Goal: Task Accomplishment & Management: Check status

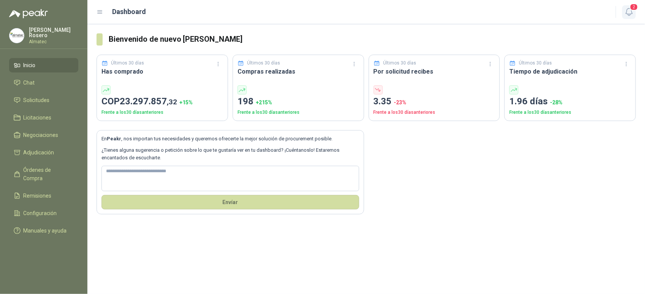
click at [635, 11] on button "2" at bounding box center [629, 12] width 14 height 14
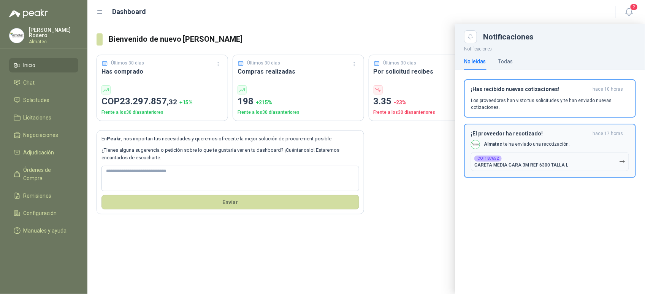
click at [567, 137] on div "¡El proveedor ha recotizado! hace 17 horas Almatec te ha enviado una recotizaci…" at bounding box center [550, 151] width 158 height 41
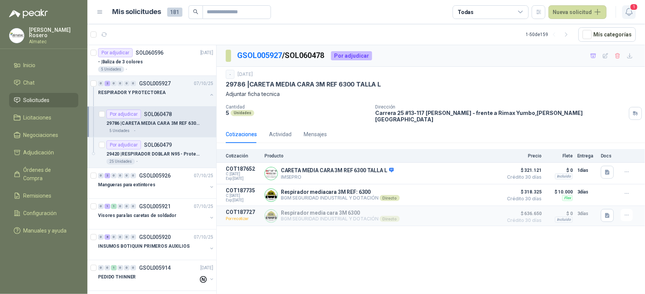
click at [630, 14] on icon "button" at bounding box center [628, 11] width 6 height 7
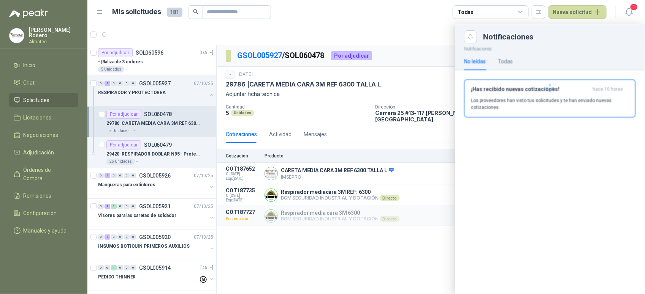
click at [565, 98] on div at bounding box center [550, 88] width 190 height 90
click at [544, 99] on p "Los proveedores han visto tus solicitudes y te han enviado nuevas cotizaciones." at bounding box center [550, 104] width 158 height 14
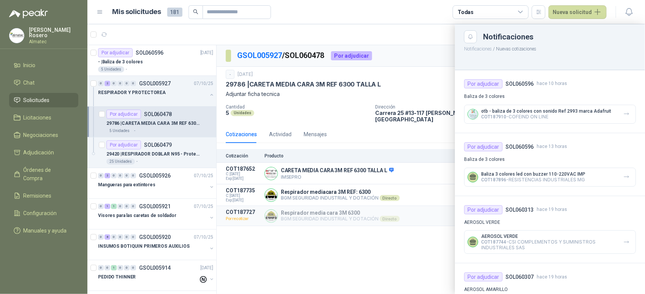
click at [372, 76] on div at bounding box center [365, 159] width 557 height 270
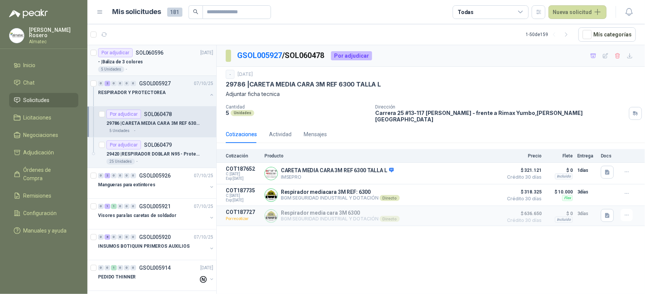
click at [114, 61] on p "- | Baliza de 3 colores" at bounding box center [120, 62] width 45 height 7
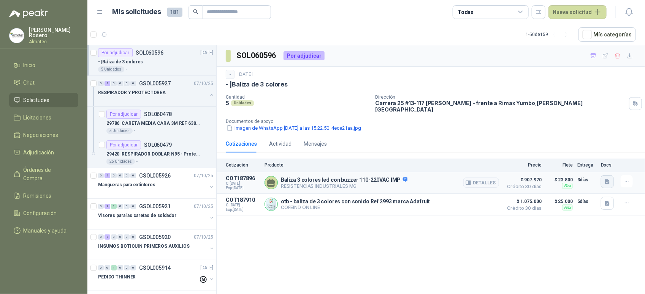
click at [606, 179] on icon "button" at bounding box center [607, 181] width 5 height 5
click at [587, 161] on button "70f709db-2e17-4886-a334-8f6f5922b593.jpeg" at bounding box center [554, 160] width 111 height 8
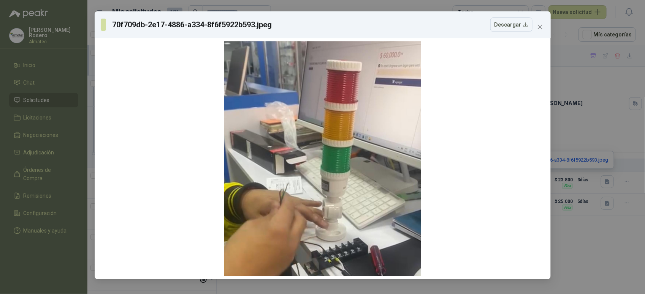
click at [591, 134] on div "70f709db-2e17-4886-a334-8f6f5922b593.jpeg Descargar" at bounding box center [322, 147] width 645 height 294
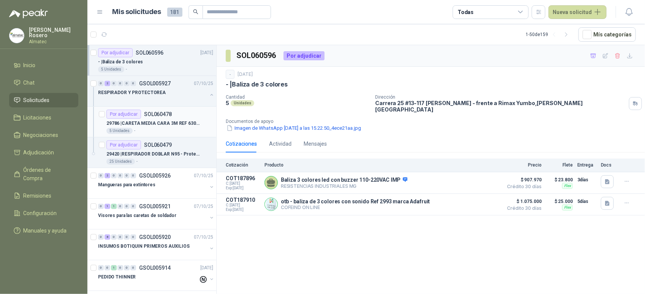
click at [168, 131] on div "5 Unidades -" at bounding box center [159, 131] width 107 height 6
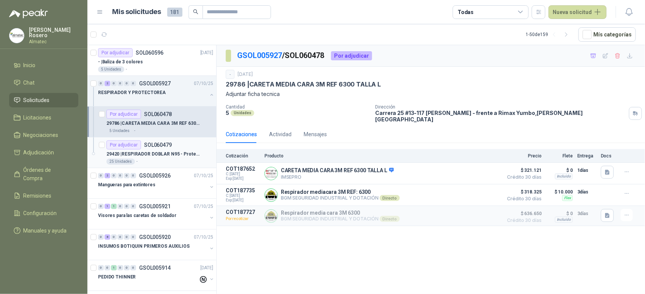
click at [168, 157] on p "29420 | RESPIRADOR DOBLAR N95 - Protección respiratoria desechable N-95" at bounding box center [153, 154] width 95 height 7
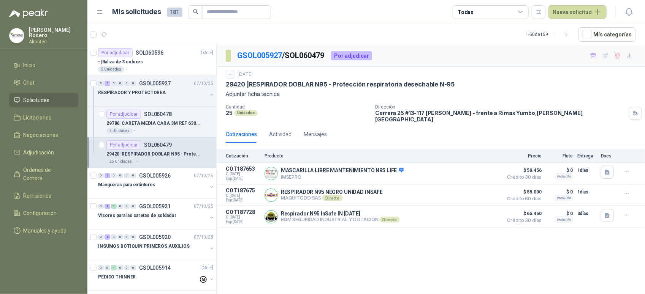
click at [607, 263] on div "GSOL005927 / SOL060479 Por adjudicar - 7 oct, 2025 29420 | RESPIRADOR DOBLAR N9…" at bounding box center [431, 171] width 428 height 252
click at [203, 62] on div "- | Baliza de 3 colores" at bounding box center [155, 61] width 115 height 9
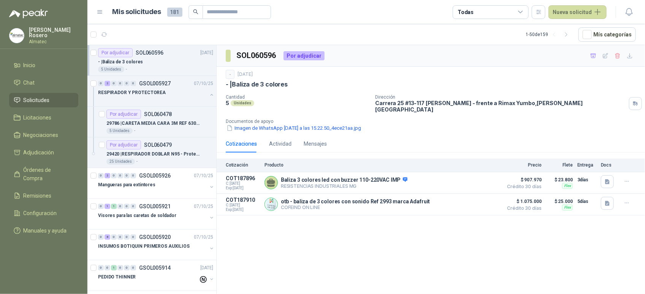
click at [202, 66] on div "- | Baliza de 3 colores" at bounding box center [155, 61] width 115 height 9
click at [153, 182] on div "Mangueras para extintores" at bounding box center [152, 184] width 109 height 9
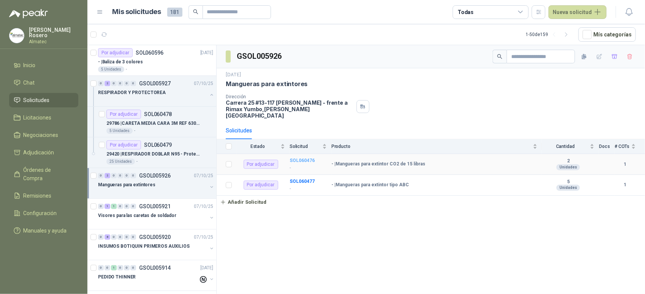
click at [300, 158] on b "SOL060476" at bounding box center [302, 160] width 25 height 5
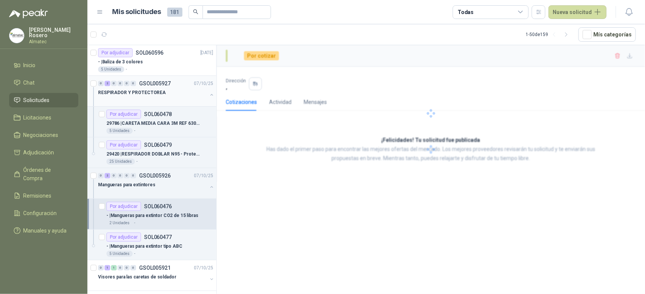
click at [209, 95] on button "button" at bounding box center [212, 95] width 6 height 6
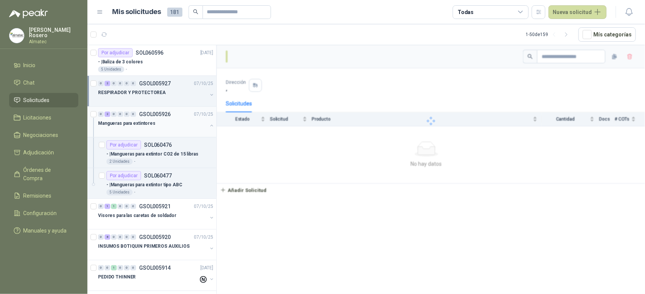
click at [209, 125] on button "button" at bounding box center [212, 126] width 6 height 6
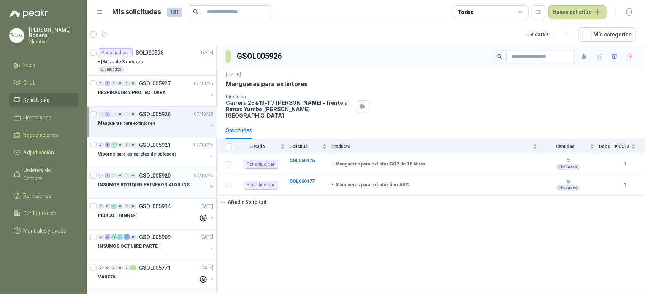
click at [145, 189] on div "INSUMOS BOTIQUIN PRIMEROS AUXILIOS" at bounding box center [152, 184] width 109 height 9
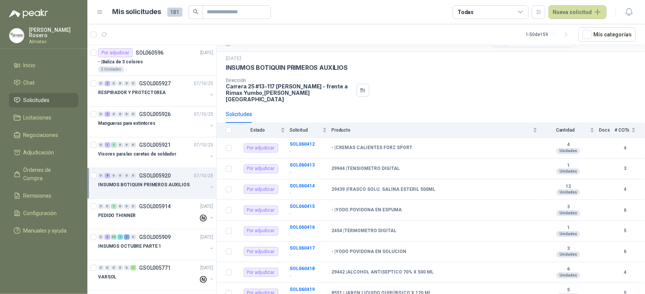
scroll to position [31, 0]
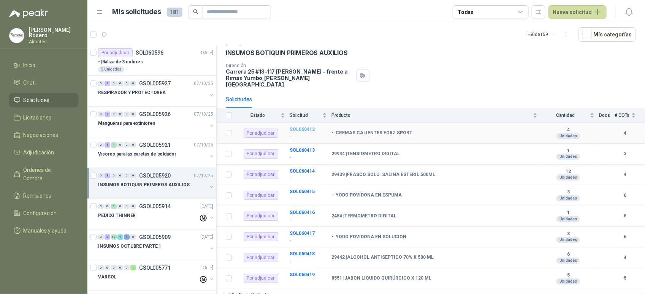
click at [308, 127] on b "SOL060412" at bounding box center [302, 129] width 25 height 5
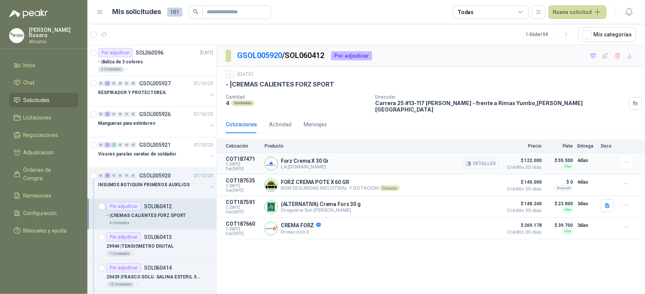
click at [480, 159] on button "Detalles" at bounding box center [481, 164] width 36 height 10
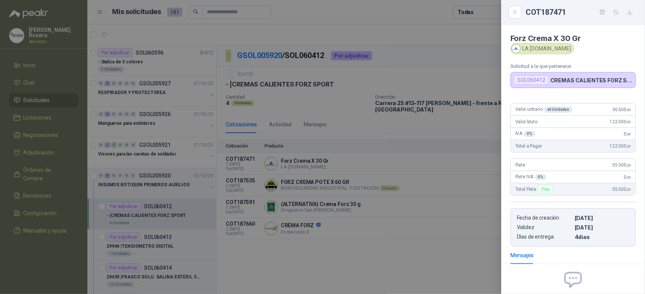
click at [483, 160] on div at bounding box center [322, 147] width 645 height 294
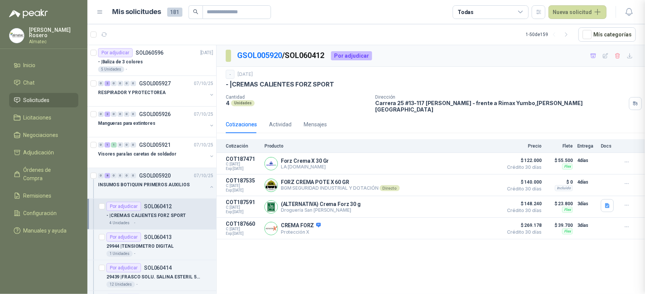
scroll to position [77, 0]
click at [486, 159] on button "Detalles" at bounding box center [481, 164] width 36 height 10
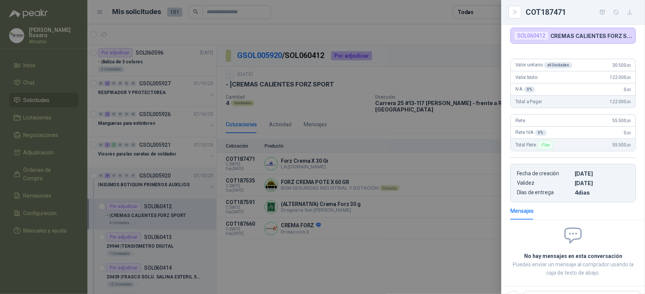
scroll to position [29, 0]
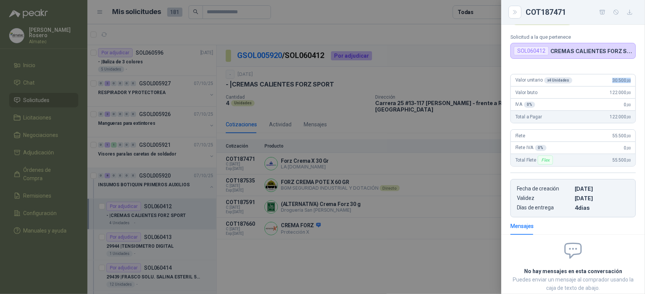
drag, startPoint x: 607, startPoint y: 85, endPoint x: 632, endPoint y: 81, distance: 24.7
click at [632, 81] on div "Valor unitario x 4 Unidades 30.500 ,00 Valor bruto 122.000 ,00 IVA 0 % 0 ,00 To…" at bounding box center [573, 143] width 144 height 150
copy span "30.500 ,00"
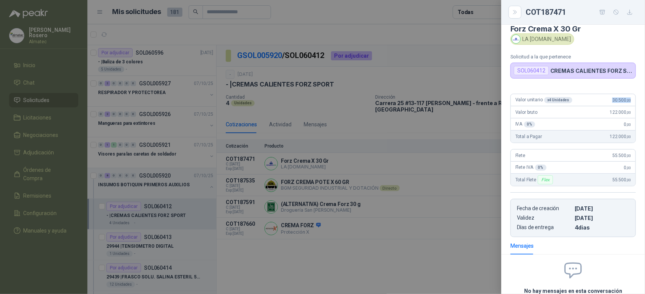
scroll to position [0, 0]
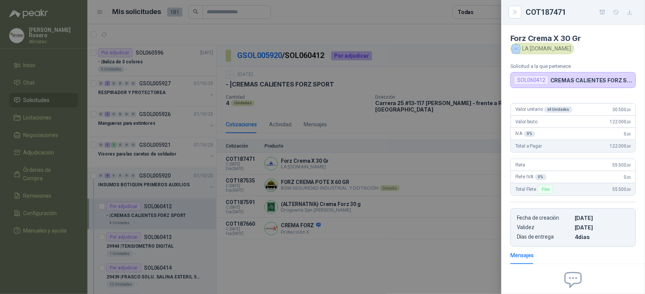
drag, startPoint x: 523, startPoint y: 51, endPoint x: 575, endPoint y: 47, distance: 51.8
click at [576, 47] on div "LA [DOMAIN_NAME]" at bounding box center [572, 48] width 125 height 11
drag, startPoint x: 571, startPoint y: 47, endPoint x: 522, endPoint y: 51, distance: 49.5
click at [522, 51] on div "LA [DOMAIN_NAME]" at bounding box center [542, 48] width 64 height 11
copy div "LA [DOMAIN_NAME]"
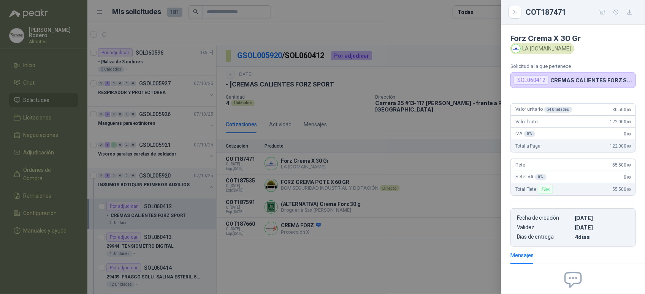
click at [379, 115] on div at bounding box center [322, 147] width 645 height 294
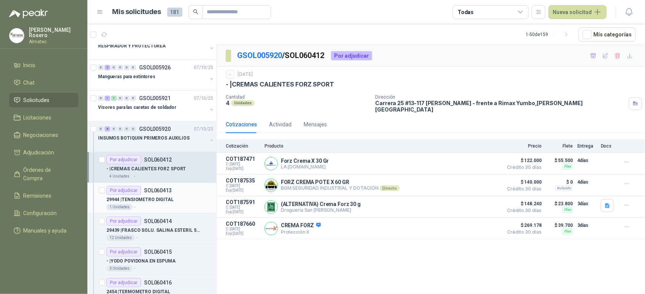
scroll to position [47, 0]
click at [166, 197] on p "29944 | TENSIOMETRO DIGITAL" at bounding box center [139, 199] width 67 height 7
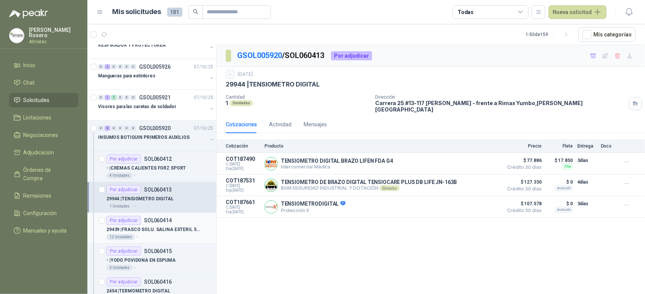
click at [141, 230] on p "29439 | FRASCO SOLU. SALINA ESTERIL 500ML" at bounding box center [153, 229] width 95 height 7
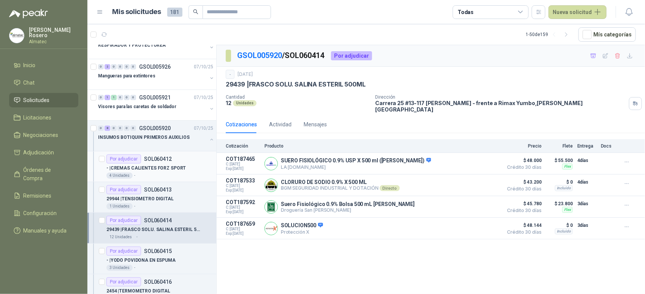
click at [173, 161] on div "Por adjudicar SOL060412" at bounding box center [159, 159] width 107 height 9
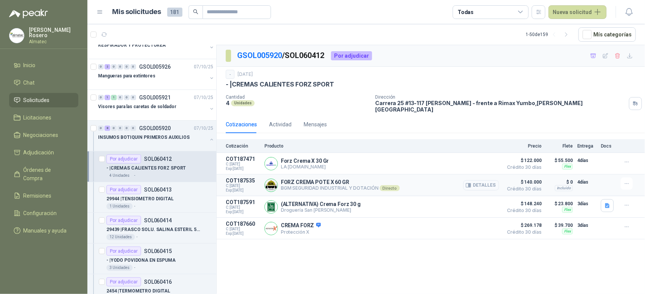
click at [486, 182] on button "Detalles" at bounding box center [481, 185] width 36 height 10
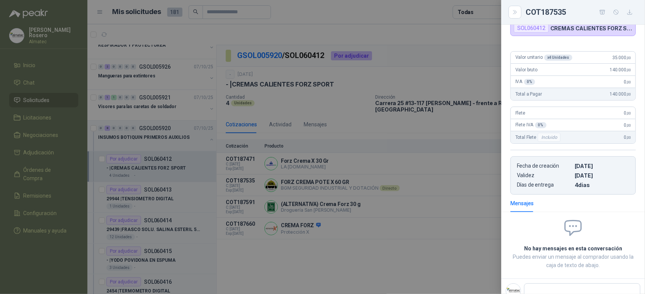
scroll to position [29, 0]
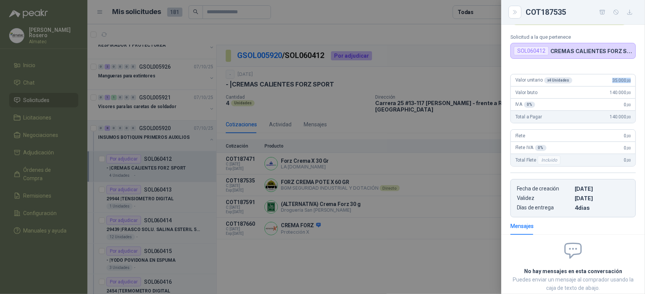
drag, startPoint x: 606, startPoint y: 81, endPoint x: 631, endPoint y: 83, distance: 25.2
click at [631, 83] on div "Valor unitario x 4 Unidades 35.000 ,00 Valor bruto 140.000 ,00 IVA 0 % 0 ,00 To…" at bounding box center [573, 143] width 144 height 150
copy span "35.000 ,00"
drag, startPoint x: 430, startPoint y: 244, endPoint x: 359, endPoint y: 215, distance: 76.4
click at [430, 243] on div at bounding box center [322, 147] width 645 height 294
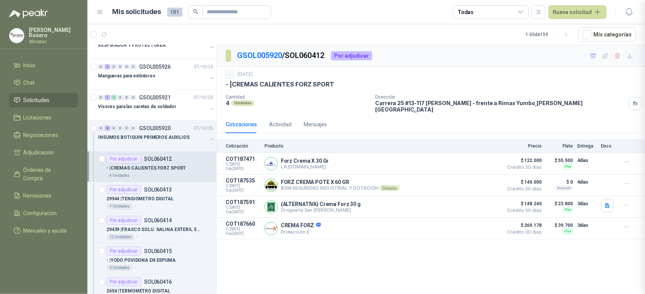
scroll to position [81, 0]
click at [164, 197] on p "29944 | TENSIOMETRO DIGITAL" at bounding box center [139, 199] width 67 height 7
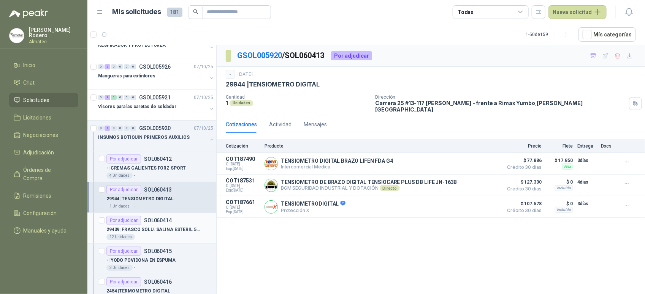
click at [170, 225] on div "Por adjudicar SOL060414" at bounding box center [138, 220] width 65 height 9
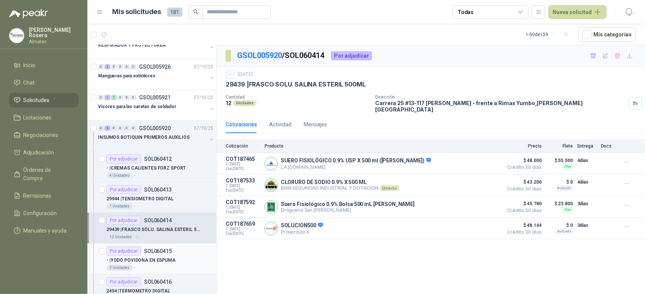
click at [180, 250] on div "Por adjudicar SOL060415" at bounding box center [159, 251] width 107 height 9
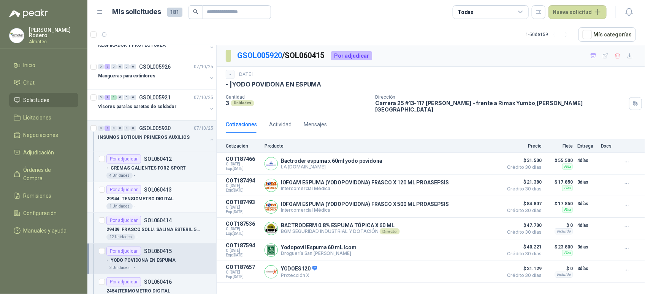
click at [161, 200] on p "29944 | TENSIOMETRO DIGITAL" at bounding box center [139, 199] width 67 height 7
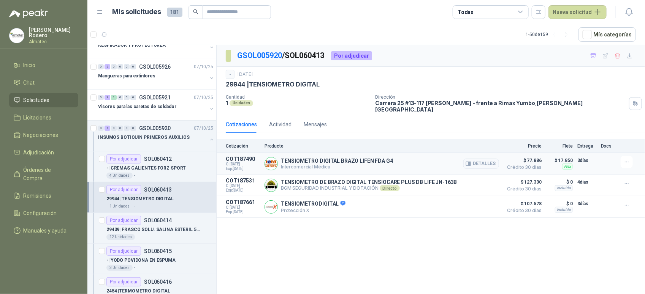
click at [499, 165] on div "Detalles" at bounding box center [481, 163] width 36 height 15
click at [494, 159] on button "Detalles" at bounding box center [481, 164] width 36 height 10
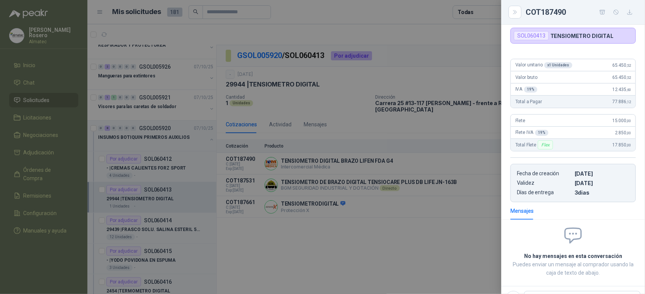
scroll to position [39, 0]
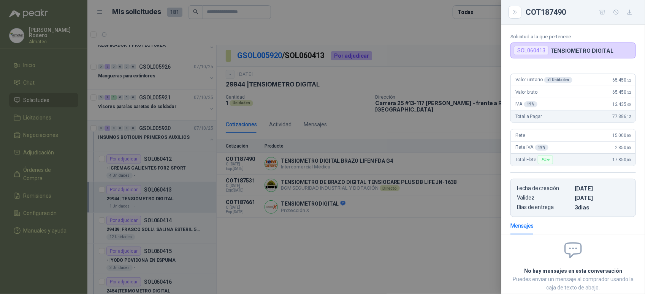
click at [602, 81] on div "Valor unitario x 1 Unidades 65.450 ,52" at bounding box center [573, 80] width 125 height 12
click at [406, 184] on div at bounding box center [322, 147] width 645 height 294
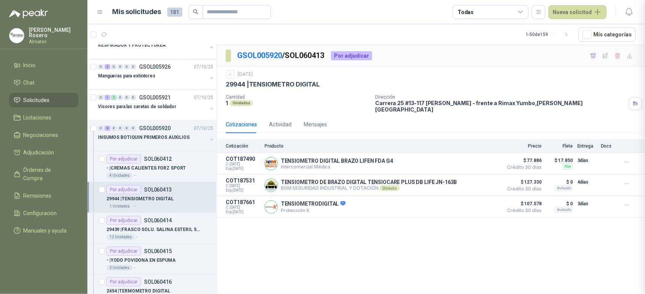
scroll to position [90, 0]
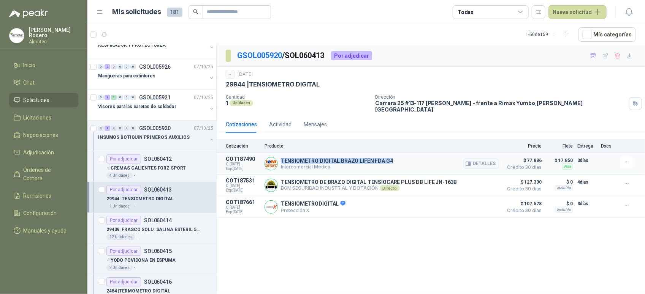
drag, startPoint x: 390, startPoint y: 156, endPoint x: 280, endPoint y: 156, distance: 110.6
click at [280, 156] on div "TENSIOMETRO DIGITAL BRAZO LIFEN FDA G4 Intercomercial Médica Detalles" at bounding box center [381, 163] width 234 height 15
copy p "TENSIOMETRO DIGITAL BRAZO LIFEN FDA G4"
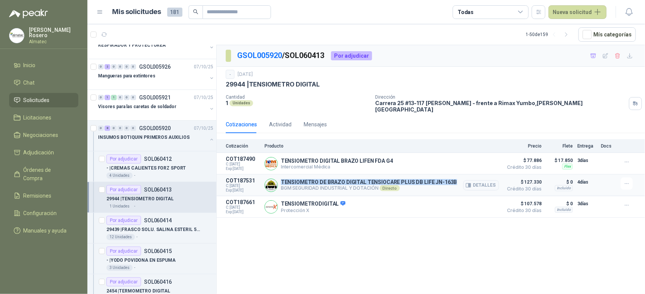
drag, startPoint x: 454, startPoint y: 179, endPoint x: 279, endPoint y: 181, distance: 174.8
click at [279, 181] on div "TENSIOMETRO DE BRAZO DIGITAL TENSIOCARE PLUS DB LIFE JN-163B BGM SEGURIDAD INDU…" at bounding box center [381, 185] width 234 height 15
copy p "TENSIOMETRO DE BRAZO DIGITAL TENSIOCARE PLUS DB LIFE JN-163B"
click at [486, 180] on button "Detalles" at bounding box center [481, 185] width 36 height 10
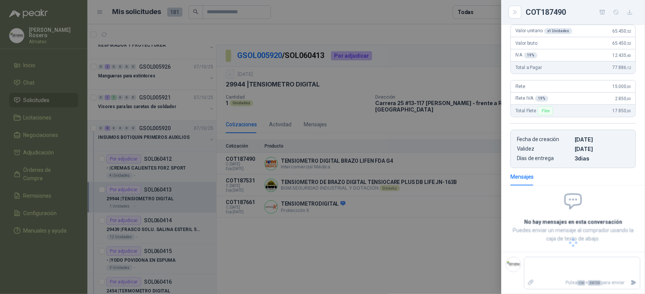
click at [453, 200] on div at bounding box center [322, 147] width 645 height 294
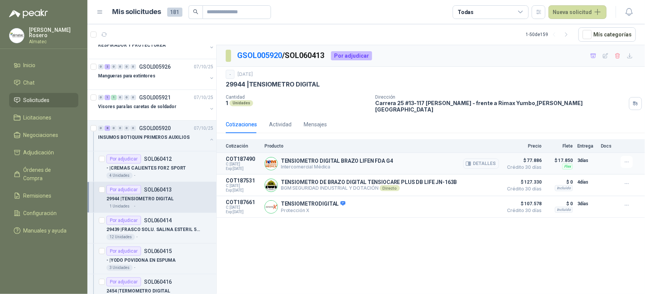
click at [472, 160] on button "Detalles" at bounding box center [481, 164] width 36 height 10
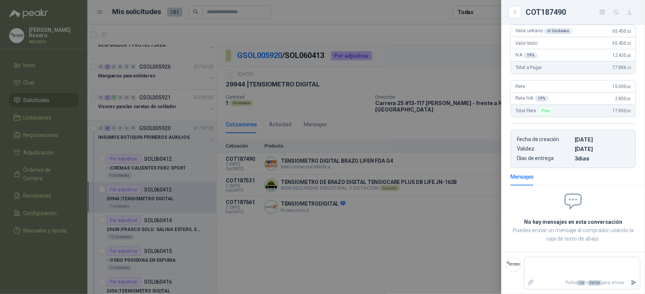
click at [483, 201] on div at bounding box center [322, 147] width 645 height 294
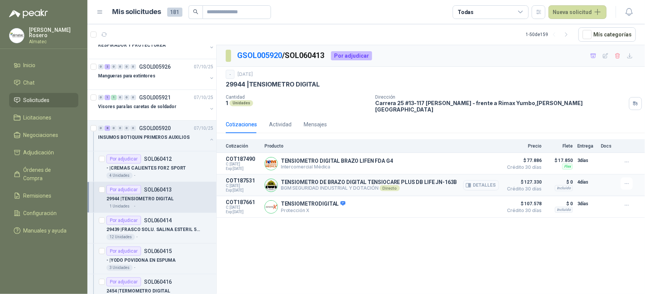
click at [487, 180] on button "Detalles" at bounding box center [481, 185] width 36 height 10
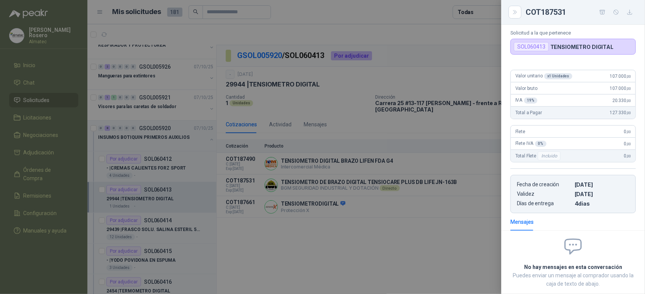
click at [456, 166] on div at bounding box center [322, 147] width 645 height 294
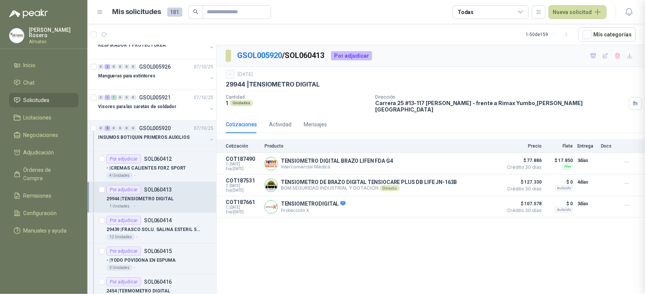
scroll to position [99, 0]
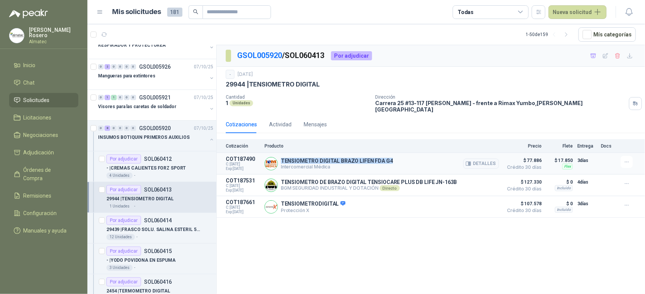
drag, startPoint x: 393, startPoint y: 155, endPoint x: 280, endPoint y: 155, distance: 112.5
click at [280, 156] on div "TENSIOMETRO DIGITAL BRAZO LIFEN FDA G4 Intercomercial Médica Detalles" at bounding box center [381, 163] width 234 height 15
copy p "TENSIOMETRO DIGITAL BRAZO LIFEN FDA G4"
click at [473, 202] on button "Detalles" at bounding box center [481, 207] width 36 height 10
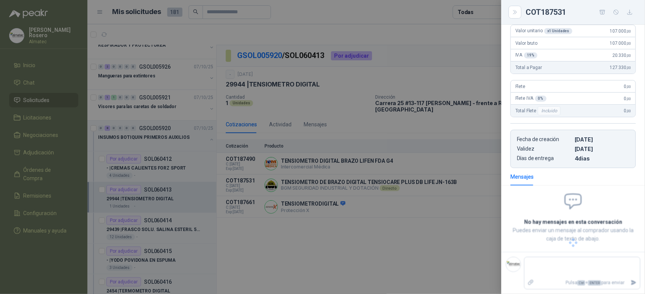
scroll to position [114, 0]
click at [474, 198] on div at bounding box center [322, 147] width 645 height 294
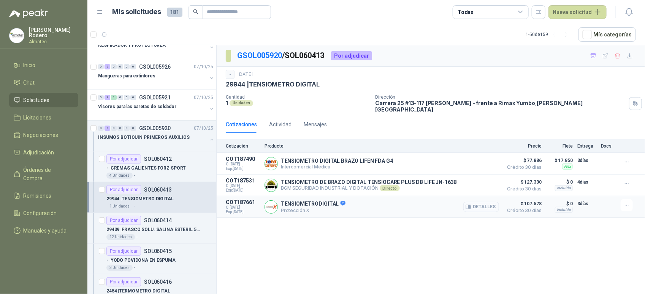
click at [488, 202] on button "Detalles" at bounding box center [481, 207] width 36 height 10
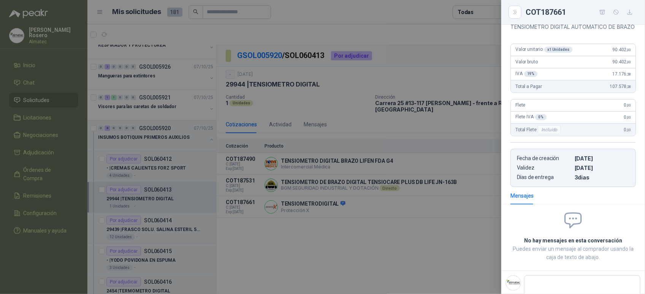
scroll to position [67, 0]
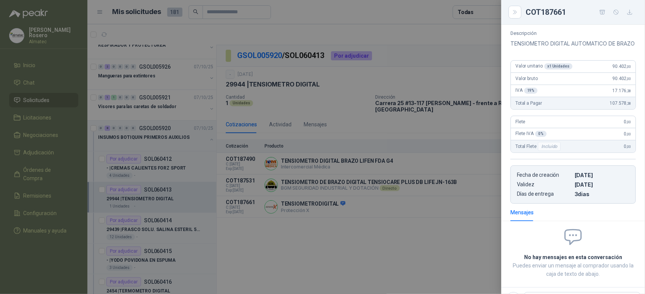
click at [415, 200] on div at bounding box center [322, 147] width 645 height 294
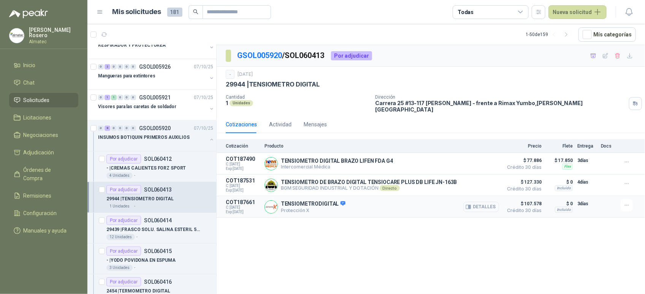
click at [484, 202] on button "Detalles" at bounding box center [481, 207] width 36 height 10
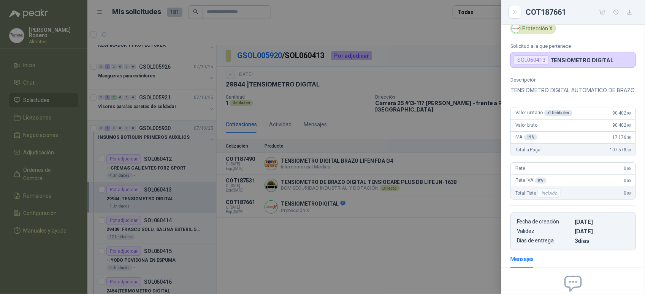
scroll to position [19, 0]
drag, startPoint x: 598, startPoint y: 122, endPoint x: 635, endPoint y: 123, distance: 36.5
click at [635, 123] on div "Descripción TENSIOMETRO DIGITAL AUTOMATICO DE BRAZO Valor unitario x 1 Unidades…" at bounding box center [573, 165] width 144 height 174
copy span "90.402 ,00"
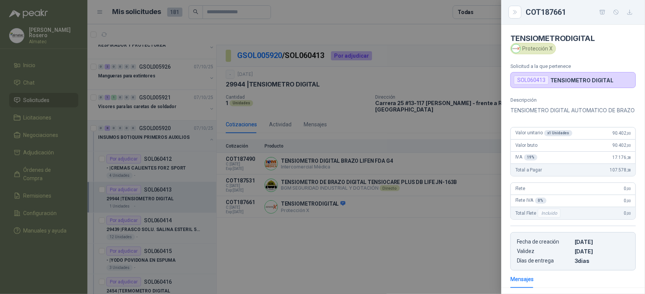
drag, startPoint x: 553, startPoint y: 31, endPoint x: 523, endPoint y: 48, distance: 34.5
click at [521, 49] on div "Protección X" at bounding box center [533, 48] width 46 height 11
drag, startPoint x: 523, startPoint y: 48, endPoint x: 551, endPoint y: 48, distance: 28.1
click at [551, 48] on div "Protección X" at bounding box center [533, 48] width 46 height 11
copy div "Protección X"
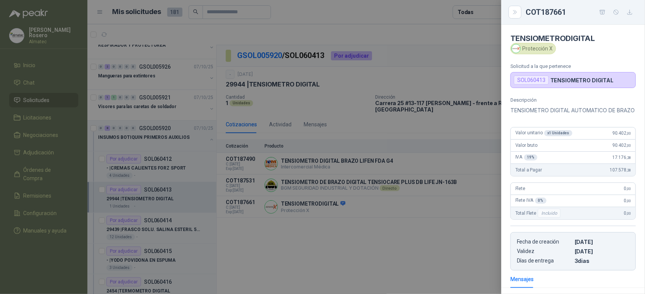
click at [400, 183] on div at bounding box center [322, 147] width 645 height 294
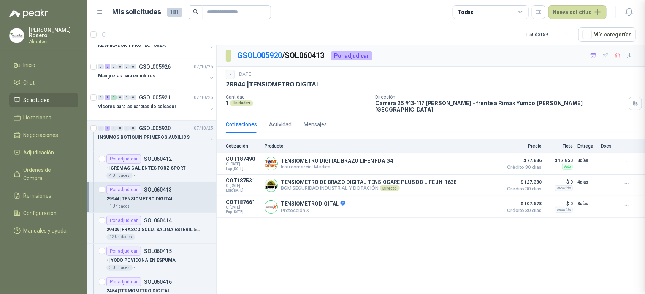
scroll to position [114, 0]
click at [174, 237] on div "12 Unidades -" at bounding box center [159, 237] width 107 height 6
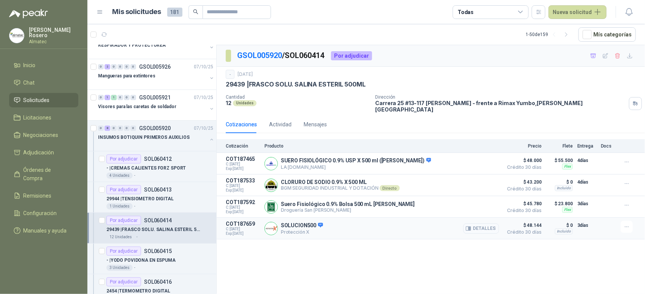
click at [481, 226] on button "Detalles" at bounding box center [481, 229] width 36 height 10
click at [481, 225] on button "Detalles" at bounding box center [481, 229] width 36 height 10
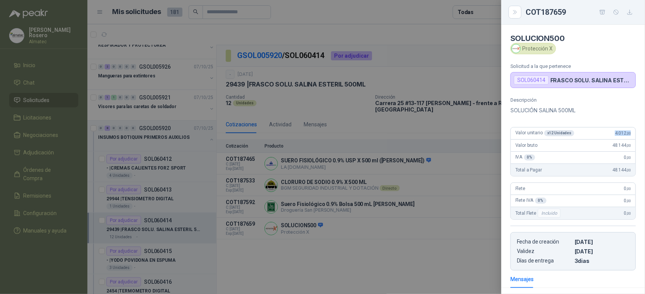
drag, startPoint x: 605, startPoint y: 134, endPoint x: 627, endPoint y: 134, distance: 22.0
click at [627, 134] on div "Valor unitario x 12 Unidades 4.012 ,00" at bounding box center [573, 134] width 125 height 12
copy span "4.012 ,00"
click at [423, 188] on div at bounding box center [322, 147] width 645 height 294
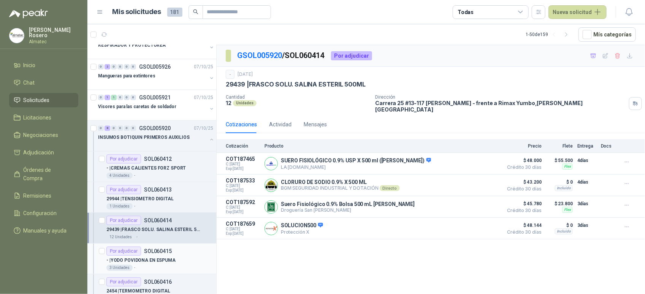
click at [149, 257] on div "- | YODO POVIDONA EN ESPUMA" at bounding box center [159, 260] width 107 height 9
click at [171, 263] on p "- | YODO POVIDONA EN ESPUMA" at bounding box center [140, 260] width 69 height 7
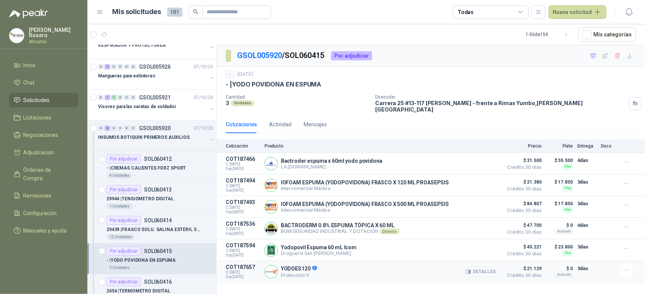
click at [483, 269] on button "Detalles" at bounding box center [481, 272] width 36 height 10
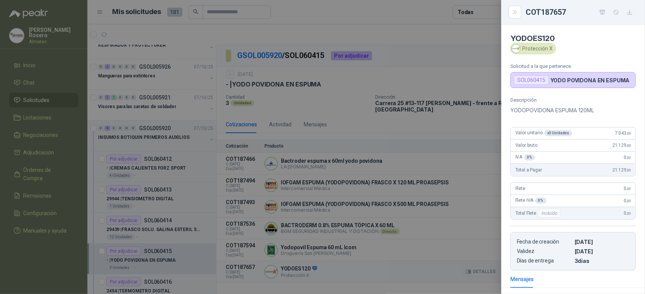
scroll to position [101, 0]
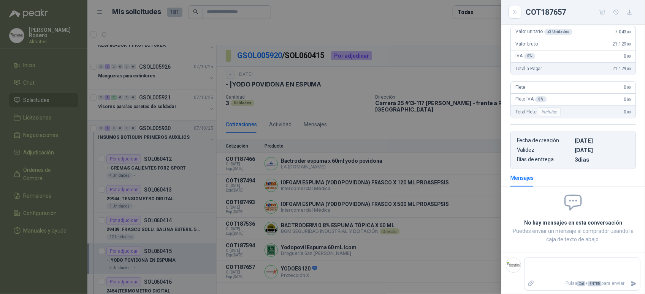
click at [432, 134] on div at bounding box center [322, 147] width 645 height 294
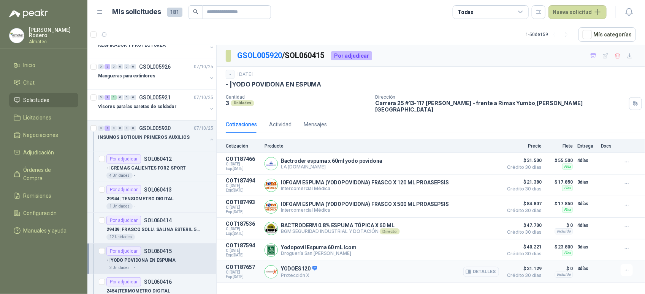
click at [480, 272] on button "Detalles" at bounding box center [481, 272] width 36 height 10
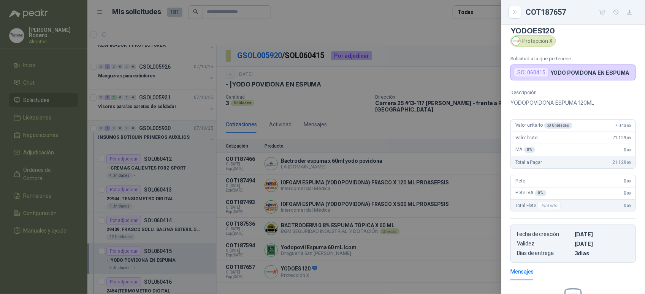
scroll to position [0, 0]
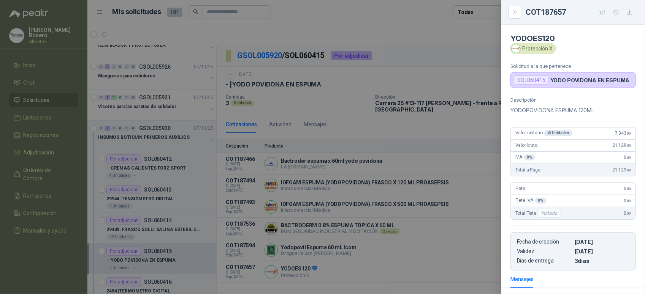
click at [381, 160] on div at bounding box center [322, 147] width 645 height 294
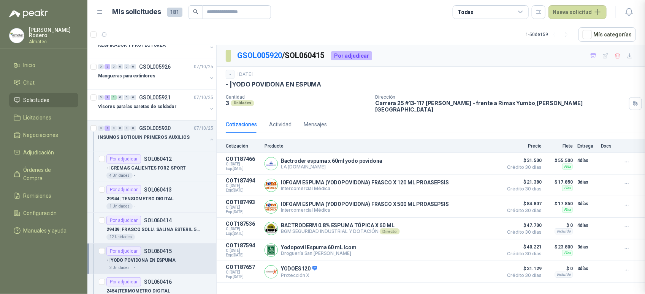
scroll to position [105, 0]
click at [496, 159] on button "Detalles" at bounding box center [481, 164] width 36 height 10
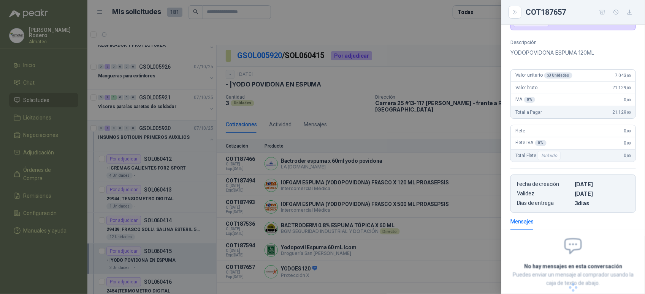
scroll to position [67, 0]
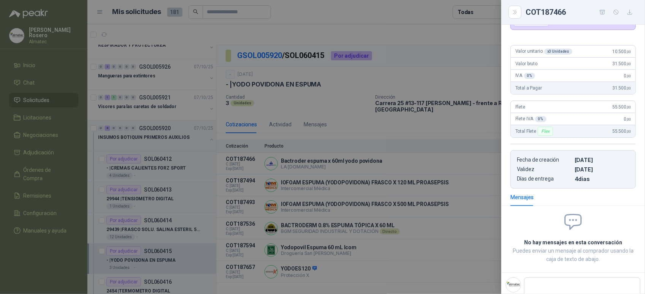
click at [397, 236] on div at bounding box center [322, 147] width 645 height 294
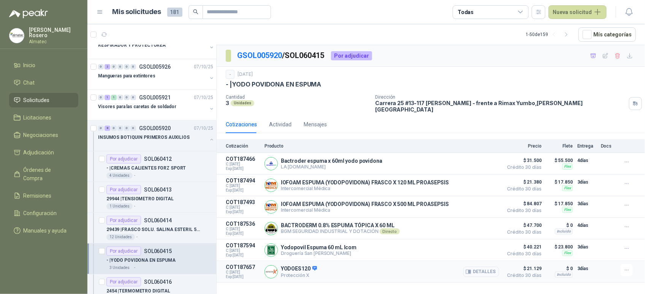
click at [483, 271] on button "Detalles" at bounding box center [481, 272] width 36 height 10
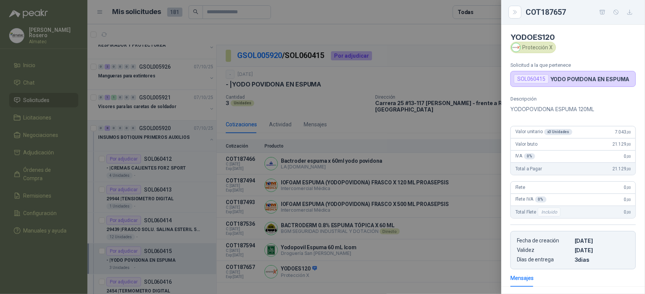
scroll to position [0, 0]
drag, startPoint x: 607, startPoint y: 134, endPoint x: 625, endPoint y: 136, distance: 18.0
click at [625, 136] on div "Valor unitario x 3 Unidades 7.043 ,00" at bounding box center [573, 134] width 125 height 12
copy span "7.043 ,00"
click at [331, 185] on div at bounding box center [322, 147] width 645 height 294
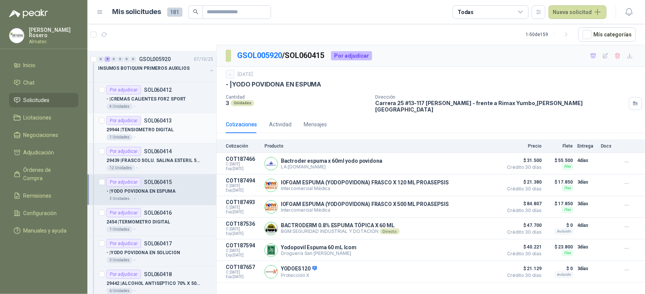
scroll to position [142, 0]
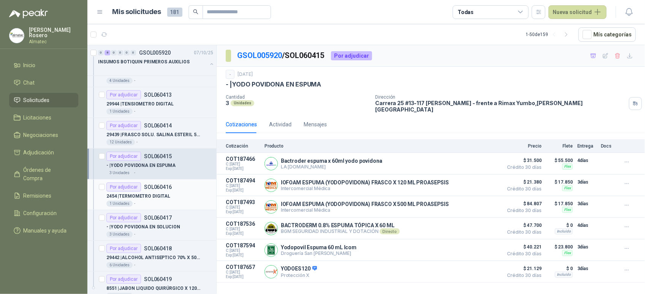
click at [165, 196] on p "2454 | TERMOMETRO DIGITAL" at bounding box center [138, 196] width 64 height 7
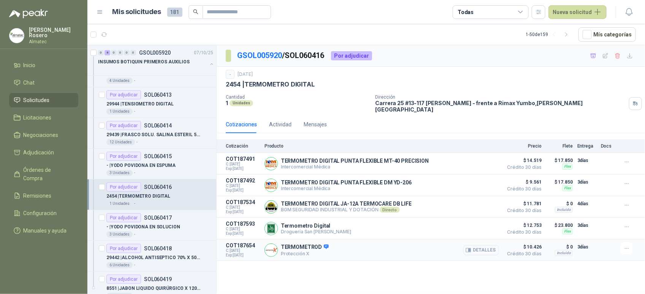
click at [483, 248] on button "Detalles" at bounding box center [481, 250] width 36 height 10
click at [483, 250] on button "Detalles" at bounding box center [481, 250] width 36 height 10
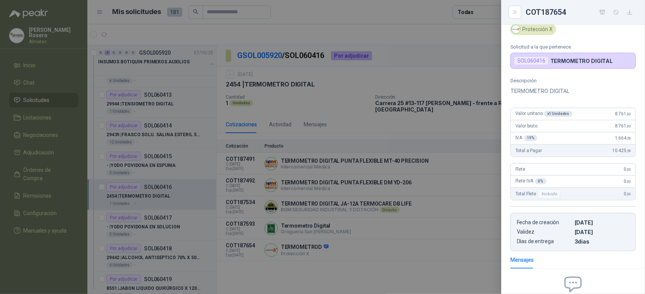
scroll to position [6, 0]
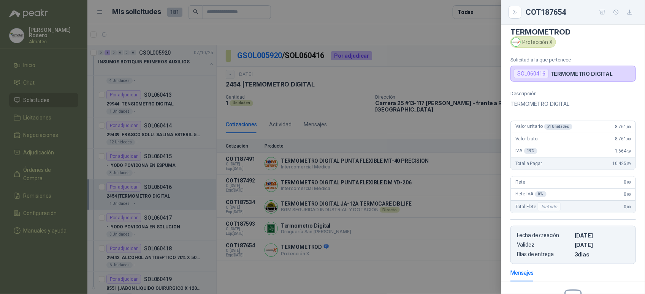
click at [349, 136] on div at bounding box center [322, 147] width 645 height 294
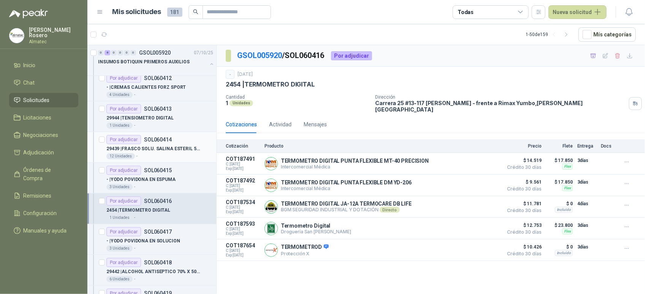
scroll to position [142, 0]
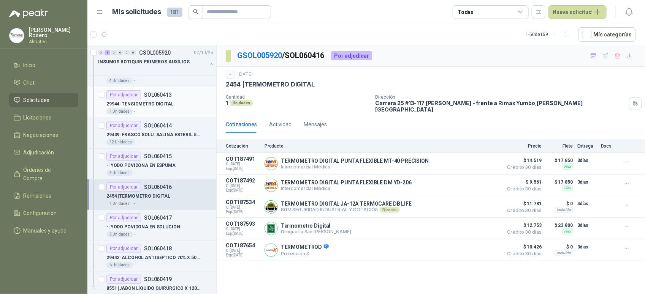
click at [166, 108] on p "29944 | TENSIOMETRO DIGITAL" at bounding box center [139, 104] width 67 height 7
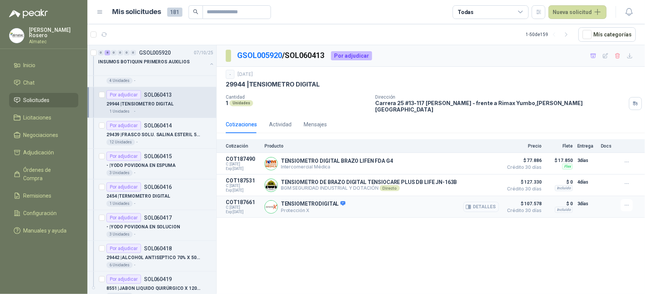
click at [493, 203] on button "Detalles" at bounding box center [481, 207] width 36 height 10
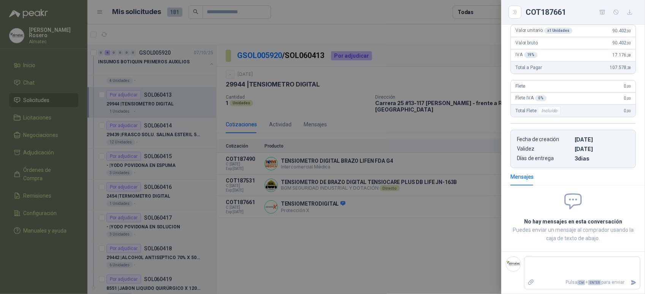
scroll to position [16, 0]
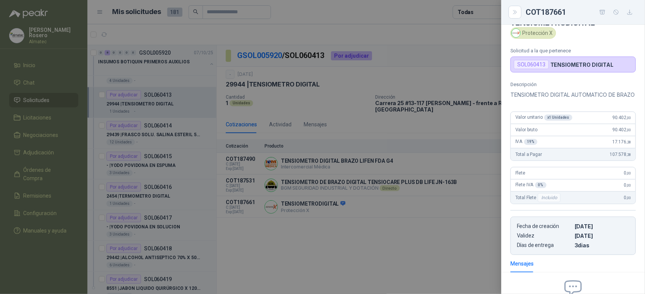
click at [275, 266] on div at bounding box center [322, 147] width 645 height 294
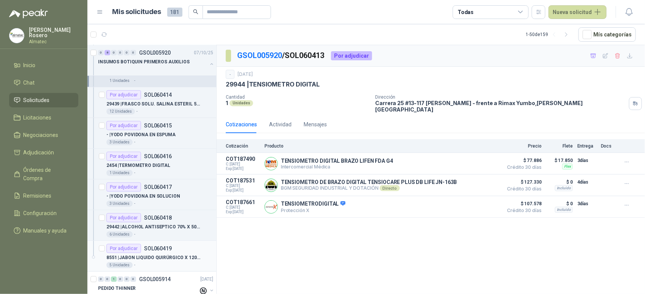
scroll to position [190, 0]
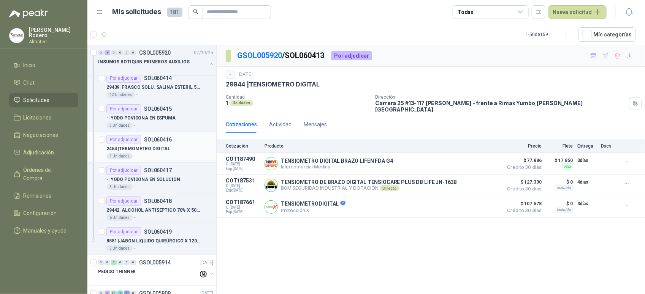
click at [160, 151] on p "2454 | TERMOMETRO DIGITAL" at bounding box center [138, 149] width 64 height 7
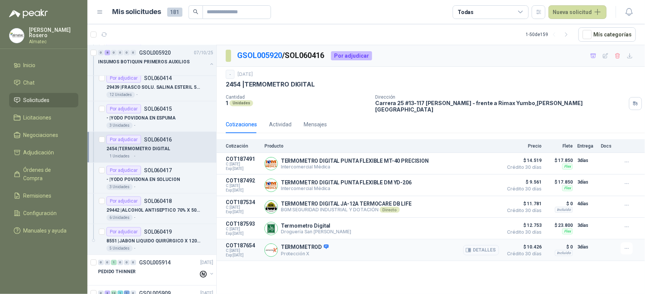
click at [478, 246] on button "Detalles" at bounding box center [481, 250] width 36 height 10
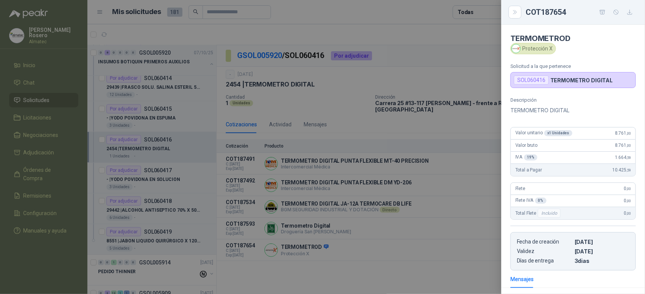
scroll to position [101, 0]
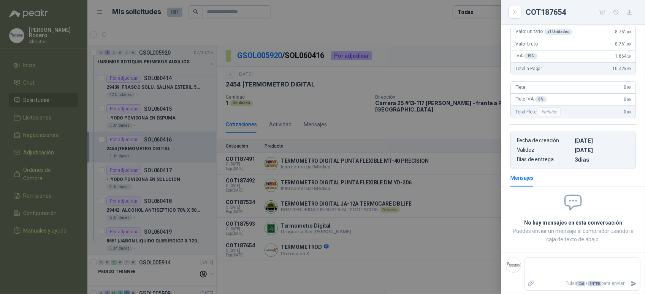
click at [473, 252] on div at bounding box center [322, 147] width 645 height 294
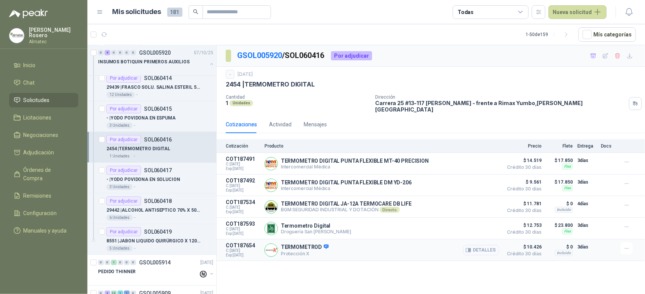
click at [479, 252] on button "Detalles" at bounding box center [481, 250] width 36 height 10
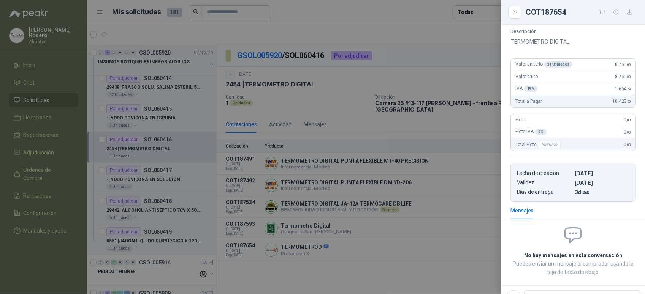
scroll to position [54, 0]
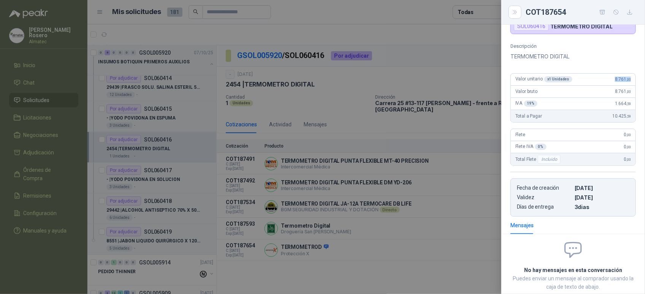
drag, startPoint x: 605, startPoint y: 84, endPoint x: 629, endPoint y: 84, distance: 23.6
click at [629, 84] on div "Valor unitario x 1 Unidades 8.761 ,00" at bounding box center [573, 80] width 125 height 12
click at [380, 205] on div at bounding box center [322, 147] width 645 height 294
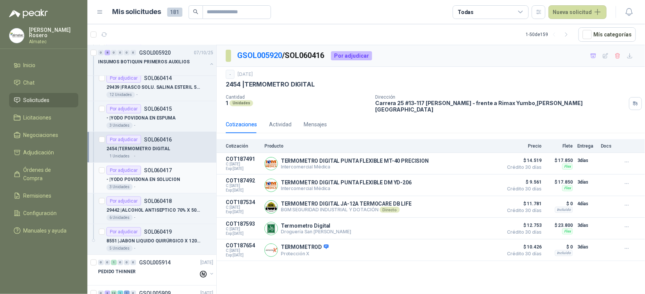
click at [171, 176] on div "- | YODO POVIDONA EN SOLUCION" at bounding box center [159, 179] width 107 height 9
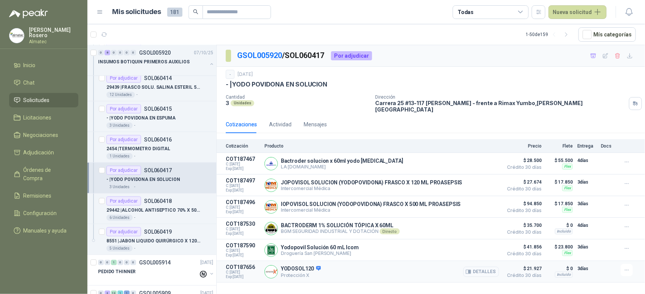
click at [477, 272] on button "Detalles" at bounding box center [481, 272] width 36 height 10
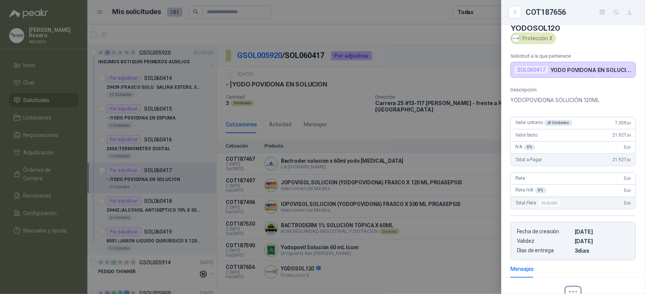
scroll to position [6, 0]
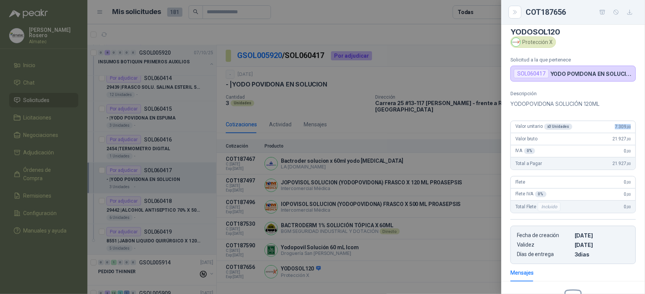
drag, startPoint x: 605, startPoint y: 130, endPoint x: 627, endPoint y: 130, distance: 22.4
click at [627, 130] on div "Valor unitario x 3 Unidades 7.309 ,00" at bounding box center [573, 127] width 125 height 12
click at [159, 205] on div at bounding box center [322, 147] width 645 height 294
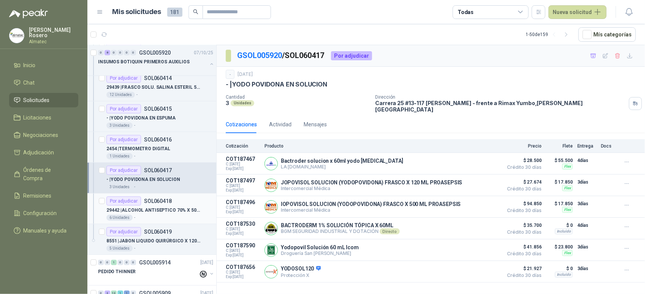
click at [168, 204] on p "SOL060418" at bounding box center [158, 201] width 28 height 5
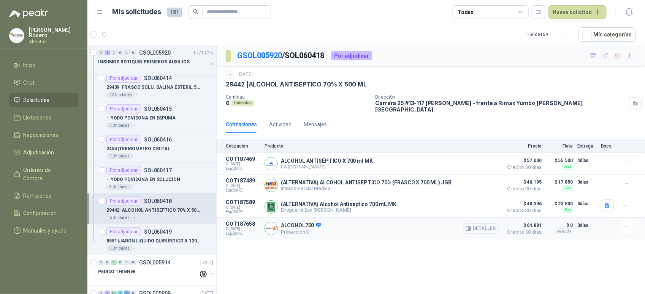
click at [486, 227] on button "Detalles" at bounding box center [481, 229] width 36 height 10
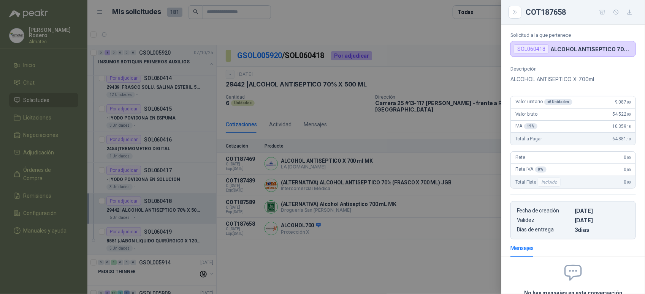
scroll to position [6, 0]
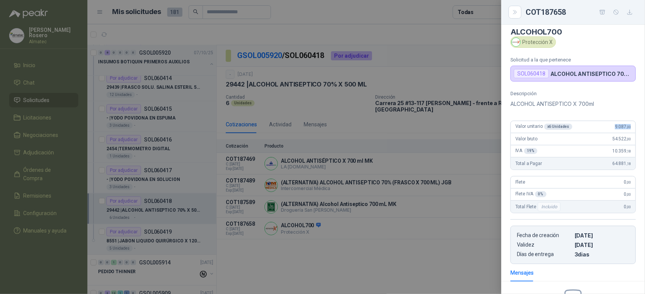
drag, startPoint x: 608, startPoint y: 126, endPoint x: 628, endPoint y: 130, distance: 20.1
click at [628, 130] on div "Valor unitario x 6 Unidades 9.087 ,00" at bounding box center [573, 127] width 125 height 12
click at [227, 170] on div at bounding box center [322, 147] width 645 height 294
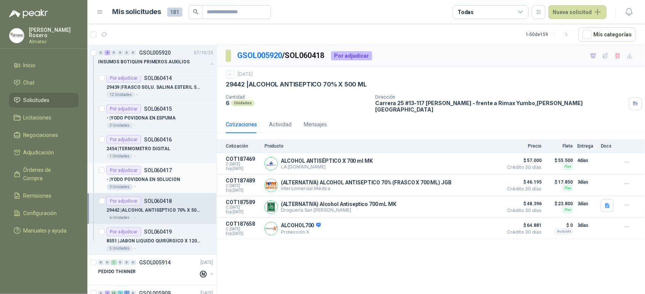
click at [165, 182] on p "- | YODO POVIDONA EN SOLUCION" at bounding box center [143, 179] width 74 height 7
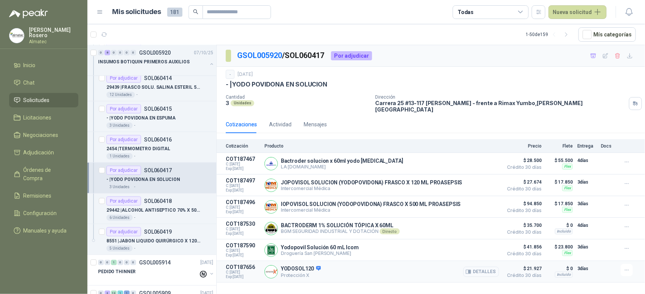
click at [486, 271] on button "Detalles" at bounding box center [481, 272] width 36 height 10
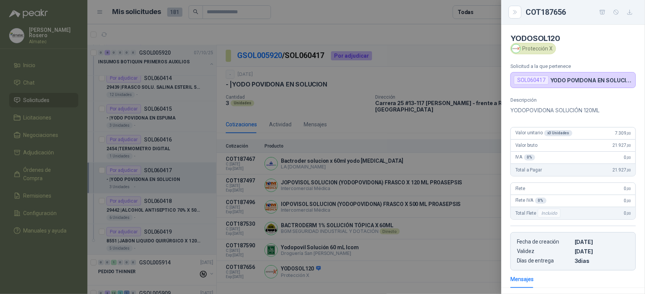
scroll to position [101, 0]
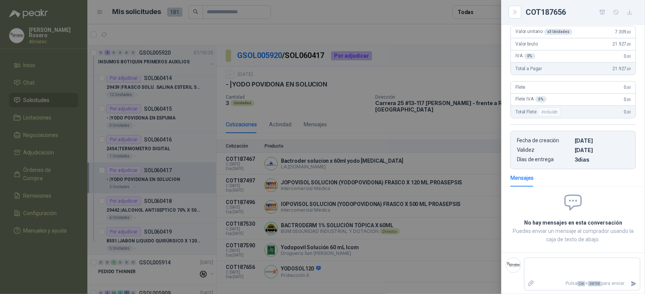
click at [194, 221] on div at bounding box center [322, 147] width 645 height 294
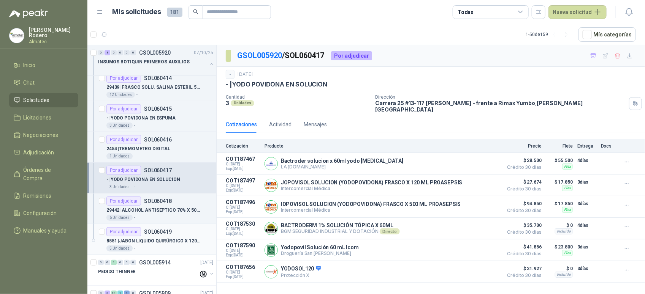
click at [166, 242] on p "8551 | JABON LIQUIDO QUIRÚRGICO X 120 ML" at bounding box center [153, 241] width 95 height 7
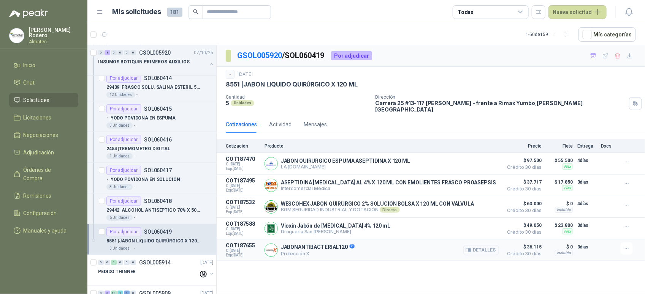
click at [482, 250] on button "Detalles" at bounding box center [481, 250] width 36 height 10
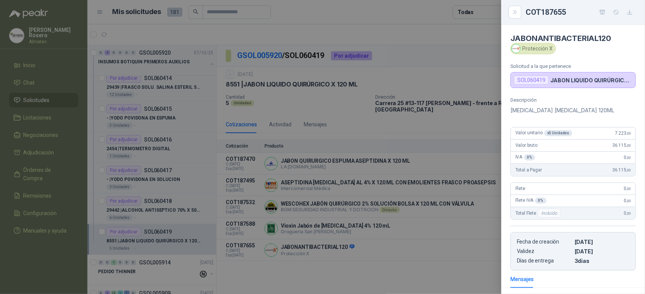
scroll to position [111, 0]
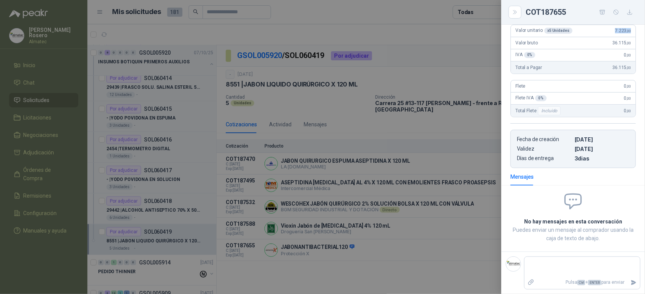
drag, startPoint x: 606, startPoint y: 34, endPoint x: 630, endPoint y: 34, distance: 23.2
click at [630, 34] on article "Valor unitario x 5 Unidades 7.223 ,00 Valor bruto 36.115 ,00 IVA 0 % 0 ,00 Tota…" at bounding box center [572, 49] width 125 height 49
click at [290, 133] on div at bounding box center [322, 147] width 645 height 294
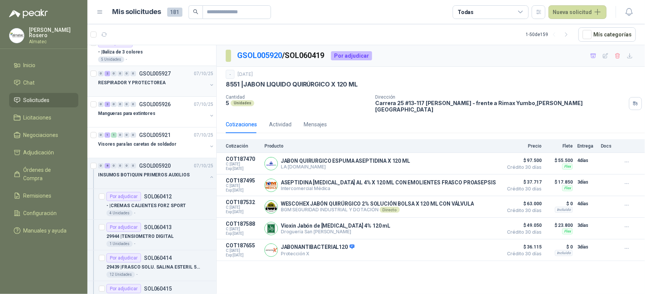
scroll to position [0, 0]
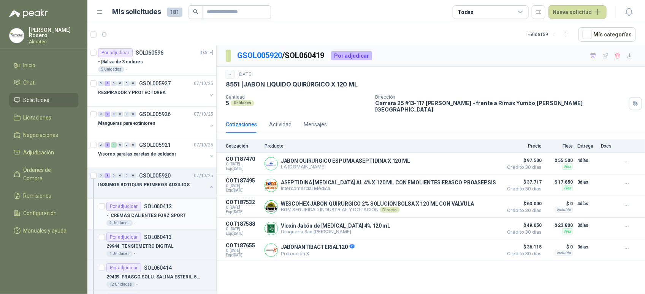
click at [167, 218] on p "- | CREMAS CALIENTES FORZ SPORT" at bounding box center [145, 215] width 79 height 7
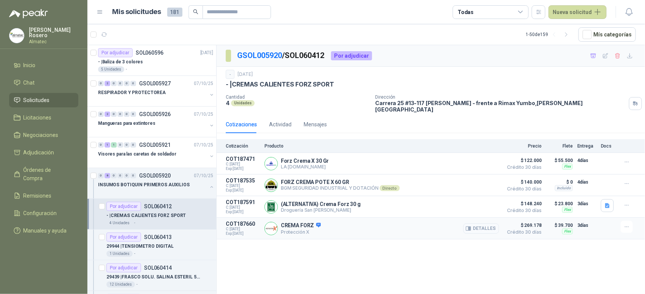
click at [485, 225] on button "Detalles" at bounding box center [481, 229] width 36 height 10
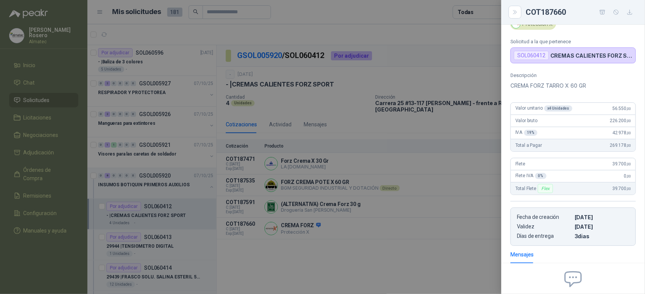
scroll to position [6, 0]
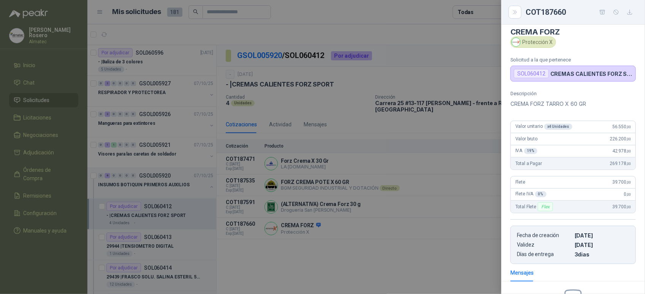
click at [460, 198] on div at bounding box center [322, 147] width 645 height 294
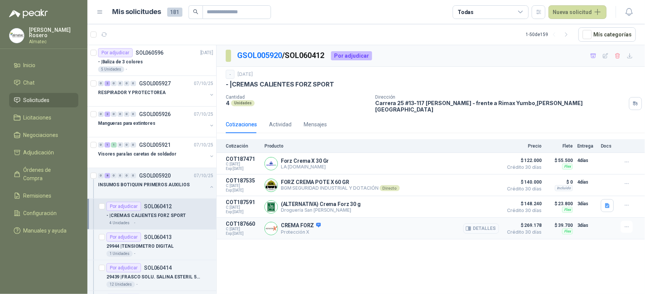
click at [491, 228] on button "Detalles" at bounding box center [481, 229] width 36 height 10
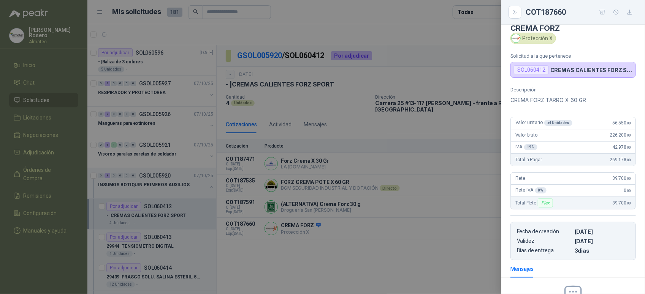
click at [448, 199] on div at bounding box center [322, 147] width 645 height 294
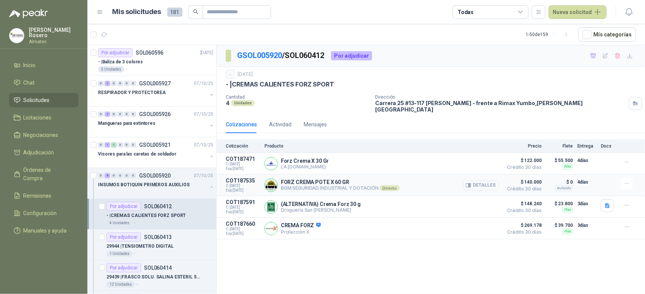
click at [487, 183] on button "Detalles" at bounding box center [481, 185] width 36 height 10
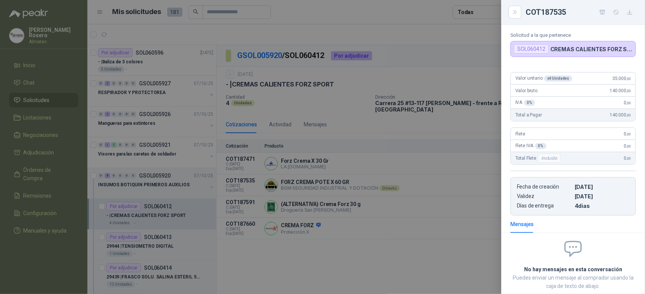
scroll to position [0, 0]
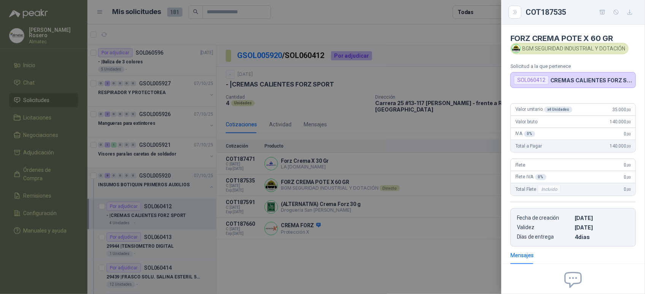
click at [465, 208] on div at bounding box center [322, 147] width 645 height 294
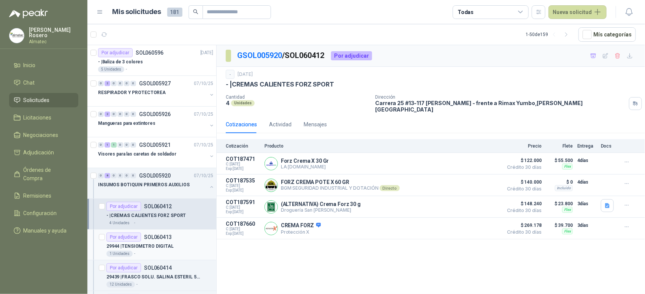
click at [159, 251] on div "29944 | TENSIOMETRO DIGITAL" at bounding box center [159, 246] width 107 height 9
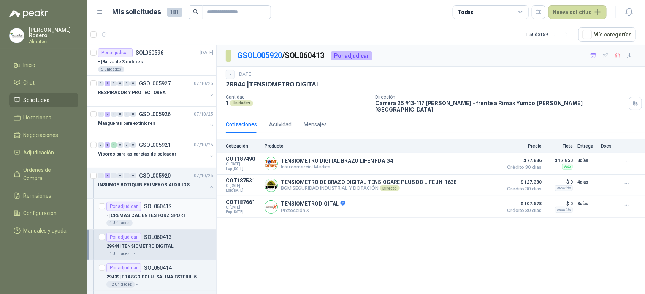
click at [161, 217] on p "- | CREMAS CALIENTES FORZ SPORT" at bounding box center [145, 215] width 79 height 7
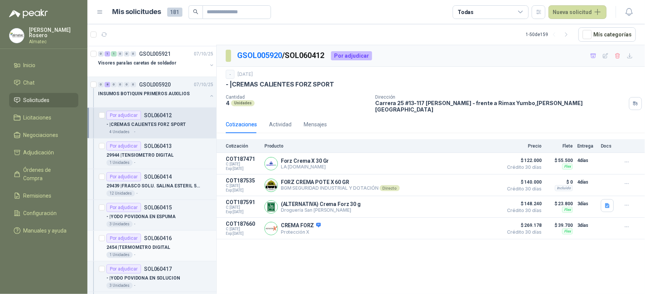
scroll to position [95, 0]
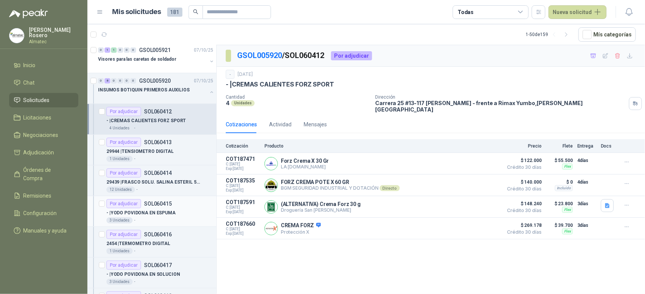
click at [171, 206] on div "Por adjudicar SOL060415" at bounding box center [159, 203] width 107 height 9
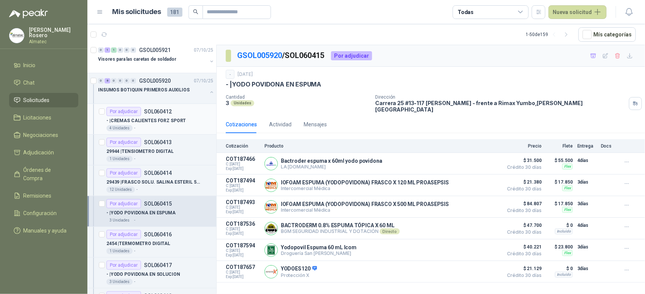
click at [181, 128] on div "4 Unidades -" at bounding box center [159, 128] width 107 height 6
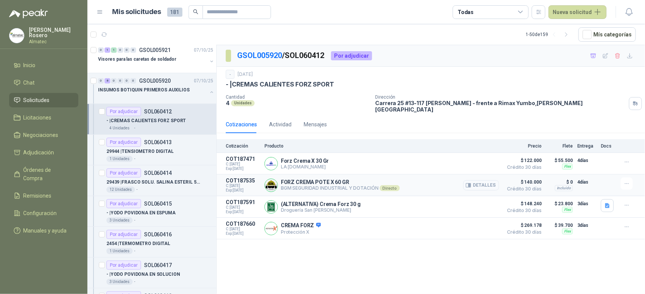
click at [481, 180] on button "Detalles" at bounding box center [481, 185] width 36 height 10
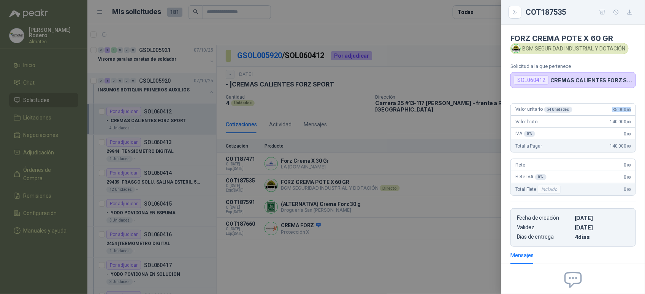
drag, startPoint x: 599, startPoint y: 108, endPoint x: 631, endPoint y: 109, distance: 32.0
click at [631, 109] on div "Valor unitario x 4 Unidades 35.000 ,00 Valor bruto 140.000 ,00 IVA 0 % 0 ,00 To…" at bounding box center [573, 172] width 144 height 150
click at [356, 175] on div at bounding box center [322, 147] width 645 height 294
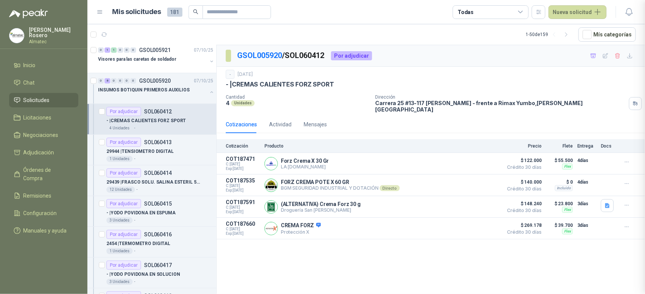
scroll to position [81, 0]
click at [484, 183] on button "Detalles" at bounding box center [481, 185] width 36 height 10
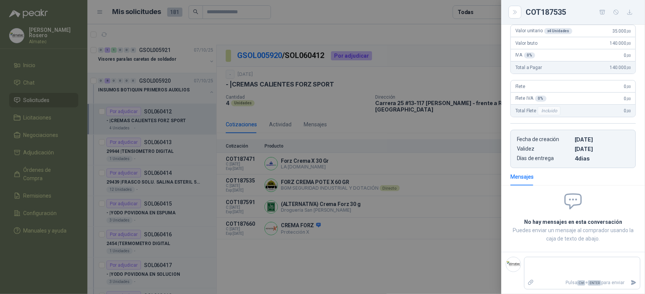
click at [419, 116] on div at bounding box center [322, 147] width 645 height 294
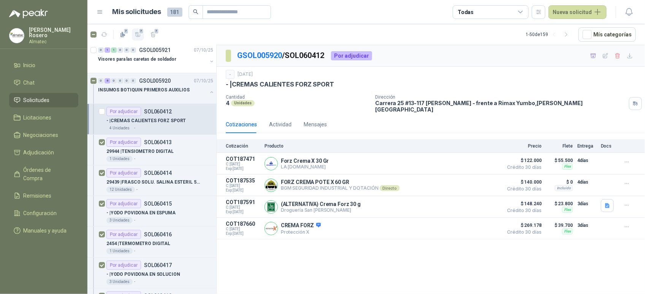
click at [136, 33] on icon "button" at bounding box center [138, 35] width 6 height 6
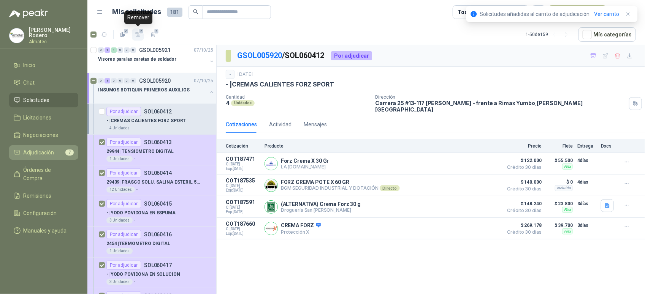
click at [42, 152] on span "Adjudicación" at bounding box center [39, 153] width 31 height 8
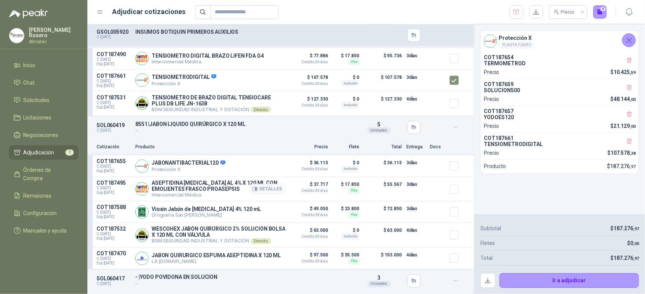
scroll to position [522, 0]
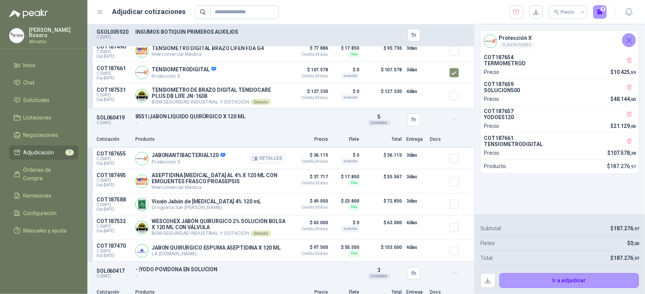
click at [442, 162] on article "COT187655 C: 07/10/2025 Exp: 22/10/2025 JABONANTIBACTERIAL120 Protección X Det…" at bounding box center [280, 159] width 386 height 22
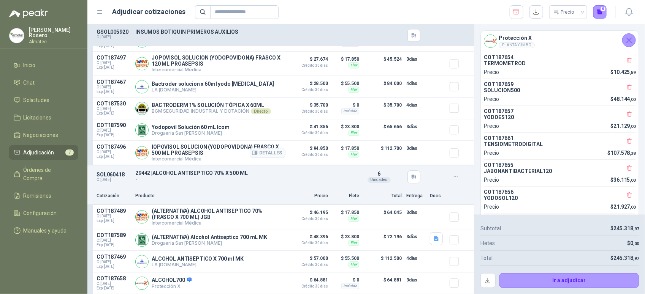
scroll to position [809, 0]
click at [616, 284] on button "Ir a adjudicar" at bounding box center [569, 281] width 140 height 15
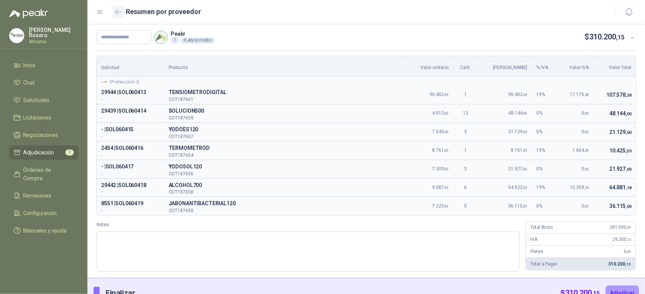
click at [118, 11] on icon "button" at bounding box center [118, 12] width 6 height 6
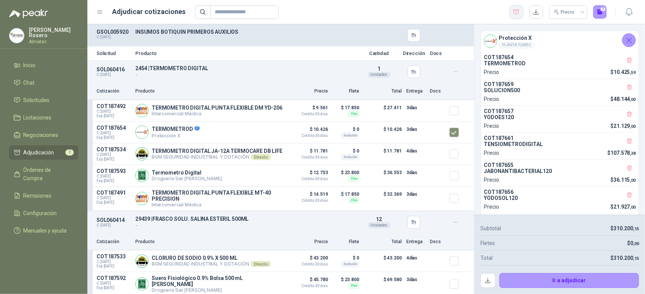
click at [518, 11] on icon "button" at bounding box center [516, 12] width 7 height 8
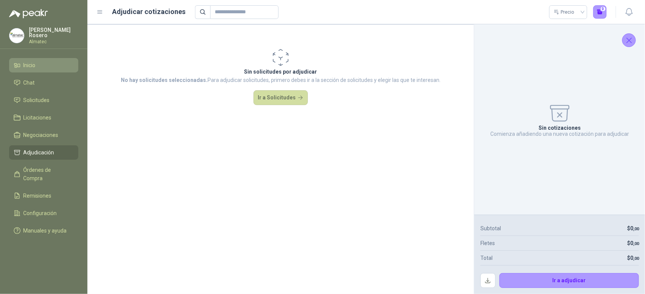
click at [43, 67] on li "Inicio" at bounding box center [44, 65] width 60 height 8
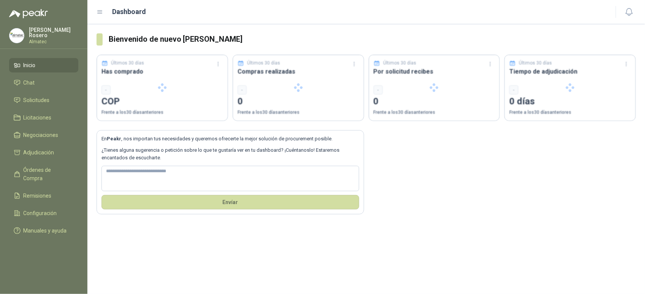
click at [32, 108] on ul "Inicio Chat Solicitudes Licitaciones Negociaciones Adjudicación Órdenes de Comp…" at bounding box center [43, 149] width 87 height 183
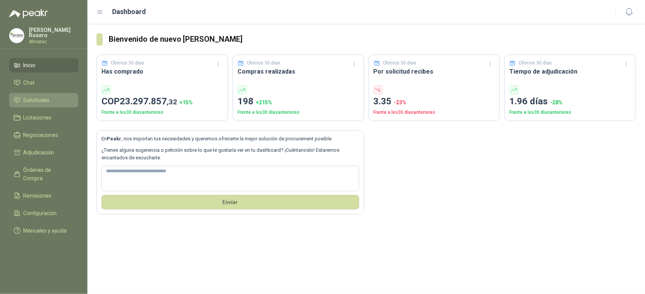
click at [33, 97] on span "Solicitudes" at bounding box center [37, 100] width 26 height 8
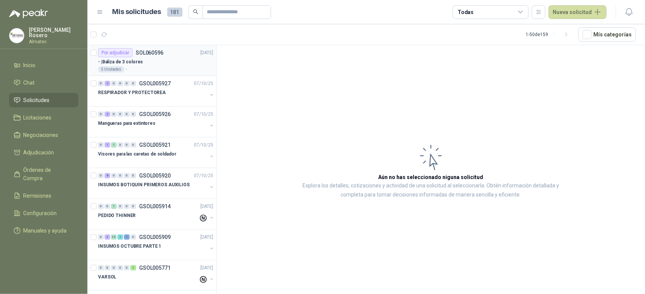
click at [171, 61] on div "- | Baliza de 3 colores" at bounding box center [155, 61] width 115 height 9
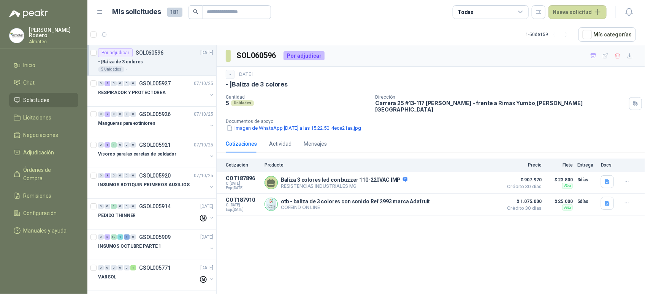
click at [591, 105] on div "Dirección Carrera 25 #13-117 Cencar Yumbo - frente a Rimax Yumbo , Valle del Ca…" at bounding box center [508, 104] width 266 height 18
click at [315, 251] on div "SOL060596 Por adjudicar - 8 oct, 2025 - | Baliza de 3 colores Cantidad 5 Unidad…" at bounding box center [431, 171] width 428 height 252
click at [305, 124] on button "Imagen de WhatsApp 2025-10-08 a las 15.22.50_4ece21aa.jpg" at bounding box center [294, 128] width 136 height 8
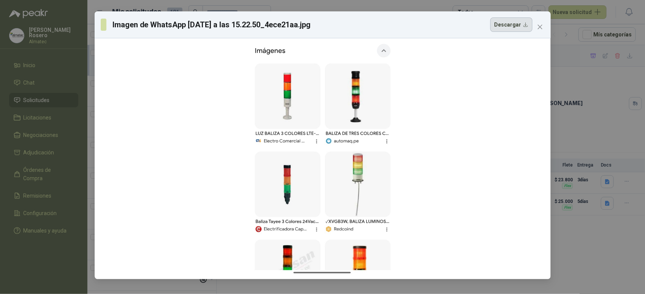
drag, startPoint x: 321, startPoint y: 123, endPoint x: 521, endPoint y: 21, distance: 224.8
click at [521, 21] on button "Descargar" at bounding box center [511, 24] width 42 height 14
click at [604, 99] on div "Imagen de WhatsApp 2025-10-08 a las 15.22.50_4ece21aa.jpg Descargar" at bounding box center [322, 147] width 645 height 294
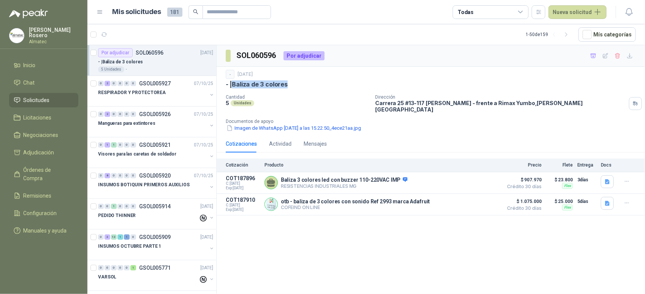
drag, startPoint x: 301, startPoint y: 87, endPoint x: 233, endPoint y: 87, distance: 68.0
click at [233, 87] on div "- | Baliza de 3 colores" at bounding box center [431, 85] width 410 height 8
click at [228, 13] on input "text" at bounding box center [233, 12] width 53 height 13
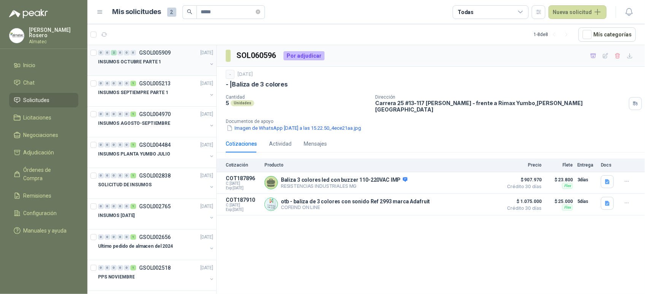
click at [171, 63] on div "INSUMOS OCTUBRE PARTE 1" at bounding box center [152, 61] width 109 height 9
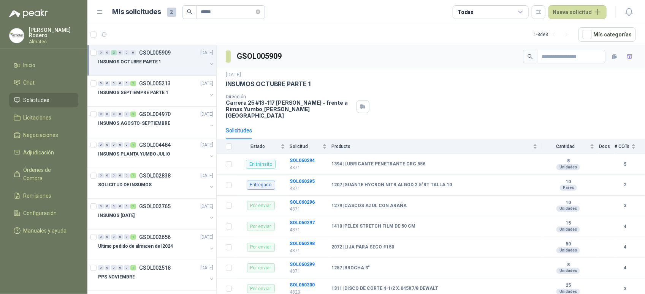
click at [209, 65] on button "button" at bounding box center [212, 64] width 6 height 6
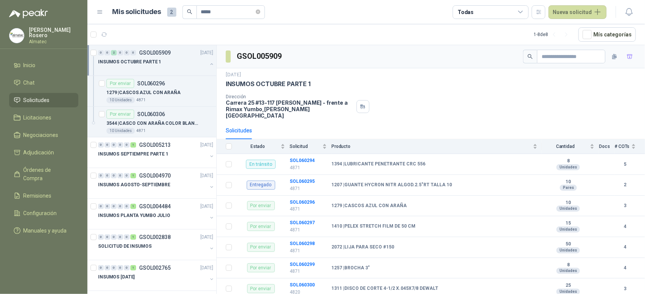
scroll to position [3, 0]
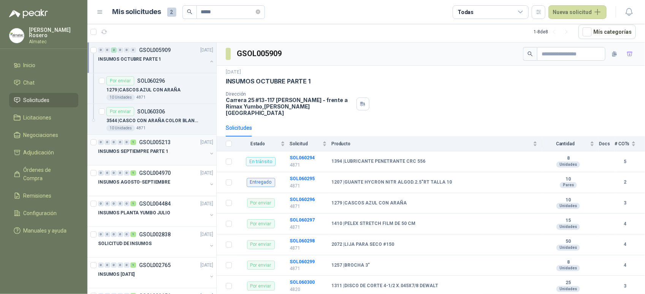
click at [209, 151] on button "button" at bounding box center [212, 154] width 6 height 6
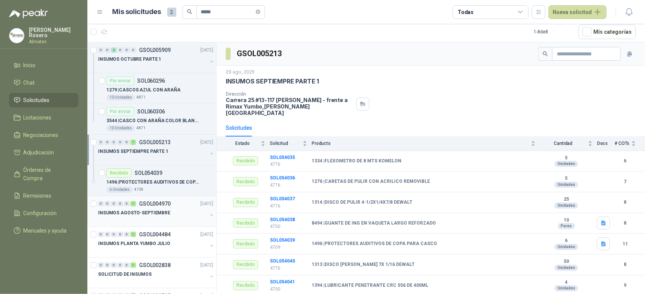
click at [197, 210] on div "INSUMOS AGOSTO-SEPTIEMBRE" at bounding box center [152, 213] width 109 height 9
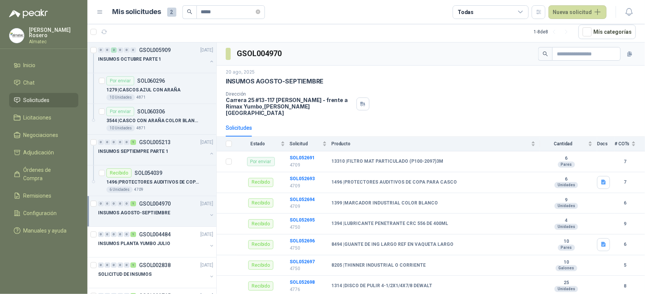
click at [197, 210] on div "INSUMOS AGOSTO-SEPTIEMBRE" at bounding box center [152, 213] width 109 height 9
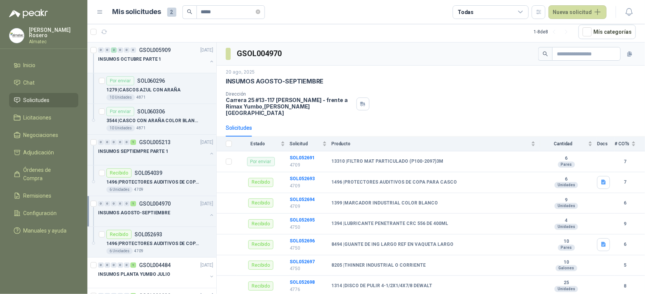
click at [201, 58] on div "INSUMOS OCTUBRE PARTE 1" at bounding box center [156, 62] width 117 height 15
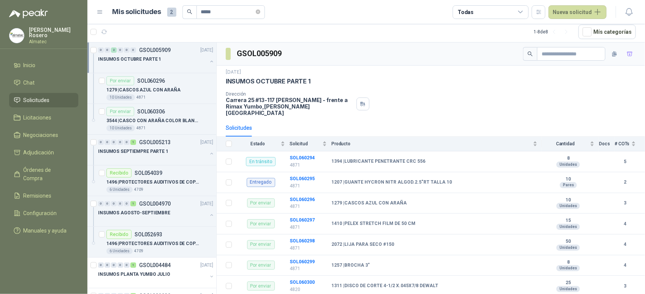
click at [209, 60] on button "button" at bounding box center [212, 62] width 6 height 6
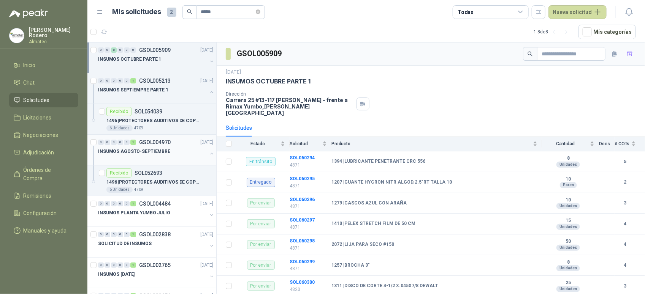
click at [209, 154] on button "button" at bounding box center [212, 154] width 6 height 6
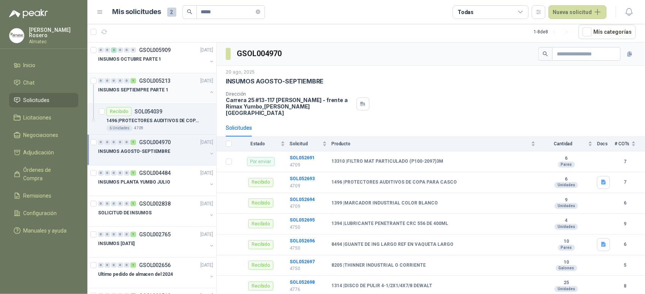
click at [209, 90] on button "button" at bounding box center [212, 92] width 6 height 6
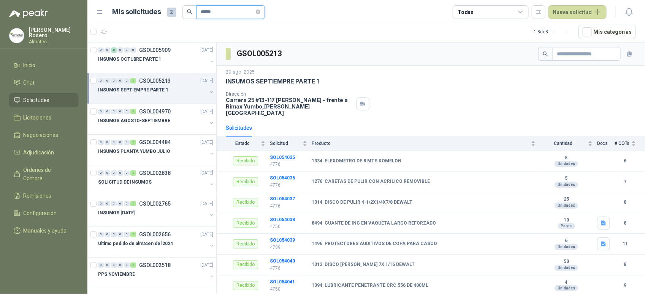
drag, startPoint x: 225, startPoint y: 10, endPoint x: 162, endPoint y: 0, distance: 63.1
click at [162, 0] on header "Mis solicitudes 2 ***** Todas Nueva solicitud" at bounding box center [365, 12] width 557 height 24
type input "*"
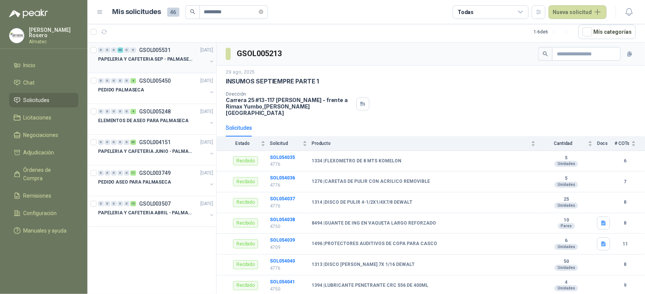
click at [168, 64] on div at bounding box center [152, 67] width 109 height 6
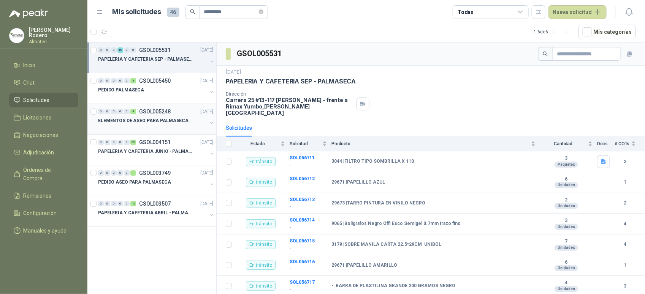
click at [180, 128] on div at bounding box center [152, 128] width 109 height 6
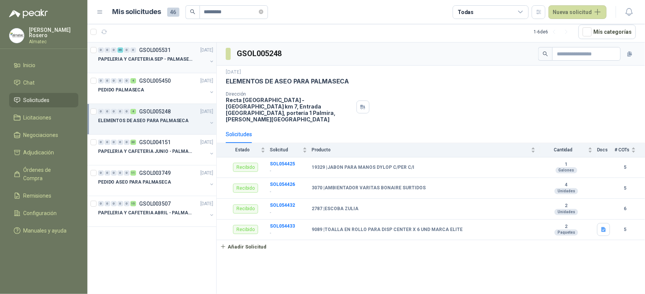
click at [154, 55] on div "PAPELERIA Y CAFETERIA SEP - PALMASECA" at bounding box center [152, 59] width 109 height 9
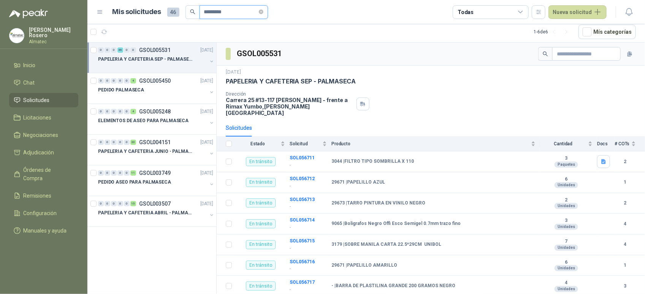
drag, startPoint x: 227, startPoint y: 11, endPoint x: 133, endPoint y: -2, distance: 94.3
click at [133, 0] on html "Valentina Rosero Almatec Inicio Chat Solicitudes Licitaciones Negociaciones Adj…" at bounding box center [322, 147] width 645 height 294
type input "*"
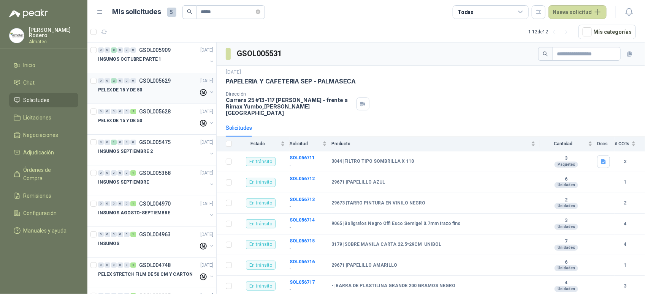
click at [165, 92] on div "PELEX DE 15 Y DE 50" at bounding box center [148, 89] width 100 height 9
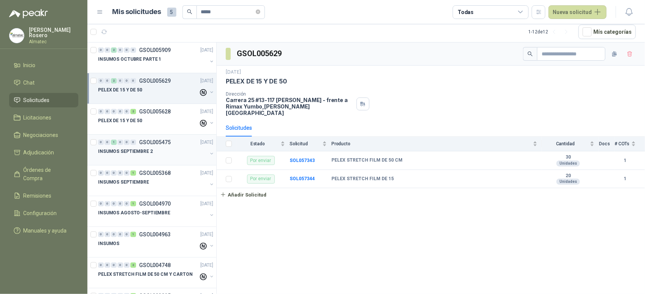
click at [156, 149] on div "INSUMOS SEPTIEMBRE 2" at bounding box center [152, 151] width 109 height 9
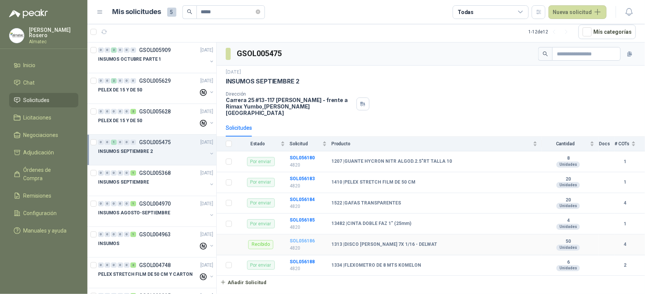
click at [301, 239] on b "SOL056186" at bounding box center [302, 241] width 25 height 5
click at [179, 63] on div "INSUMOS OCTUBRE PARTE 1" at bounding box center [152, 59] width 109 height 9
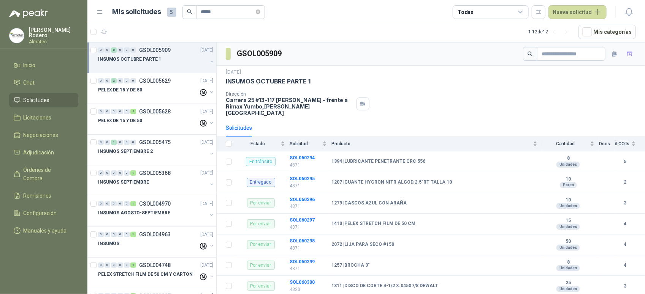
click at [209, 61] on button "button" at bounding box center [212, 62] width 6 height 6
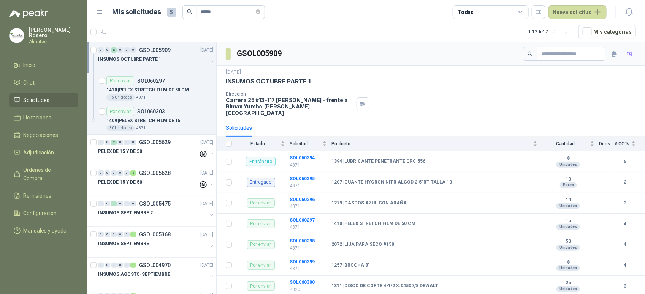
click at [209, 61] on button "button" at bounding box center [212, 62] width 6 height 6
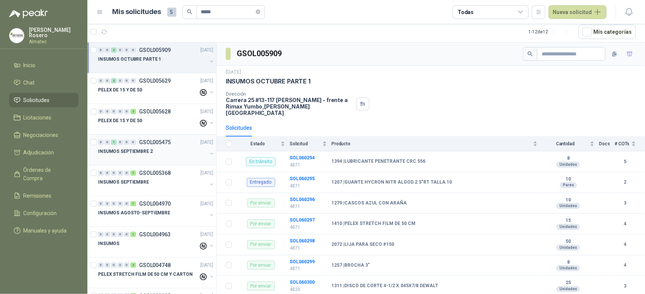
click at [209, 155] on button "button" at bounding box center [212, 154] width 6 height 6
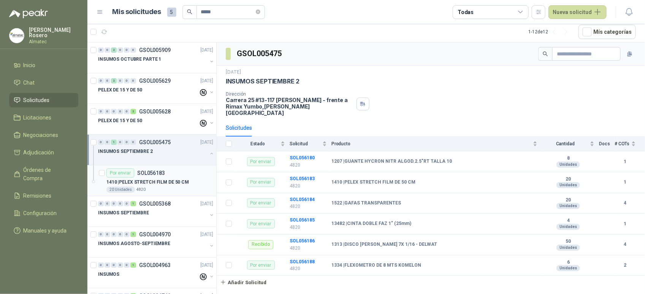
click at [177, 181] on p "1410 | PELEX STRETCH FILM DE 50 CM" at bounding box center [147, 182] width 82 height 7
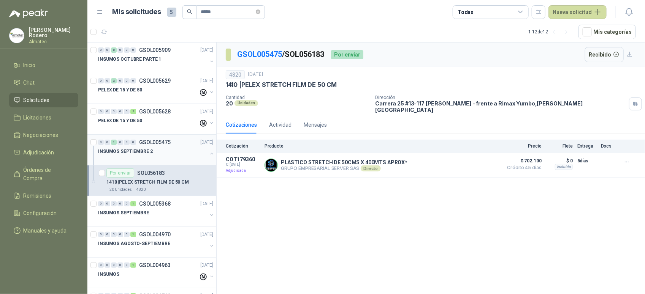
click at [153, 144] on p "GSOL005475" at bounding box center [155, 142] width 32 height 5
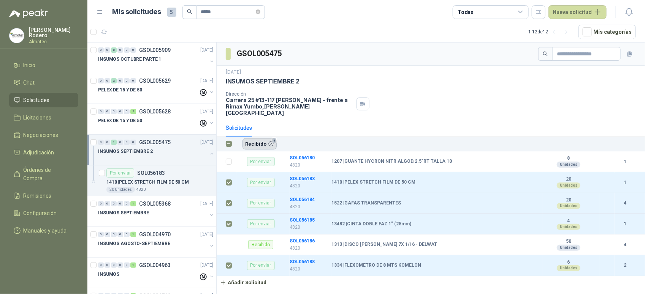
click at [261, 138] on button "Recibido 4" at bounding box center [259, 143] width 34 height 11
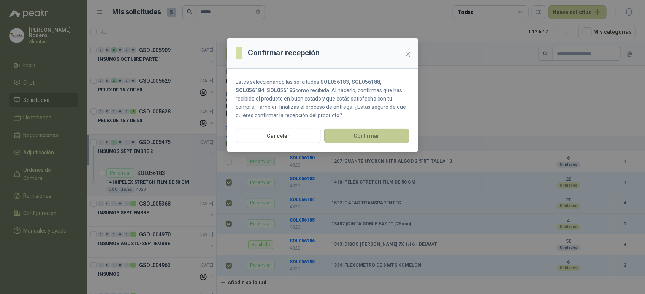
click at [375, 141] on button "Confirmar" at bounding box center [366, 136] width 85 height 14
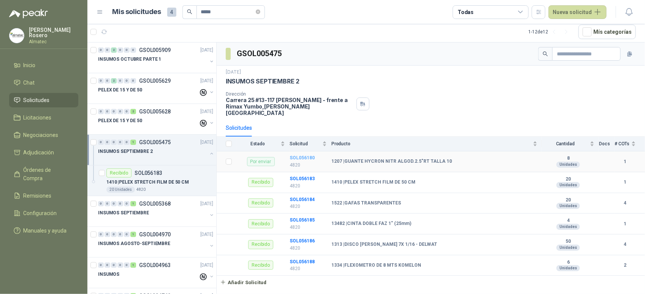
click at [292, 155] on b "SOL056180" at bounding box center [302, 157] width 25 height 5
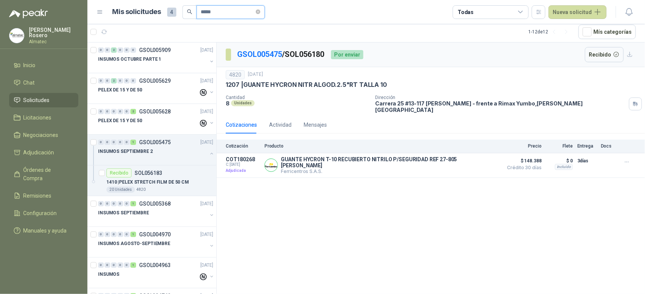
drag, startPoint x: 223, startPoint y: 14, endPoint x: 131, endPoint y: 2, distance: 93.1
click at [131, 3] on header "Mis solicitudes 4 ***** Todas Nueva solicitud" at bounding box center [365, 12] width 557 height 24
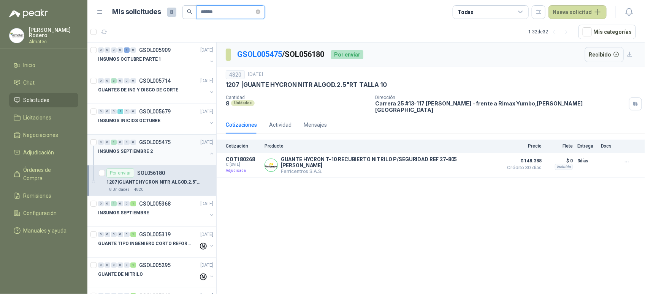
type input "******"
click at [209, 152] on button "button" at bounding box center [212, 154] width 6 height 6
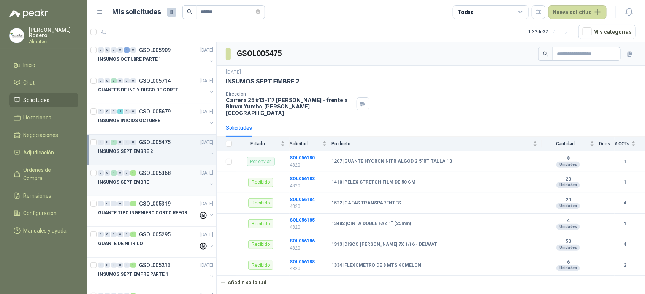
click at [209, 185] on button "button" at bounding box center [212, 185] width 6 height 6
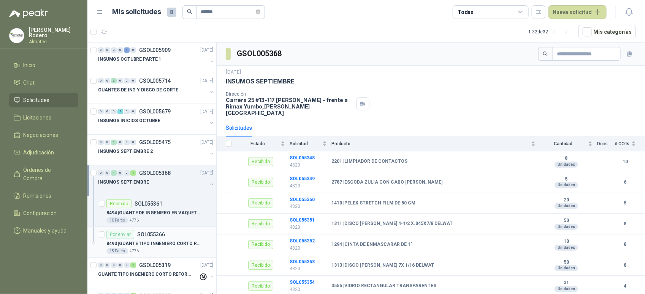
click at [169, 239] on div "Por enviar SOL055366" at bounding box center [159, 234] width 107 height 9
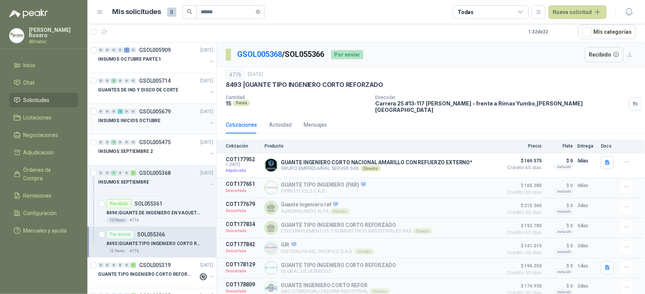
click at [182, 122] on div "INSUMOS INICIOS OCTUBRE" at bounding box center [152, 120] width 109 height 9
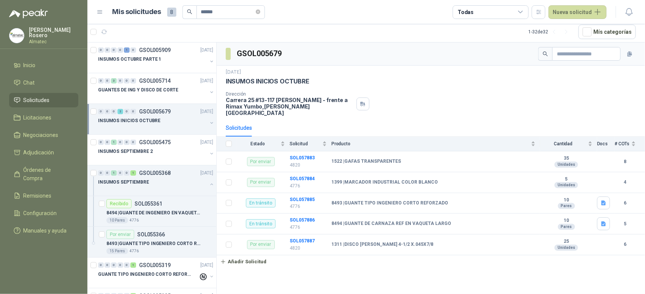
click at [209, 123] on button "button" at bounding box center [212, 123] width 6 height 6
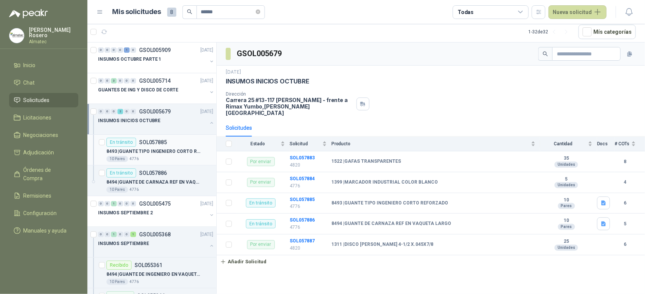
click at [177, 154] on p "8493 | GUANTE TIPO INGENIERO CORTO REFORZADO" at bounding box center [153, 151] width 95 height 7
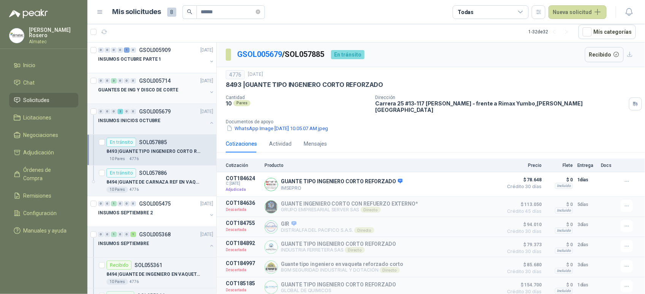
click at [209, 91] on button "button" at bounding box center [212, 92] width 6 height 6
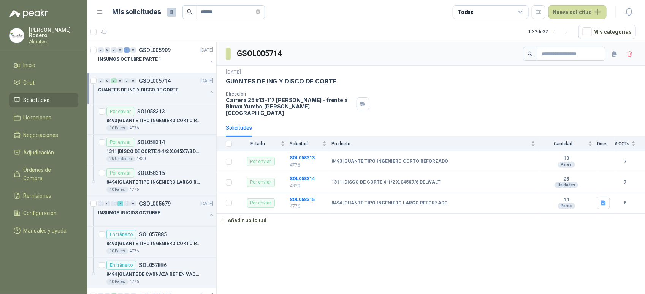
click at [209, 93] on button "button" at bounding box center [212, 92] width 6 height 6
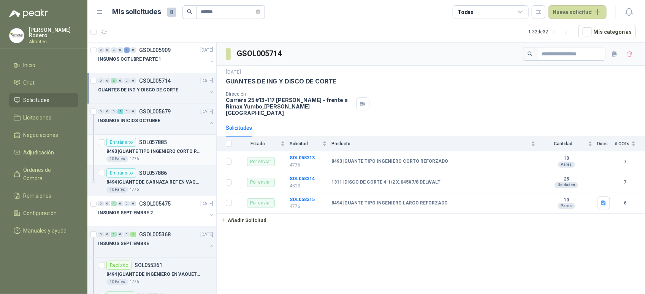
click at [170, 155] on p "8493 | GUANTE TIPO INGENIERO CORTO REFORZADO" at bounding box center [153, 151] width 95 height 7
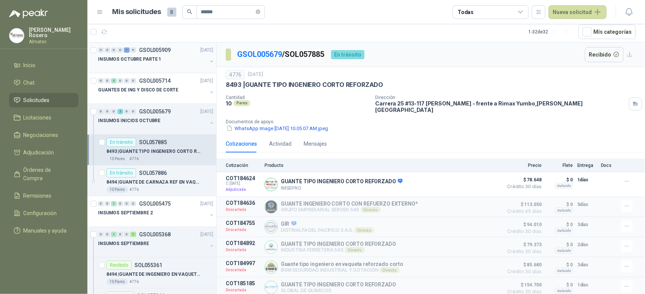
click at [209, 59] on button "button" at bounding box center [212, 62] width 6 height 6
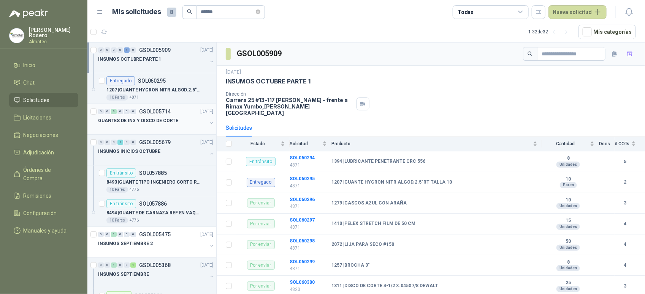
click at [209, 124] on button "button" at bounding box center [212, 123] width 6 height 6
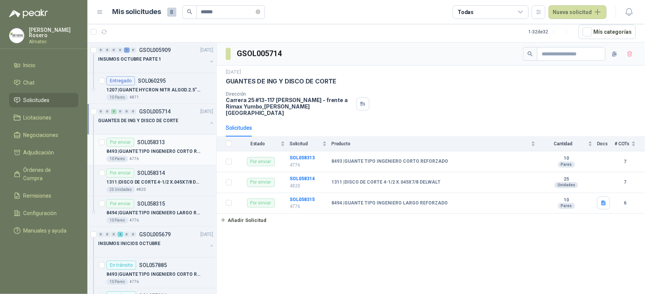
click at [182, 150] on p "8493 | GUANTE TIPO INGENIERO CORTO REFORZADO" at bounding box center [153, 151] width 95 height 7
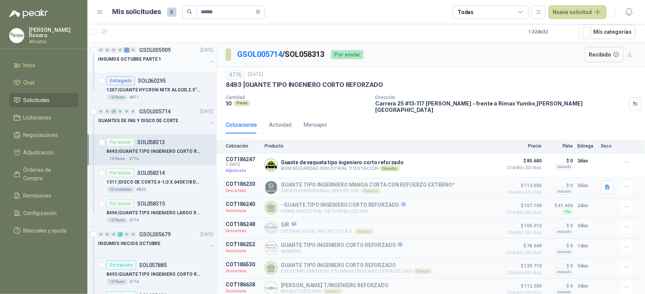
click at [209, 59] on button "button" at bounding box center [212, 62] width 6 height 6
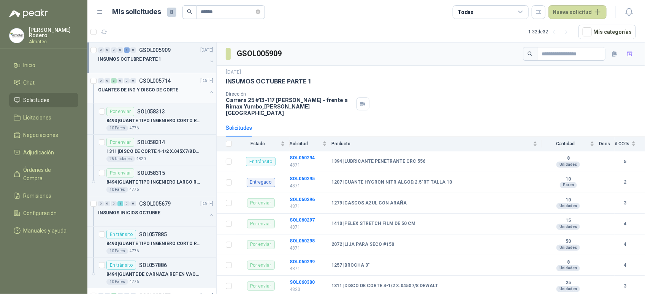
click at [209, 92] on button "button" at bounding box center [212, 92] width 6 height 6
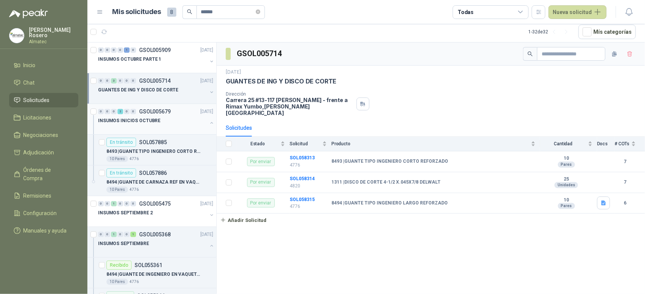
click at [209, 120] on button "button" at bounding box center [212, 123] width 6 height 6
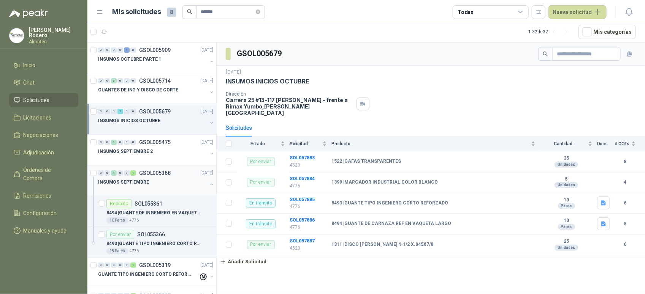
click at [209, 185] on button "button" at bounding box center [212, 185] width 6 height 6
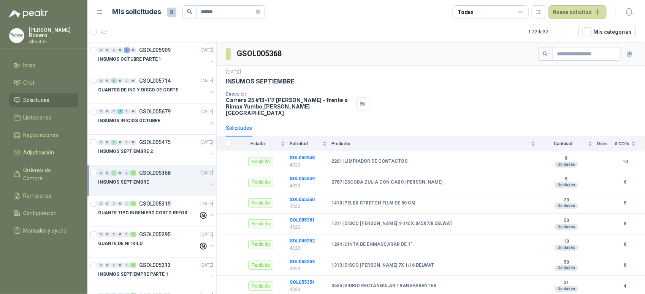
click at [209, 182] on button "button" at bounding box center [212, 185] width 6 height 6
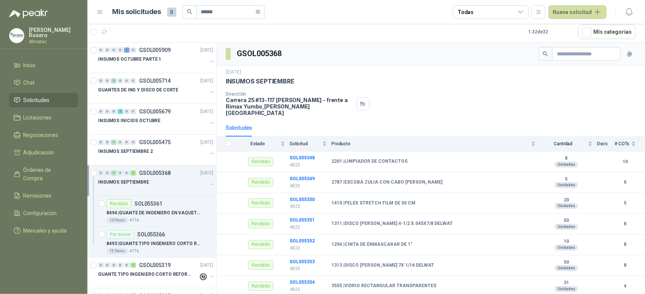
click at [209, 182] on button "button" at bounding box center [212, 185] width 6 height 6
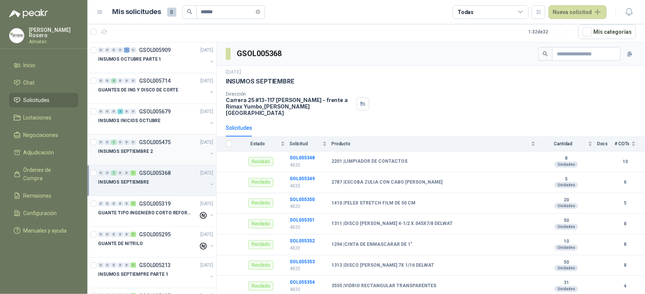
click at [209, 154] on button "button" at bounding box center [212, 154] width 6 height 6
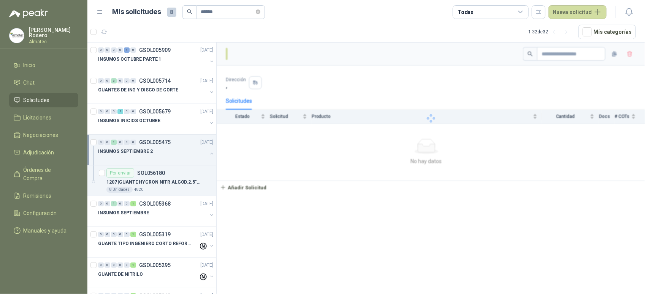
click at [209, 154] on button "button" at bounding box center [212, 154] width 6 height 6
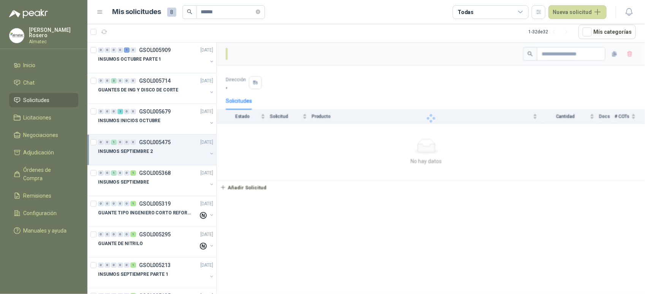
click at [209, 154] on button "button" at bounding box center [212, 154] width 6 height 6
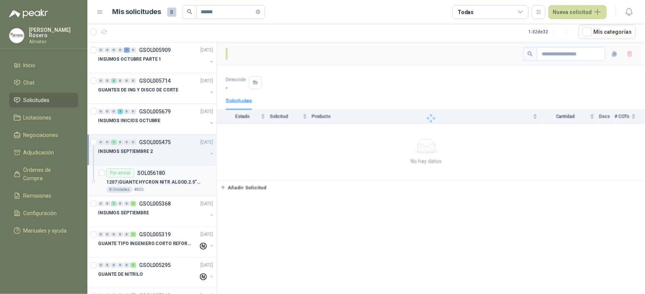
click at [160, 183] on p "1207 | GUANTE HYCRON NITR ALGOD.2.5"RT TALLA 10" at bounding box center [153, 182] width 95 height 7
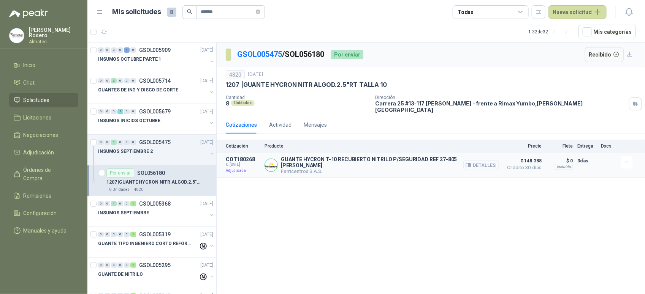
click at [480, 161] on button "Detalles" at bounding box center [481, 165] width 36 height 10
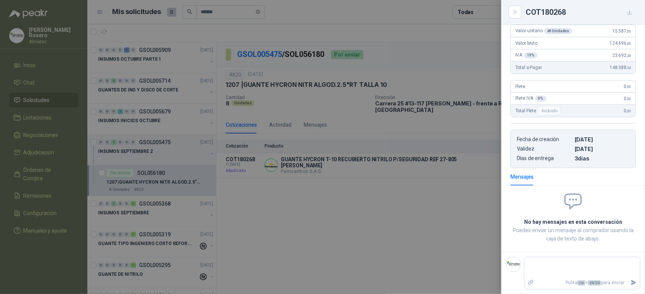
scroll to position [108, 0]
click at [578, 264] on textarea at bounding box center [582, 267] width 116 height 17
type textarea "*"
type textarea "**"
type textarea "***"
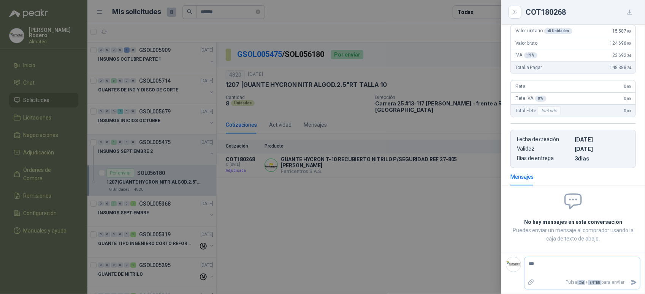
type textarea "****"
type textarea "******"
type textarea "*******"
type textarea "********"
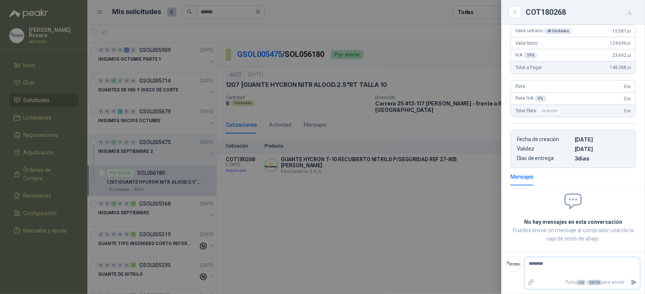
type textarea "*********"
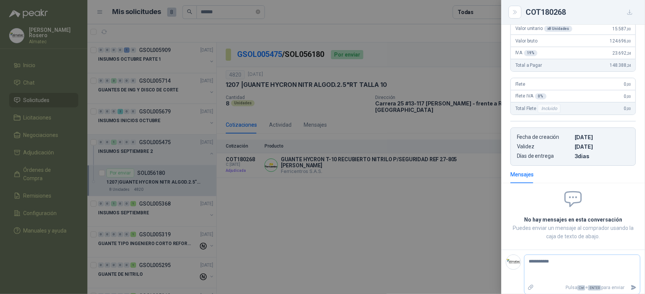
type textarea "*********"
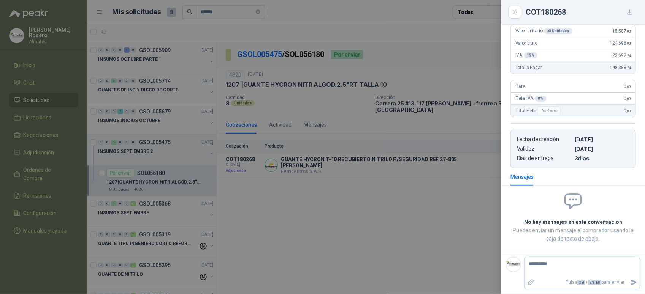
type textarea "********* *"
type textarea "********* **"
type textarea "********* ****"
type textarea "********* *****"
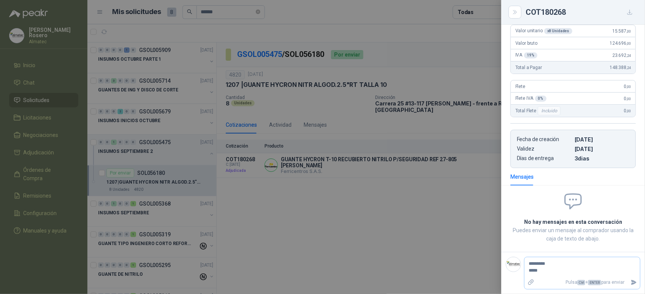
type textarea "********* ******"
type textarea "********* *******"
type textarea "********* ********"
type textarea "********* *********"
type textarea "**********"
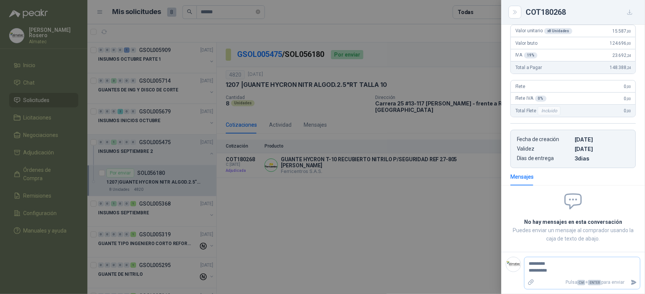
type textarea "**********"
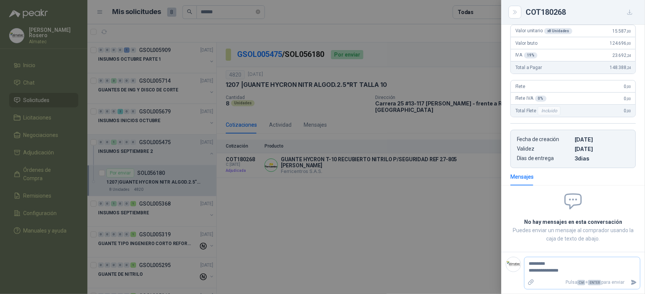
type textarea "**********"
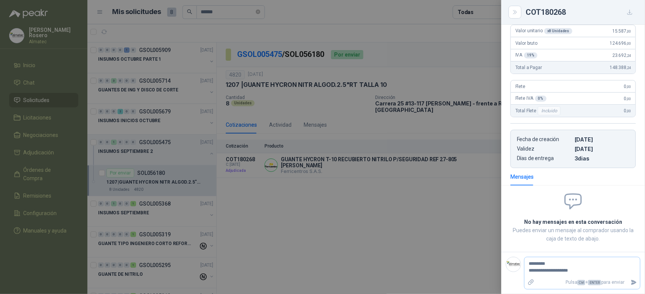
type textarea "**********"
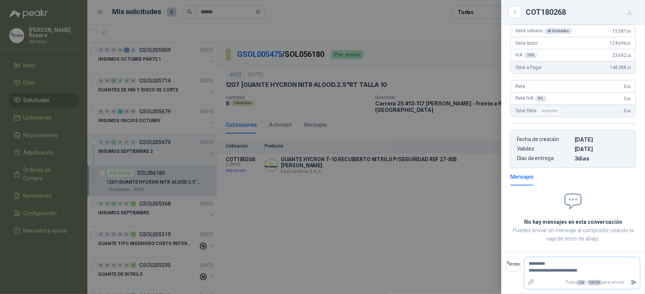
type textarea "**********"
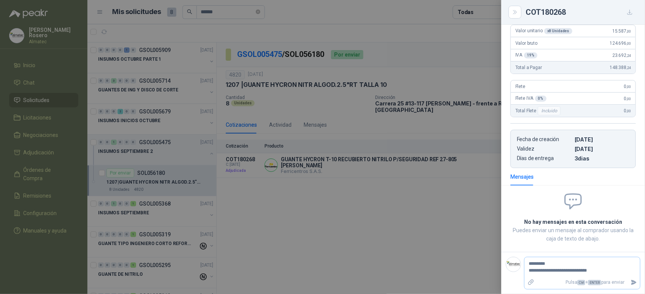
type textarea "**********"
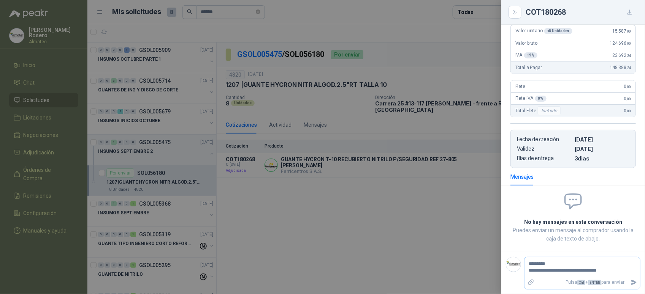
type textarea "**********"
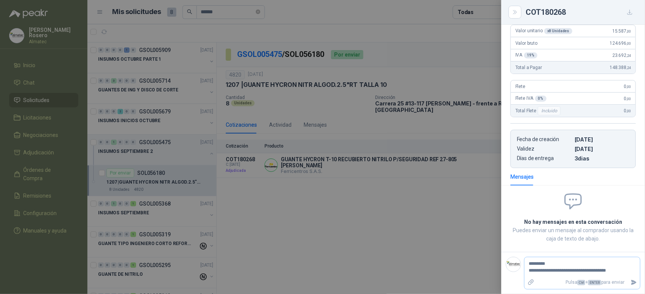
type textarea "**********"
click at [630, 280] on icon "Enviar" at bounding box center [633, 283] width 6 height 6
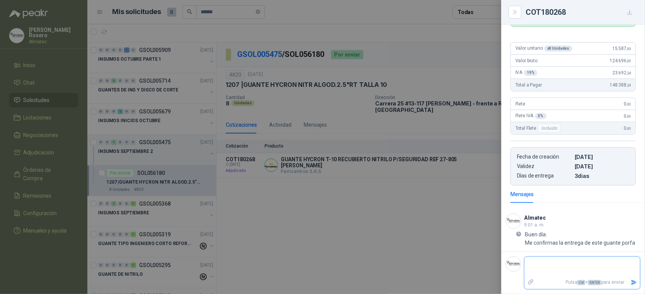
scroll to position [90, 0]
click at [272, 35] on div at bounding box center [322, 147] width 645 height 294
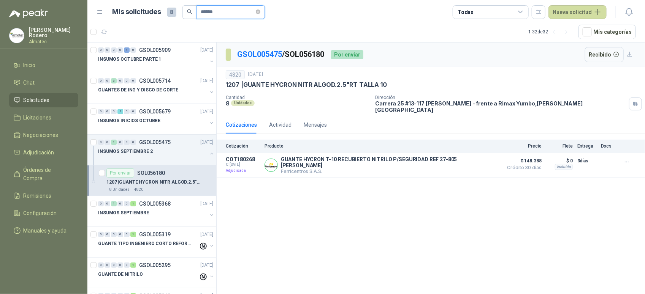
click at [230, 11] on input "******" at bounding box center [227, 12] width 53 height 13
drag, startPoint x: 125, startPoint y: -3, endPoint x: 115, endPoint y: -5, distance: 10.9
click at [115, 0] on html "Valentina Rosero Almatec Inicio Chat Solicitudes Licitaciones Negociaciones Adj…" at bounding box center [322, 147] width 645 height 294
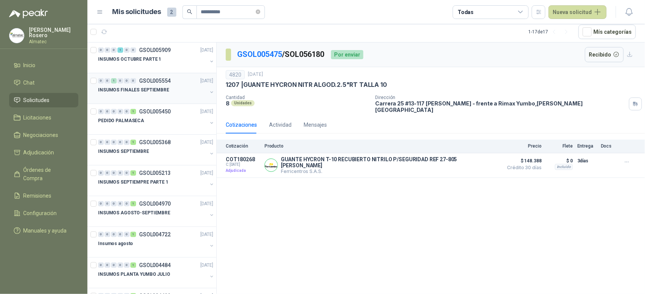
click at [209, 90] on button "button" at bounding box center [212, 92] width 6 height 6
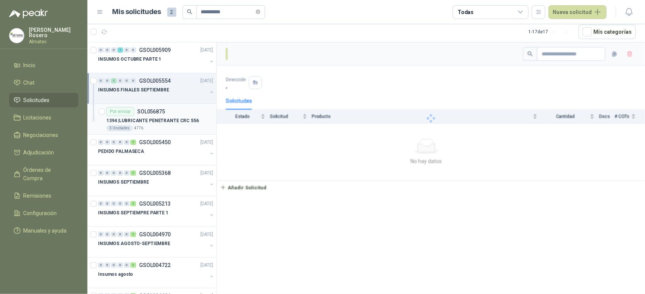
click at [161, 119] on p "1394 | LUBRICANTE PENETRANTE CRC 556" at bounding box center [152, 120] width 92 height 7
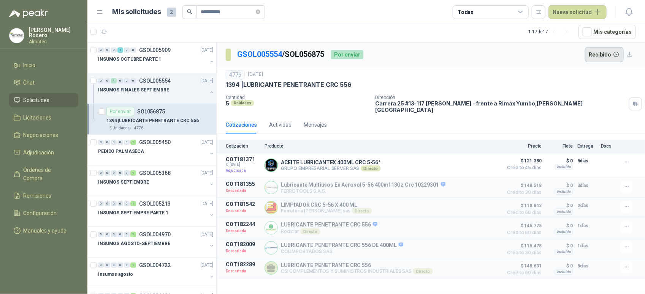
click at [614, 57] on button "Recibido" at bounding box center [604, 54] width 39 height 15
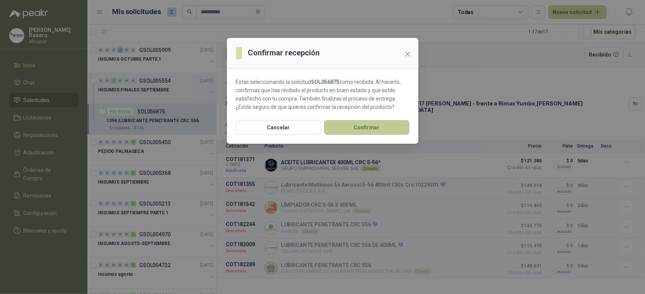
click at [372, 128] on button "Confirmar" at bounding box center [366, 127] width 85 height 14
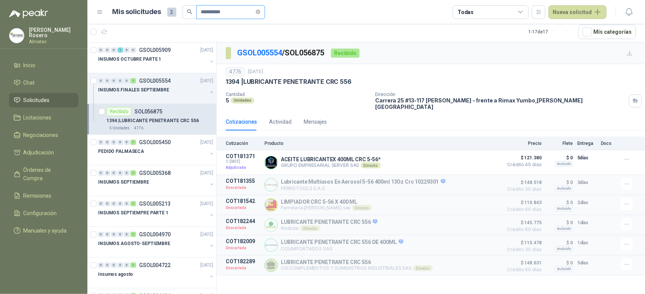
drag, startPoint x: 228, startPoint y: 13, endPoint x: 86, endPoint y: -3, distance: 143.4
click at [86, 0] on html "**********" at bounding box center [322, 147] width 645 height 294
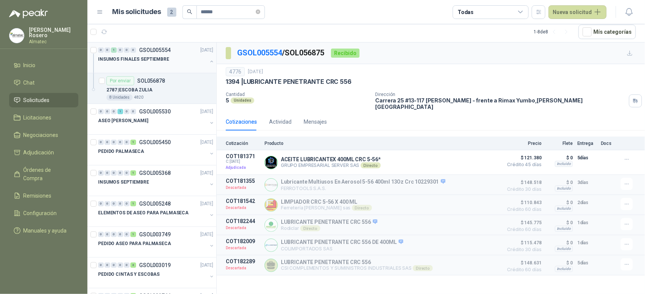
click at [165, 60] on p "INSUMOS FINALES SEPTIEMBRE" at bounding box center [133, 59] width 71 height 7
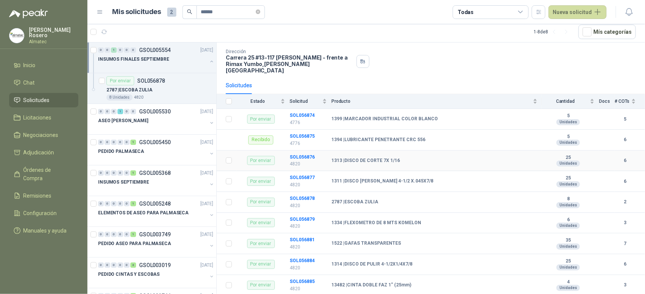
scroll to position [47, 0]
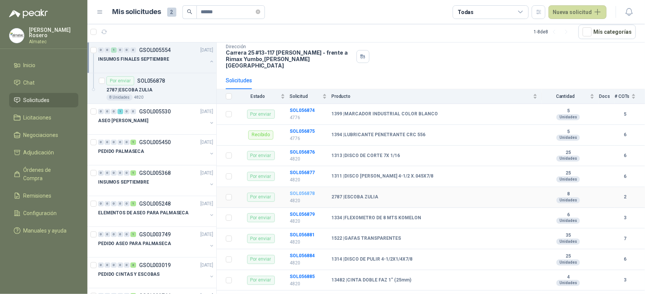
click at [308, 191] on b "SOL056878" at bounding box center [302, 193] width 25 height 5
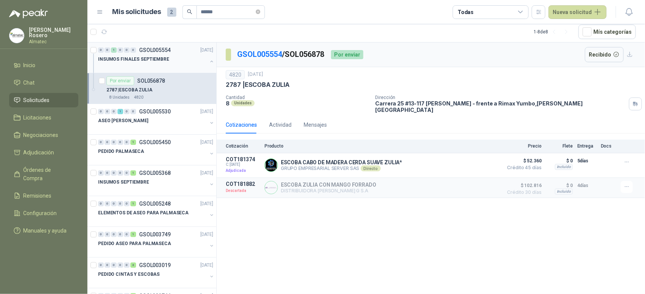
click at [149, 51] on p "GSOL005554" at bounding box center [155, 49] width 32 height 5
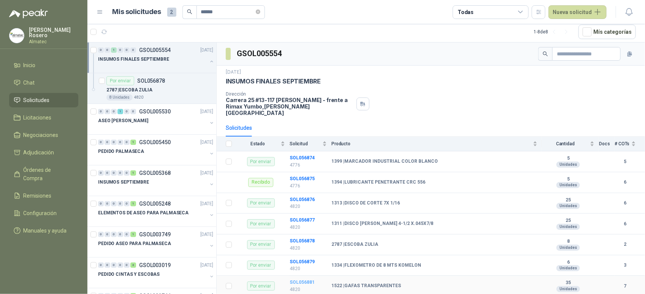
click at [309, 280] on b "SOL056881" at bounding box center [302, 282] width 25 height 5
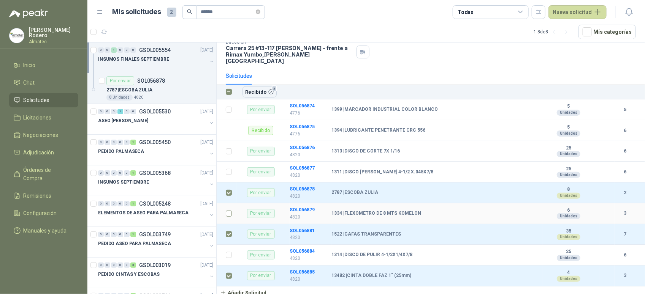
click at [233, 210] on td at bounding box center [227, 214] width 20 height 21
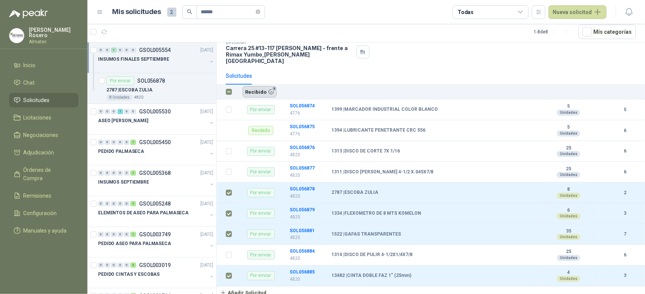
click at [253, 86] on button "Recibido 4" at bounding box center [259, 91] width 34 height 11
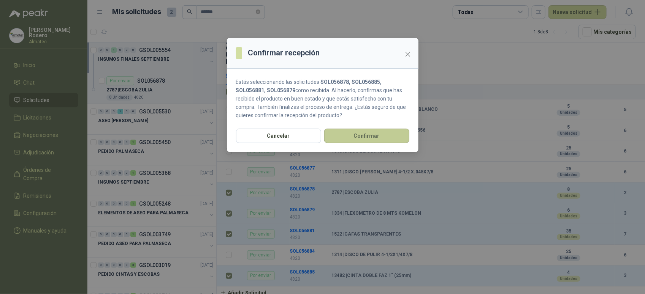
click at [348, 134] on button "Confirmar" at bounding box center [366, 136] width 85 height 14
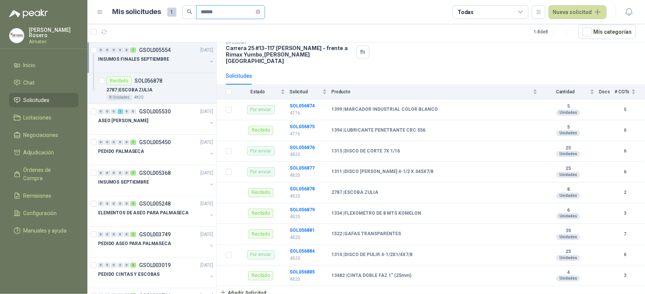
drag, startPoint x: 207, startPoint y: 13, endPoint x: 219, endPoint y: 14, distance: 11.5
click at [216, 14] on input "******" at bounding box center [227, 12] width 53 height 13
drag, startPoint x: 225, startPoint y: 12, endPoint x: 147, endPoint y: 5, distance: 77.9
click at [147, 5] on div "Mis solicitudes 1 ******" at bounding box center [188, 12] width 152 height 14
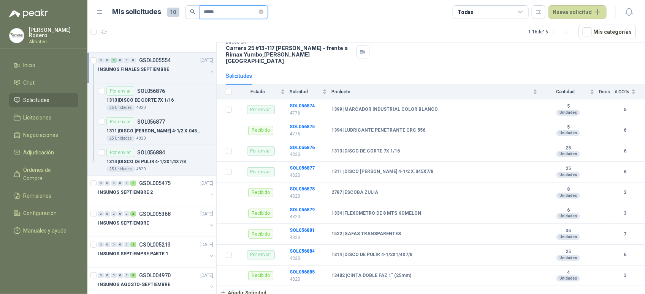
scroll to position [95, 0]
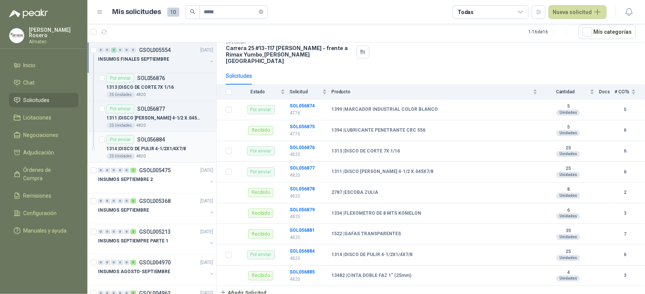
click at [167, 144] on div "Por enviar SOL056884" at bounding box center [159, 139] width 107 height 9
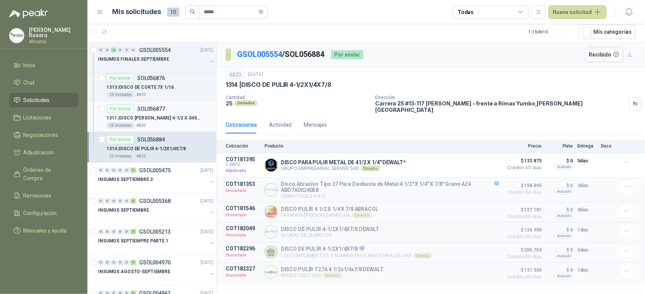
click at [170, 119] on p "1311 | DISCO DE CORTE 4-1/2 X.045X7/8" at bounding box center [153, 118] width 95 height 7
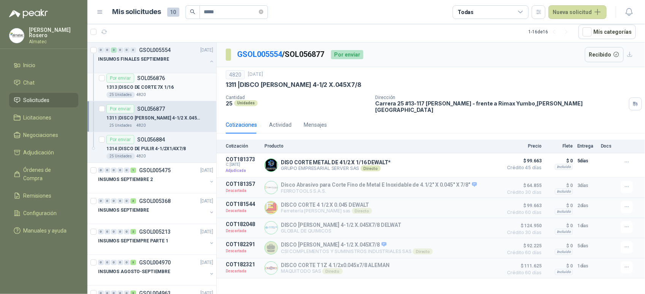
click at [165, 85] on p "1313 | DISCO DE CORTE 7X 1/16" at bounding box center [139, 87] width 67 height 7
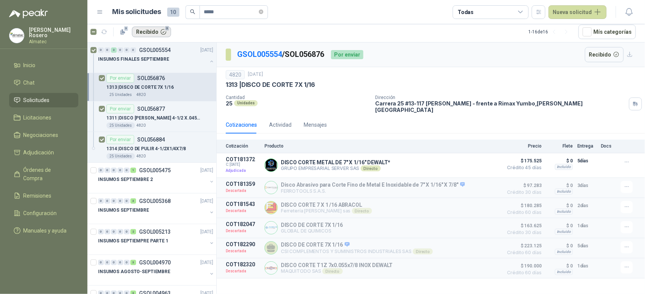
click at [152, 33] on button "Recibido 3" at bounding box center [151, 32] width 39 height 11
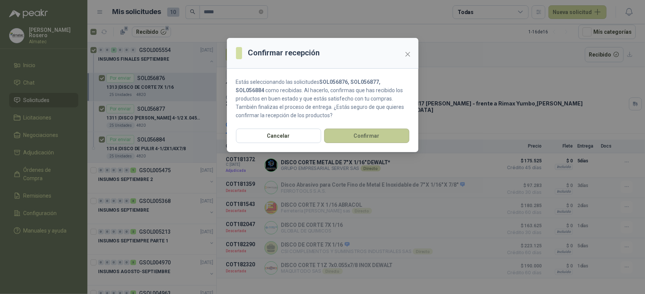
click at [365, 130] on button "Confirmar" at bounding box center [366, 136] width 85 height 14
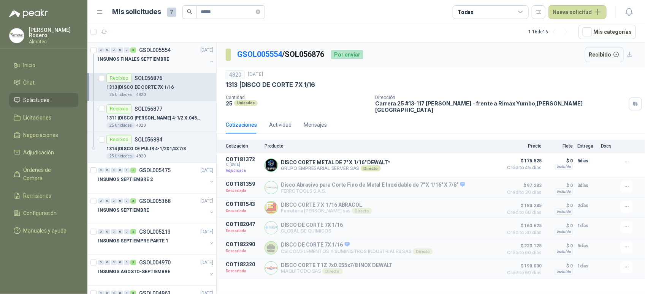
click at [203, 58] on div "INSUMOS FINALES SEPTIEMBRE" at bounding box center [156, 62] width 117 height 15
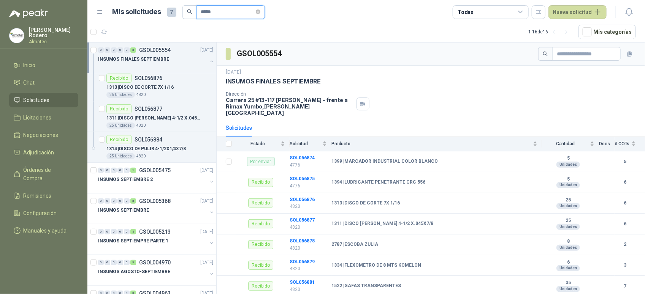
drag, startPoint x: 220, startPoint y: 14, endPoint x: 39, endPoint y: -10, distance: 182.5
click at [39, 0] on html "Valentina Rosero Almatec Inicio Chat Solicitudes Licitaciones Negociaciones Adj…" at bounding box center [322, 147] width 645 height 294
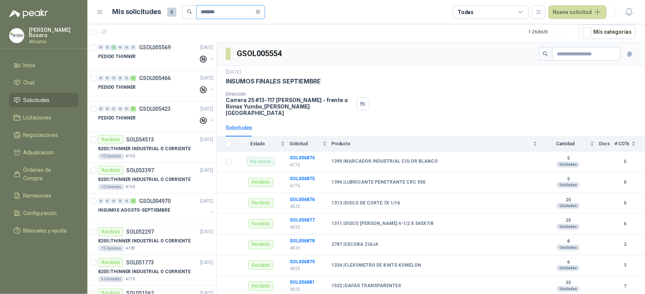
scroll to position [33, 0]
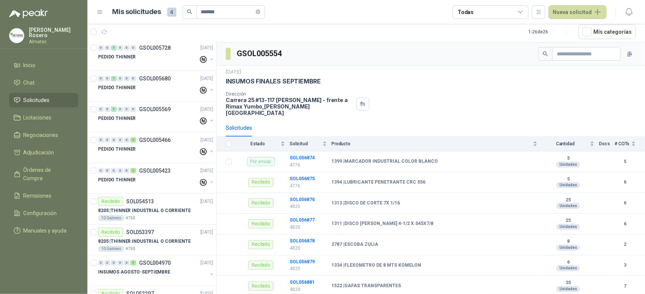
click at [426, 105] on div "Dirección Carrera 25 #13-117 Cencar Yumbo - frente a Rimax Yumbo , Valle del Ca…" at bounding box center [431, 104] width 410 height 25
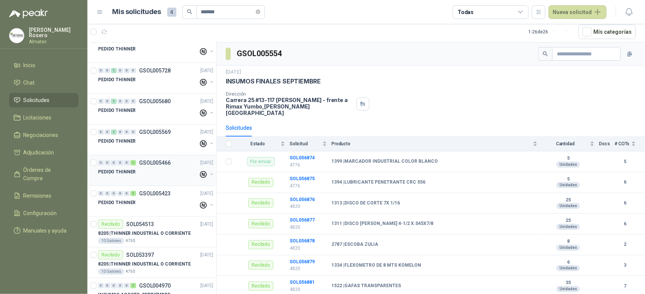
scroll to position [0, 0]
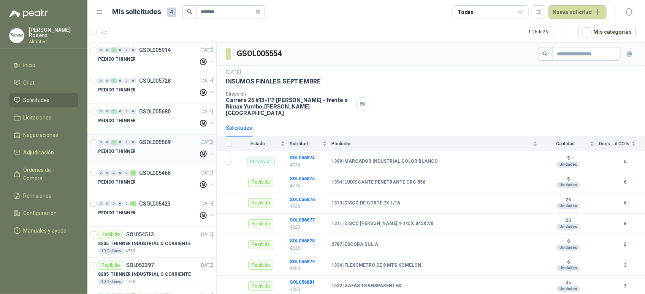
click at [135, 152] on div "PEDIDO THINNER" at bounding box center [148, 151] width 100 height 9
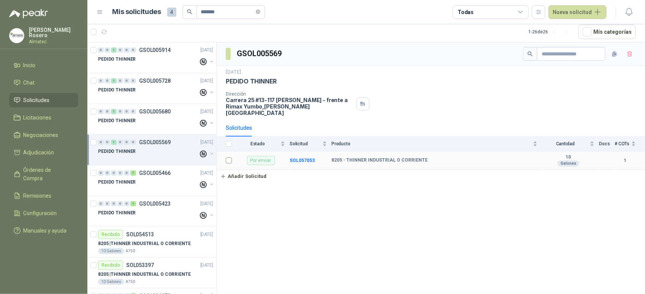
click at [228, 160] on td at bounding box center [227, 161] width 20 height 19
click at [225, 156] on td at bounding box center [227, 161] width 20 height 19
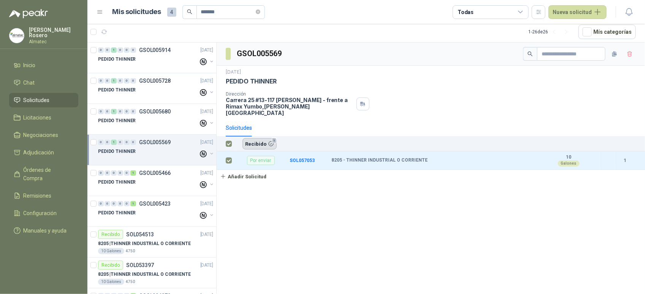
click at [265, 138] on button "Recibido 1" at bounding box center [259, 143] width 34 height 11
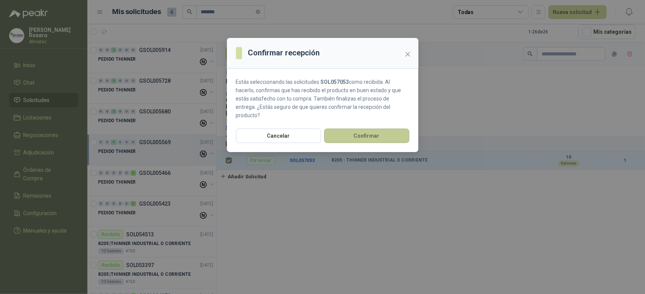
click at [396, 130] on button "Confirmar" at bounding box center [366, 136] width 85 height 14
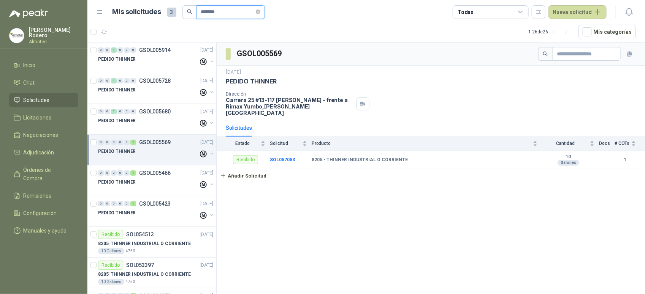
drag, startPoint x: 220, startPoint y: 11, endPoint x: 12, endPoint y: -7, distance: 209.0
click at [12, 0] on html "Valentina Rosero Almatec Inicio Chat Solicitudes Licitaciones Negociaciones Adj…" at bounding box center [322, 147] width 645 height 294
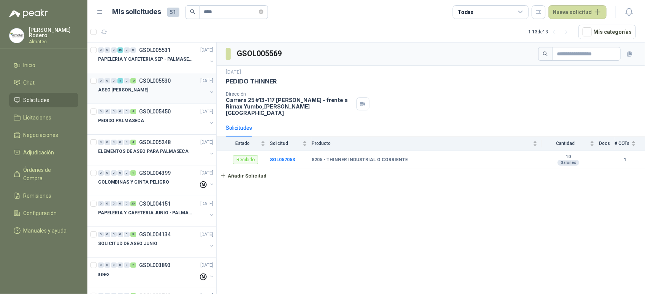
click at [163, 97] on div at bounding box center [152, 98] width 109 height 6
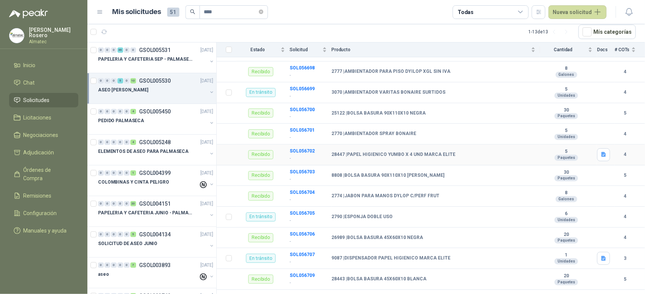
scroll to position [177, 0]
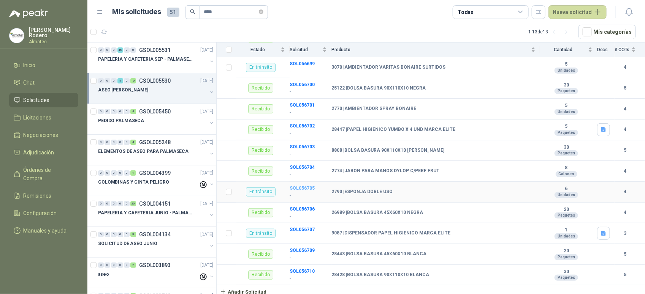
click at [301, 186] on b "SOL056705" at bounding box center [302, 188] width 25 height 5
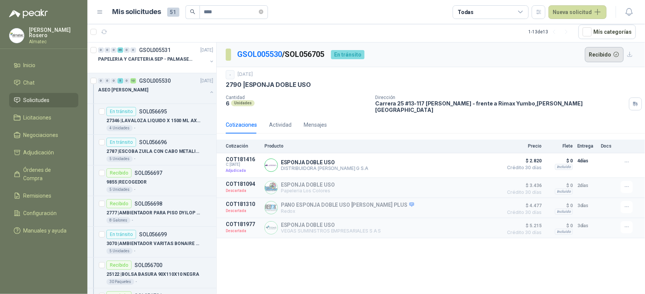
click at [601, 52] on button "Recibido" at bounding box center [604, 54] width 39 height 15
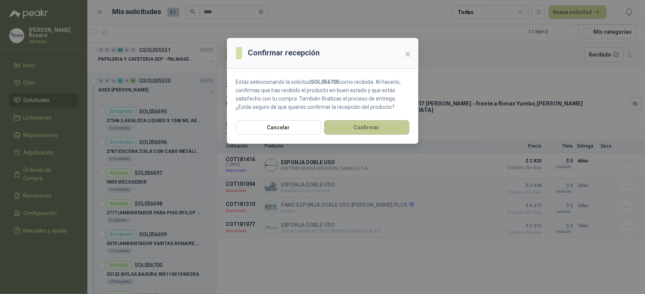
click at [355, 128] on button "Confirmar" at bounding box center [366, 127] width 85 height 14
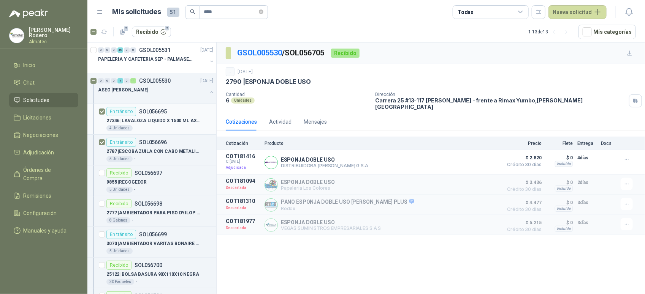
click at [176, 111] on div "En tránsito SOL056695" at bounding box center [159, 111] width 107 height 9
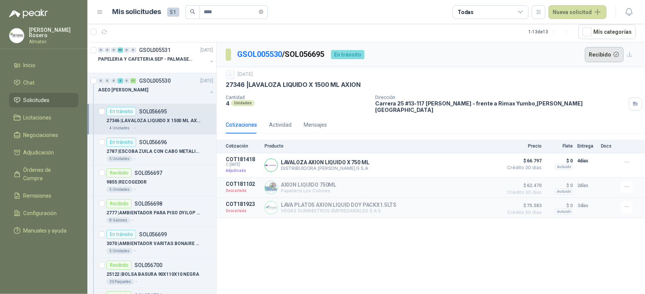
click at [591, 55] on button "Recibido" at bounding box center [604, 54] width 39 height 15
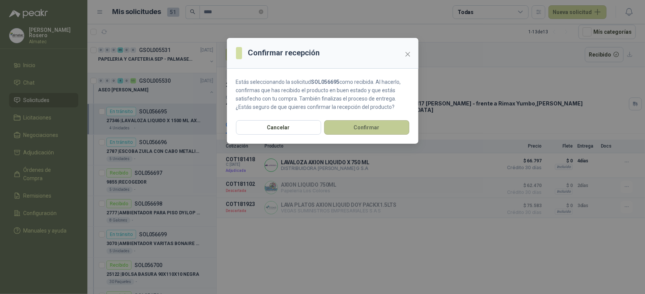
click at [375, 133] on button "Confirmar" at bounding box center [366, 127] width 85 height 14
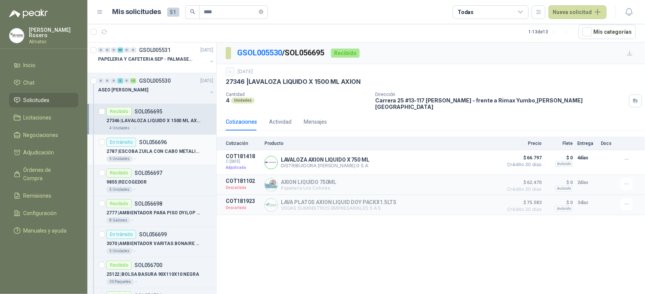
click at [162, 155] on p "2787 | ESCOBA ZUILA CON CABO METALICO" at bounding box center [153, 151] width 95 height 7
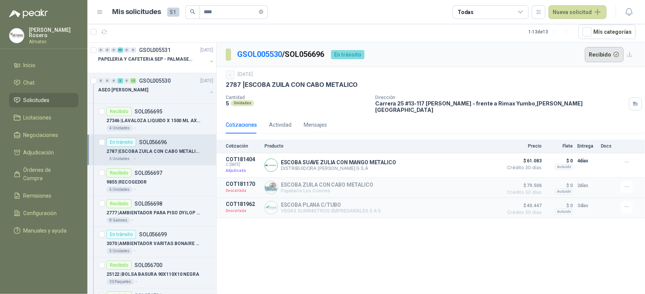
click at [613, 56] on button "Recibido" at bounding box center [604, 54] width 39 height 15
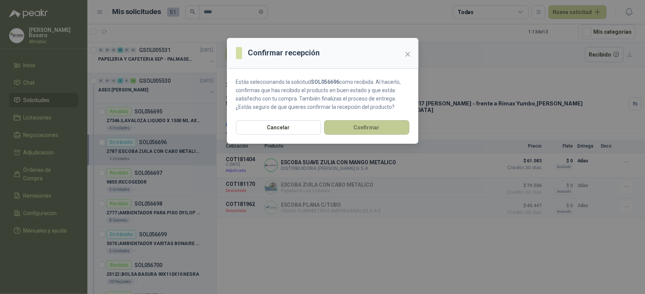
click at [374, 127] on button "Confirmar" at bounding box center [366, 127] width 85 height 14
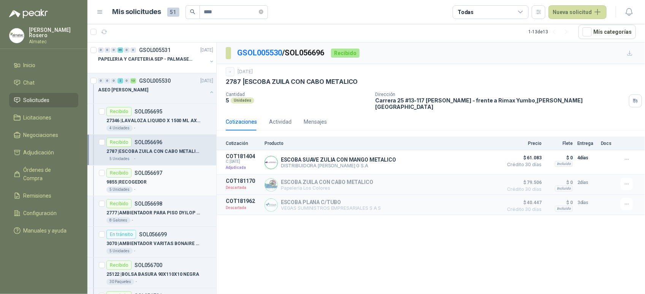
scroll to position [47, 0]
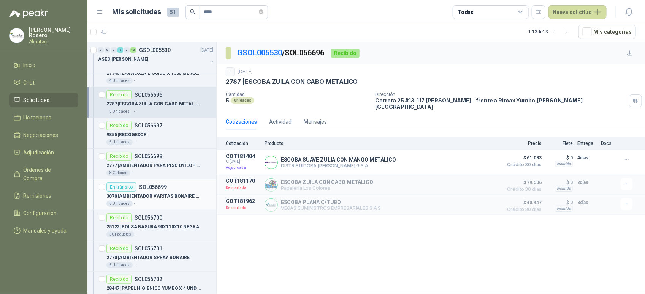
click at [173, 199] on p "3070 | AMBIENTADOR VARITAS BONAIRE SURTIDOS" at bounding box center [153, 196] width 95 height 7
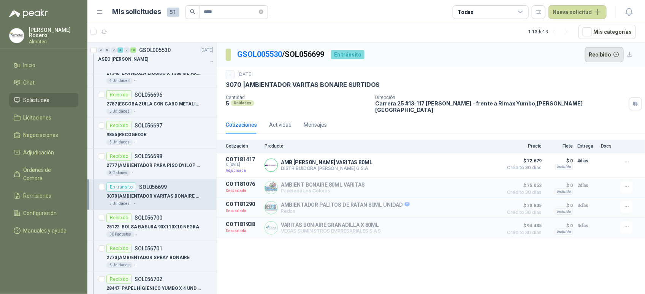
click at [606, 58] on button "Recibido" at bounding box center [604, 54] width 39 height 15
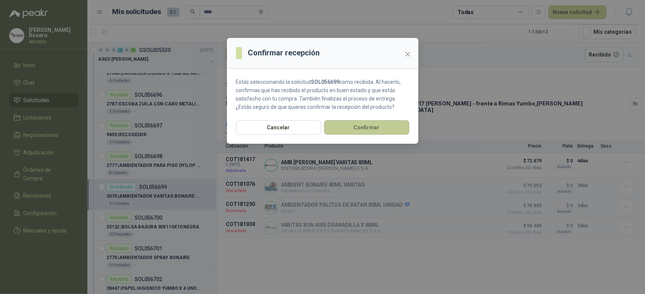
click at [379, 127] on button "Confirmar" at bounding box center [366, 127] width 85 height 14
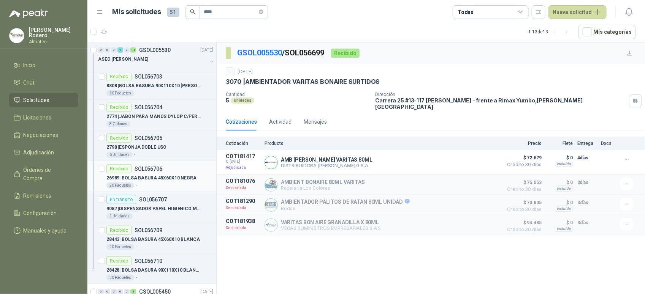
scroll to position [285, 0]
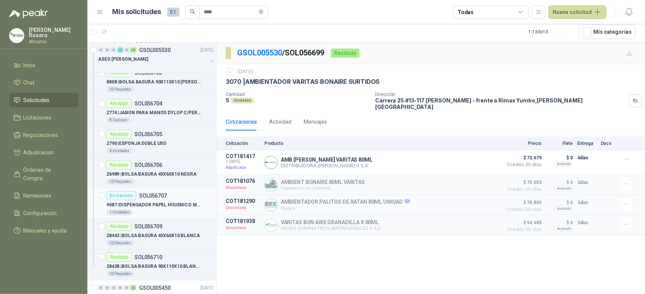
click at [176, 206] on p "9087 | DISPENSADOR PAPEL HIGIENICO MARCA ELITE" at bounding box center [153, 205] width 95 height 7
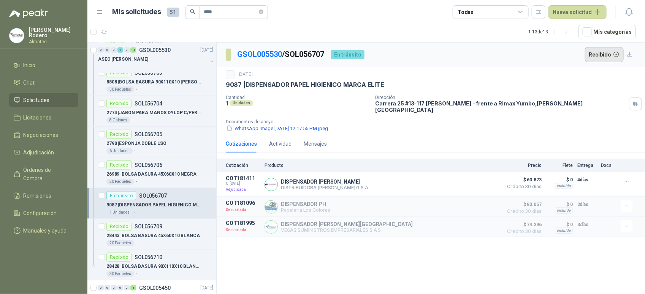
click at [604, 50] on button "Recibido" at bounding box center [604, 54] width 39 height 15
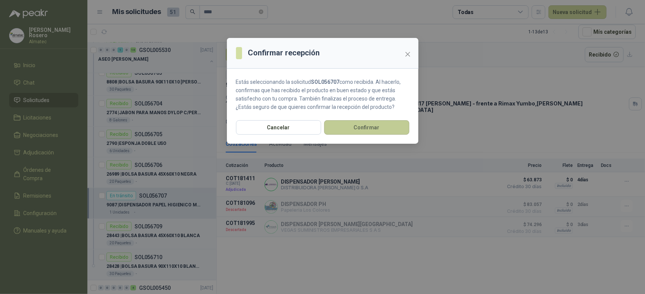
click at [388, 121] on button "Confirmar" at bounding box center [366, 127] width 85 height 14
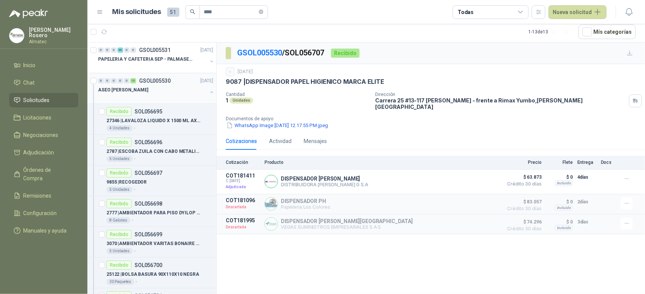
click at [209, 93] on button "button" at bounding box center [212, 92] width 6 height 6
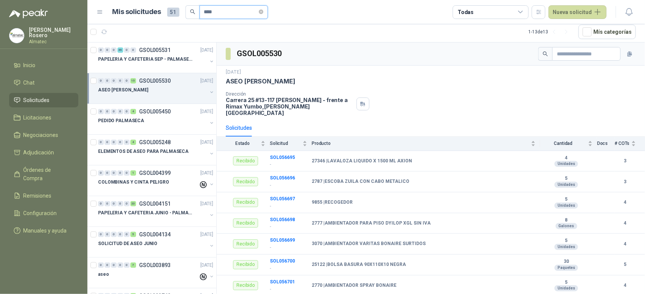
drag, startPoint x: 218, startPoint y: 10, endPoint x: 163, endPoint y: 5, distance: 55.4
click at [163, 5] on div "Mis solicitudes 51 ****" at bounding box center [189, 12] width 155 height 14
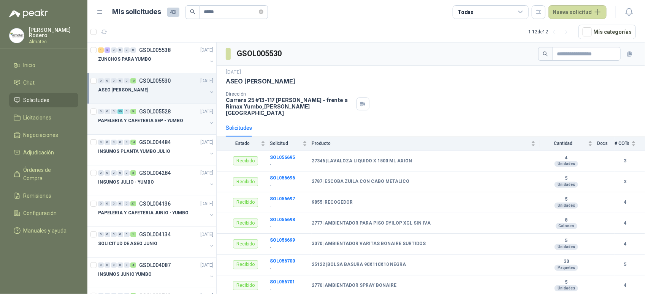
click at [161, 128] on div at bounding box center [152, 128] width 109 height 6
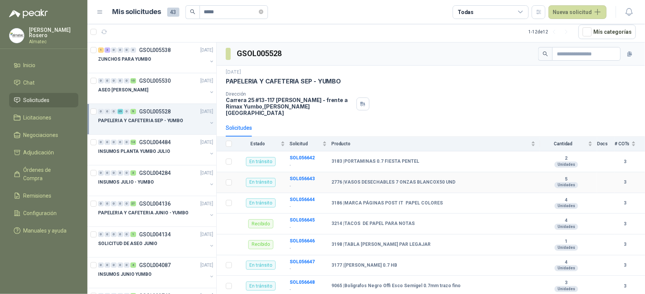
scroll to position [47, 0]
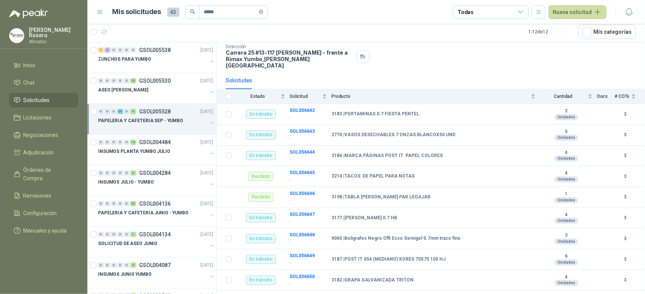
click at [421, 63] on div "18 sept, 2025 PAPELERIA Y CAFETERIA SEP - YUMBO Dirección Carrera 25 #13-117 Ce…" at bounding box center [431, 45] width 428 height 54
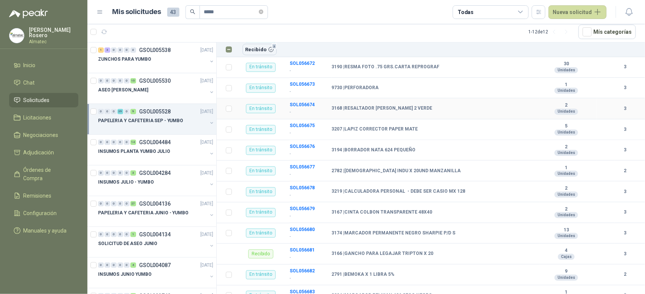
scroll to position [576, 0]
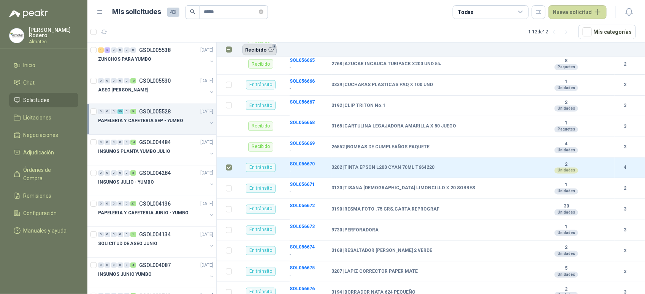
click at [264, 51] on button "Recibido 4" at bounding box center [259, 49] width 34 height 11
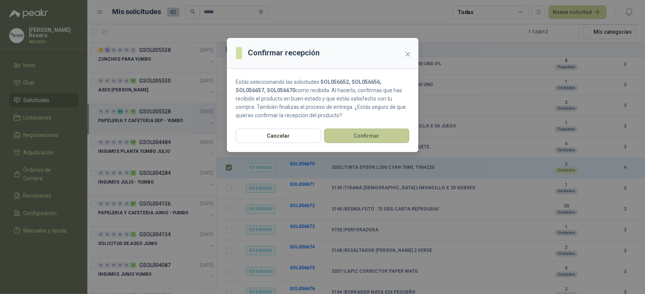
click at [350, 133] on button "Confirmar" at bounding box center [366, 136] width 85 height 14
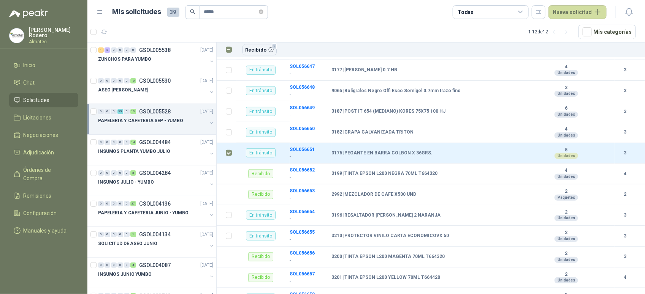
scroll to position [29, 0]
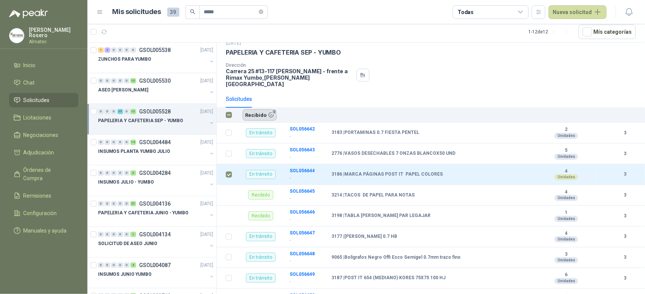
click at [258, 112] on button "Recibido 2" at bounding box center [259, 114] width 34 height 11
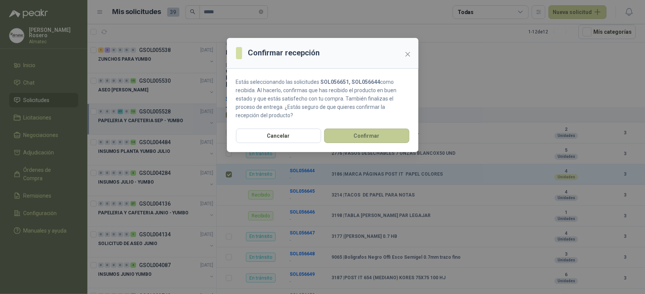
click at [348, 141] on button "Confirmar" at bounding box center [366, 136] width 85 height 14
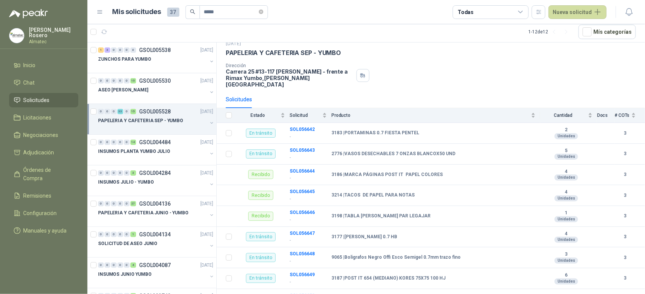
scroll to position [425, 0]
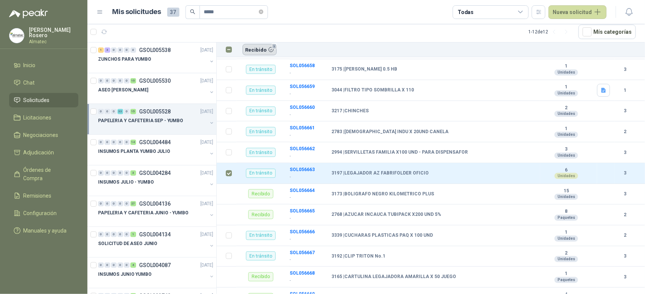
click at [265, 50] on button "Recibido 1" at bounding box center [259, 49] width 34 height 11
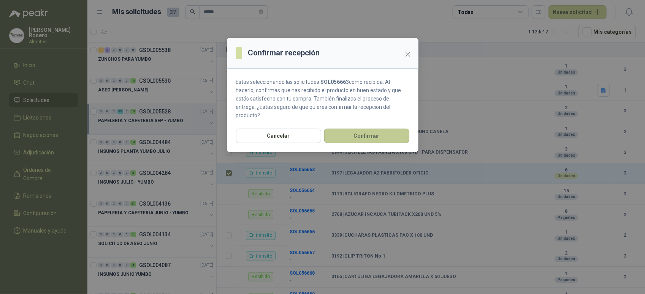
click at [340, 129] on button "Confirmar" at bounding box center [366, 136] width 85 height 14
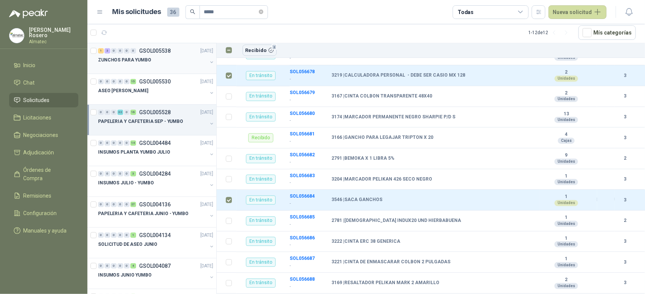
scroll to position [634, 0]
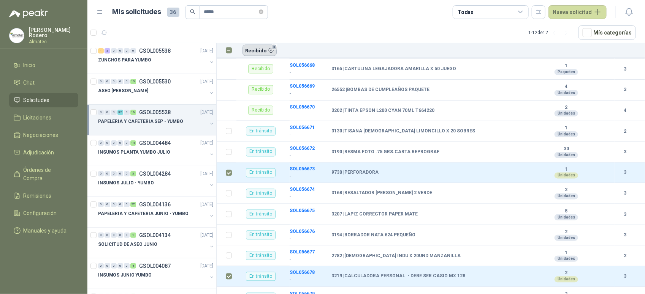
click at [252, 51] on button "Recibido 3" at bounding box center [259, 50] width 34 height 11
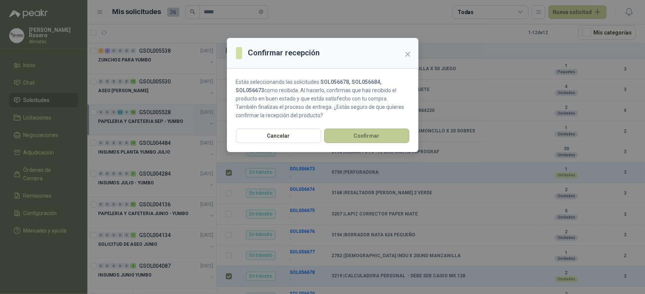
click at [353, 140] on button "Confirmar" at bounding box center [366, 136] width 85 height 14
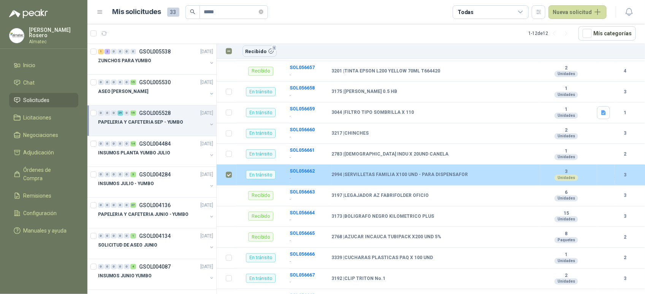
scroll to position [2, 0]
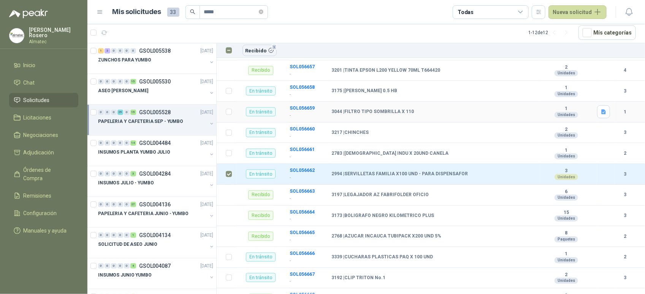
click at [620, 109] on b "1" at bounding box center [624, 112] width 21 height 7
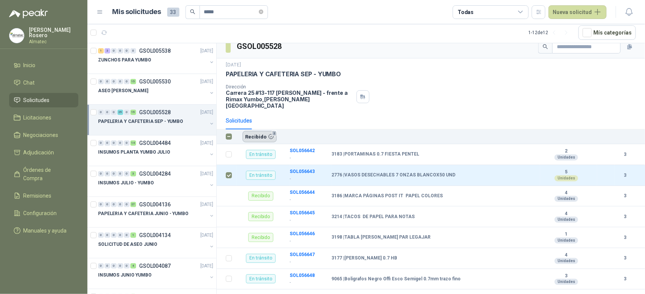
click at [263, 131] on button "Recibido 2" at bounding box center [259, 136] width 34 height 11
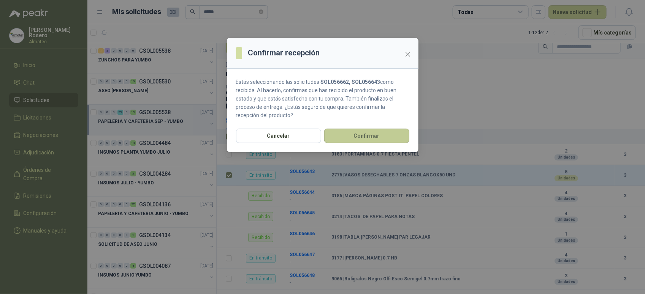
click at [351, 139] on button "Confirmar" at bounding box center [366, 136] width 85 height 14
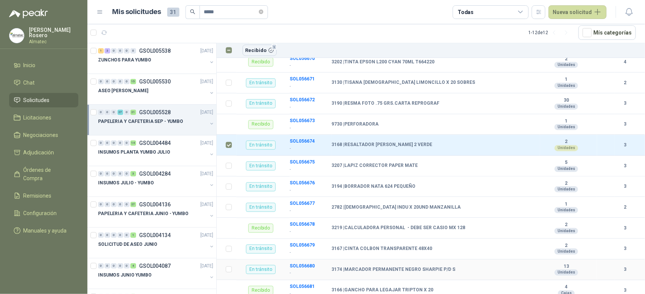
scroll to position [704, 0]
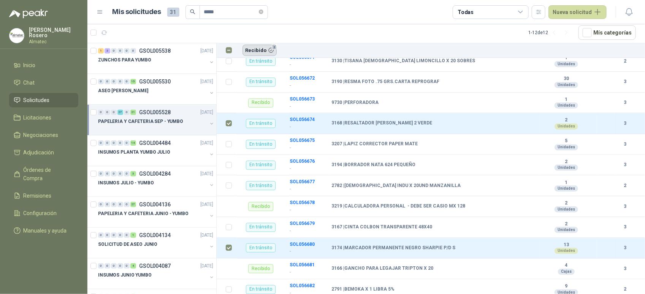
click at [263, 51] on button "Recibido 2" at bounding box center [259, 50] width 34 height 11
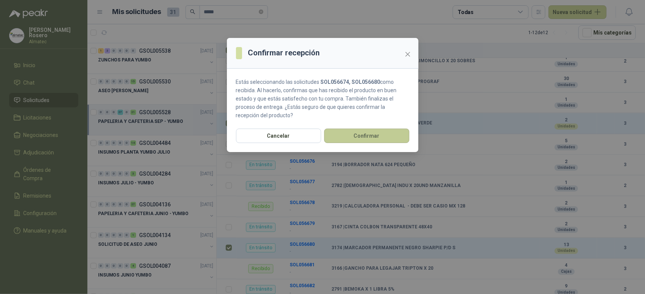
click at [358, 138] on button "Confirmar" at bounding box center [366, 136] width 85 height 14
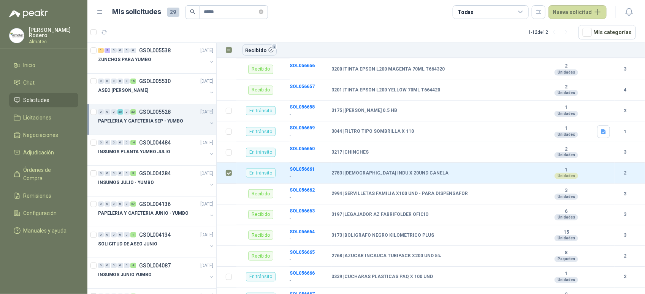
scroll to position [717, 0]
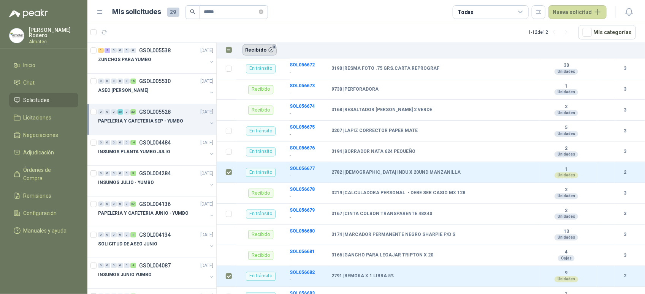
click at [257, 52] on button "Recibido 3" at bounding box center [259, 49] width 34 height 11
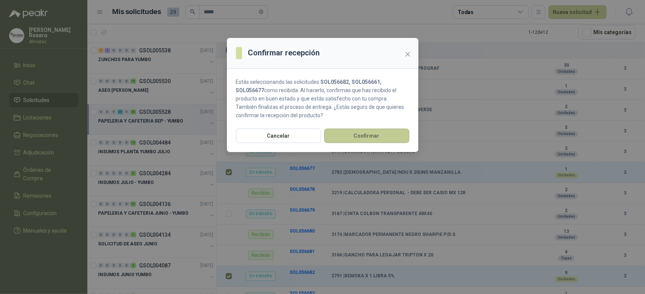
click at [346, 137] on button "Confirmar" at bounding box center [366, 136] width 85 height 14
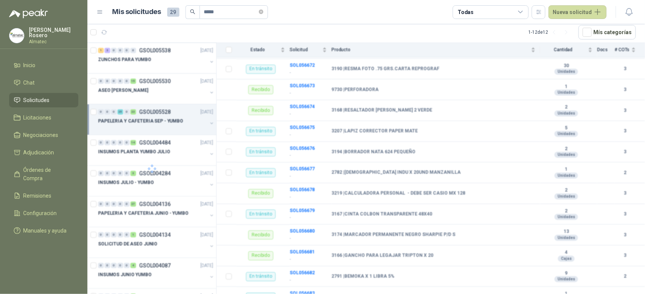
scroll to position [866, 0]
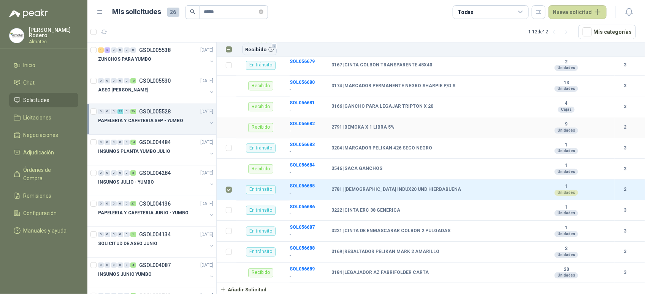
scroll to position [0, 0]
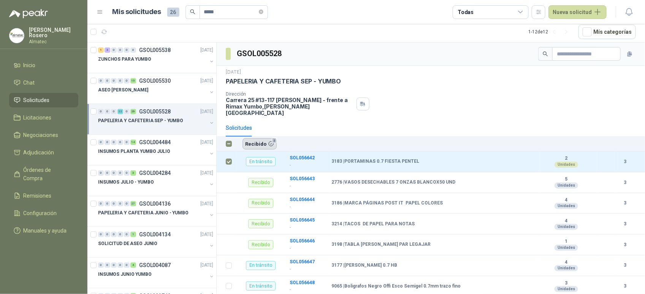
click at [251, 139] on button "Recibido 2" at bounding box center [259, 143] width 34 height 11
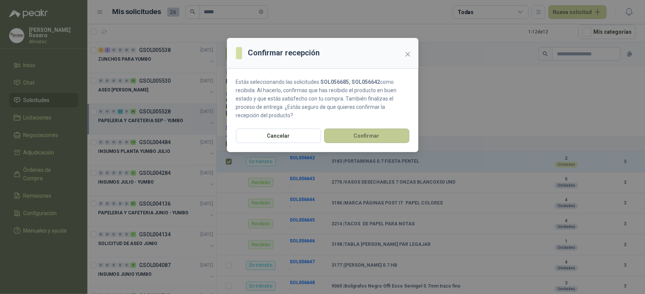
click at [346, 141] on button "Confirmar" at bounding box center [366, 136] width 85 height 14
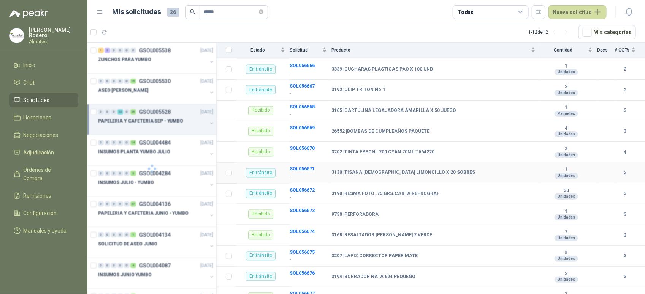
scroll to position [592, 0]
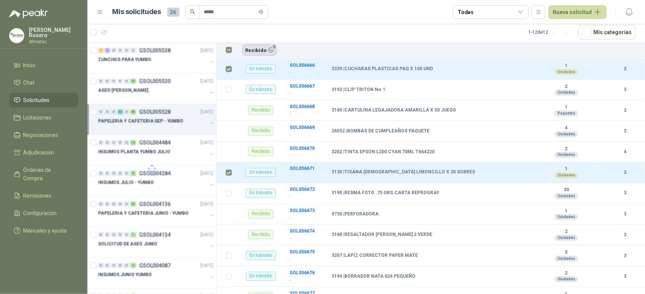
click at [260, 48] on button "Recibido 2" at bounding box center [259, 49] width 34 height 11
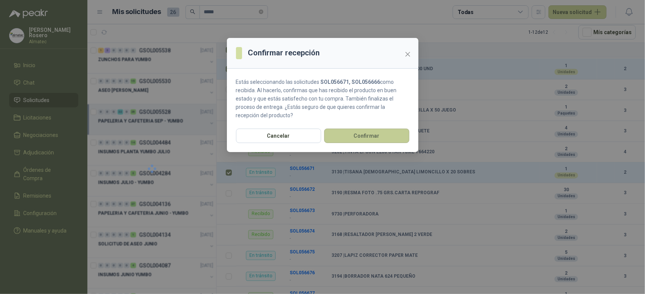
click at [343, 141] on button "Confirmar" at bounding box center [366, 136] width 85 height 14
click at [327, 93] on div at bounding box center [323, 95] width 192 height 114
click at [286, 117] on div at bounding box center [323, 95] width 192 height 114
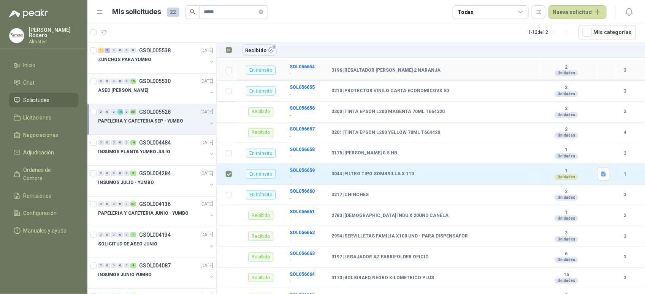
scroll to position [2, 0]
click at [252, 48] on button "Recibido 1" at bounding box center [259, 50] width 34 height 11
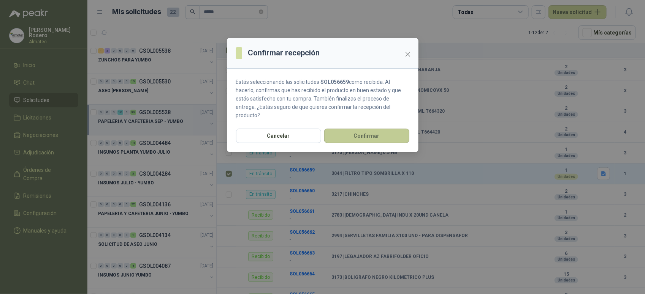
click at [353, 129] on button "Confirmar" at bounding box center [366, 136] width 85 height 14
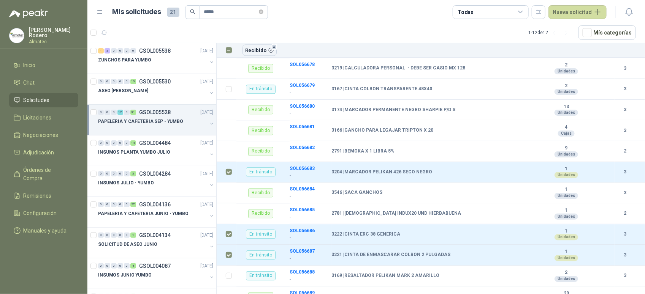
scroll to position [237, 0]
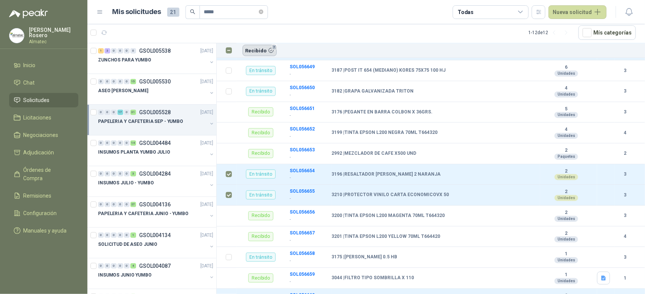
click at [267, 49] on button "Recibido 7" at bounding box center [259, 50] width 34 height 11
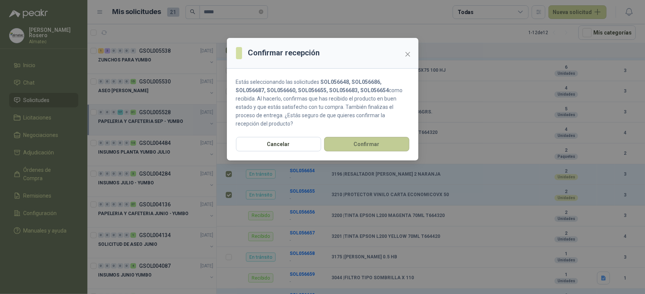
click at [356, 144] on button "Confirmar" at bounding box center [366, 144] width 85 height 14
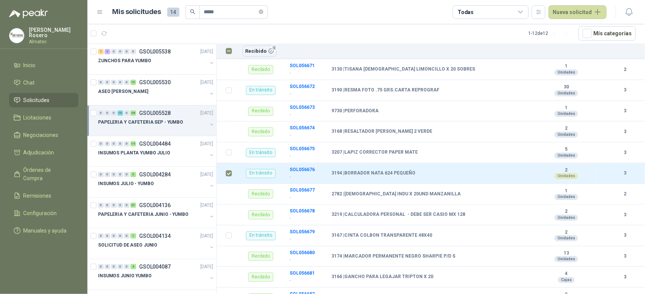
scroll to position [508, 0]
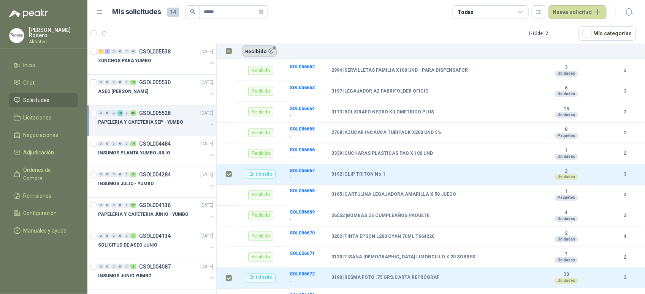
click at [266, 52] on button "Recibido 3" at bounding box center [259, 51] width 34 height 11
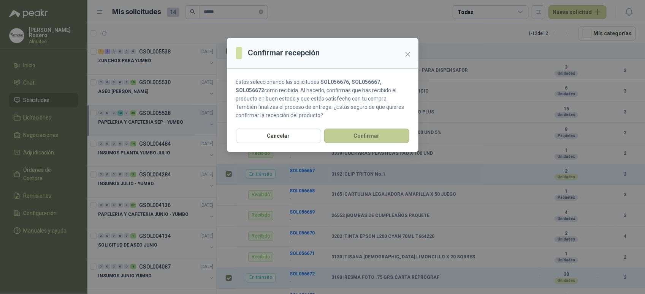
click at [345, 137] on button "Confirmar" at bounding box center [366, 136] width 85 height 14
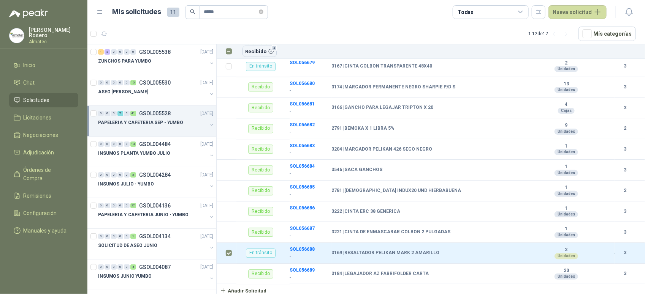
scroll to position [655, 0]
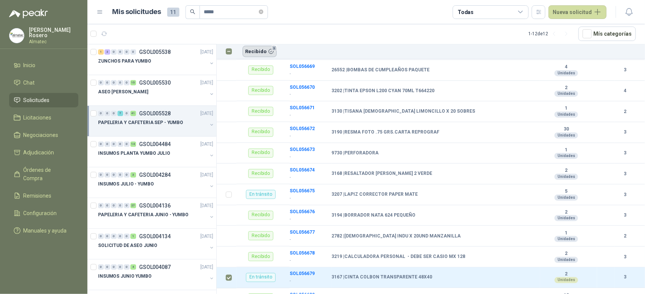
click at [266, 55] on button "Recibido 5" at bounding box center [259, 51] width 34 height 11
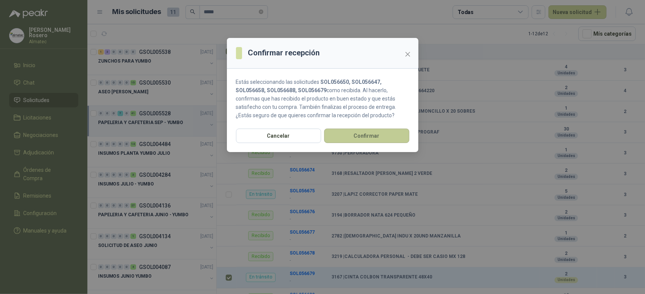
click at [346, 133] on button "Confirmar" at bounding box center [366, 136] width 85 height 14
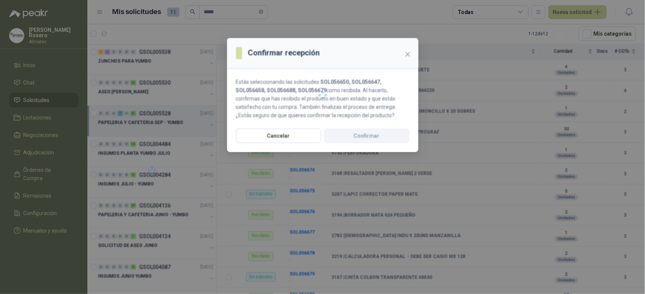
scroll to position [1, 0]
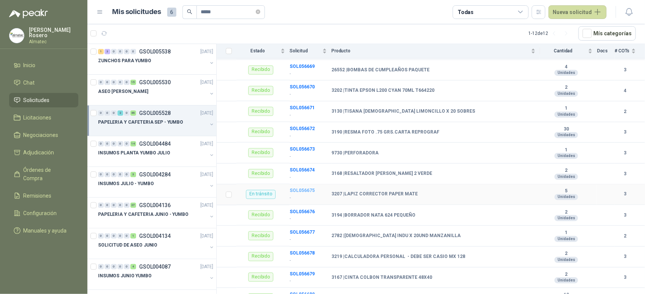
click at [306, 188] on b "SOL056675" at bounding box center [302, 190] width 25 height 5
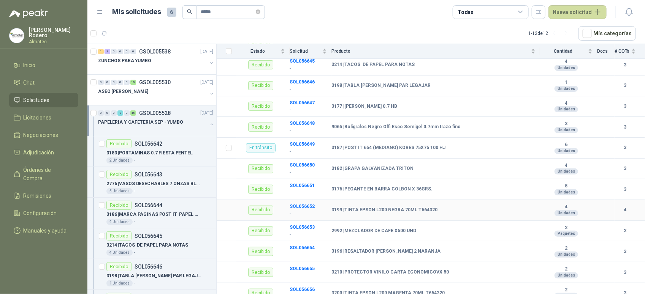
scroll to position [142, 0]
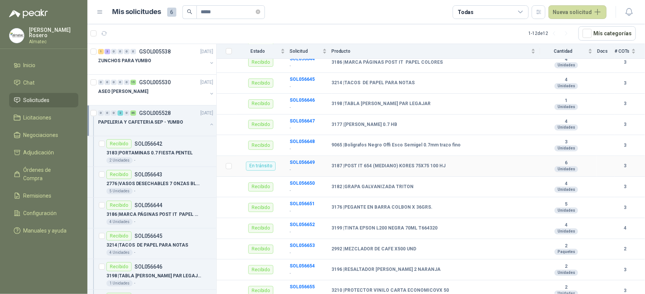
click at [302, 166] on p "-" at bounding box center [308, 169] width 37 height 7
click at [304, 160] on b "SOL056649" at bounding box center [302, 162] width 25 height 5
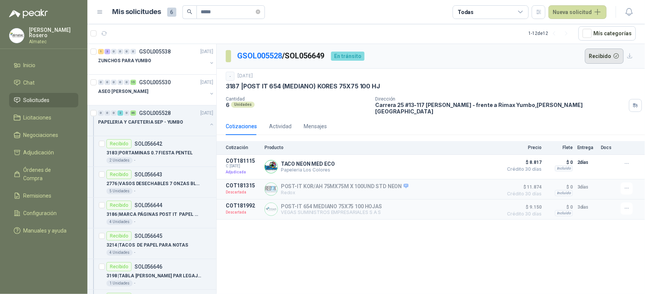
click at [600, 54] on button "Recibido" at bounding box center [604, 56] width 39 height 15
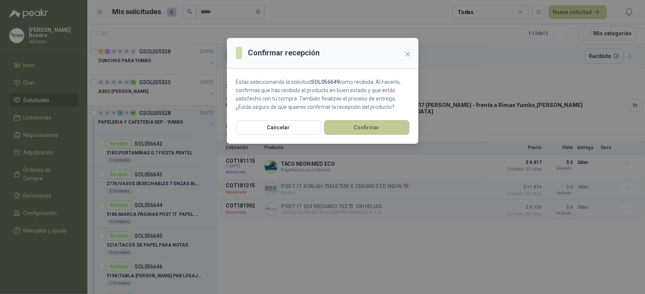
click at [360, 128] on button "Confirmar" at bounding box center [366, 127] width 85 height 14
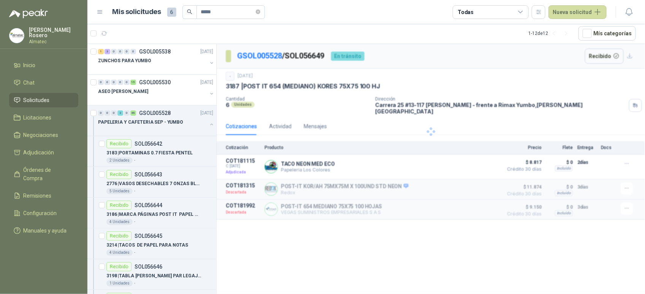
click at [370, 131] on div "Confirmar recepción Estás seleccionando la solicitud SOL056649 como recibida. A…" at bounding box center [322, 147] width 645 height 294
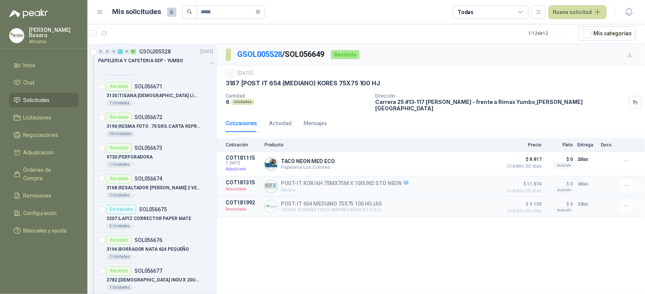
scroll to position [997, 0]
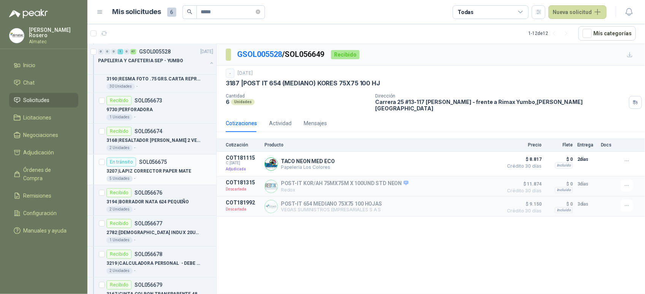
click at [142, 179] on div "5 Unidades -" at bounding box center [159, 179] width 107 height 6
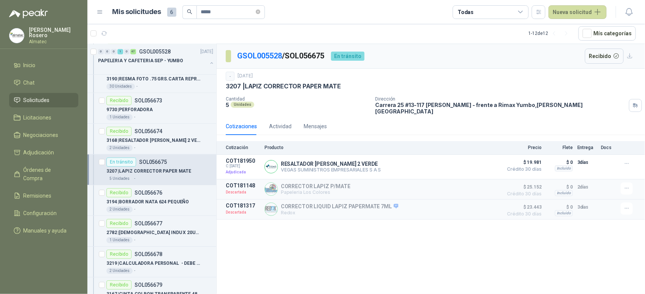
click at [584, 60] on div "GSOL005528 / SOL056675 En tránsito Recibido" at bounding box center [431, 56] width 428 height 25
click at [595, 54] on button "Recibido" at bounding box center [604, 56] width 39 height 15
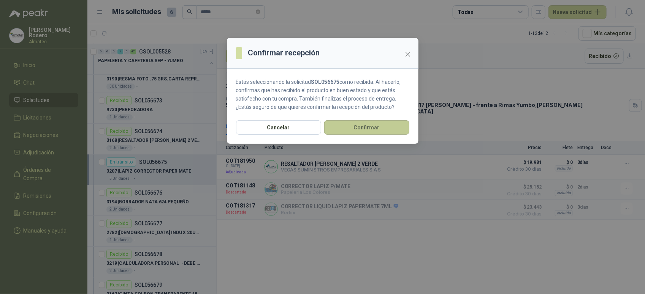
click at [364, 130] on button "Confirmar" at bounding box center [366, 127] width 85 height 14
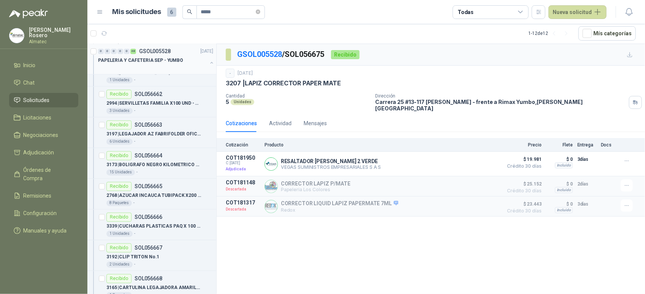
click at [209, 64] on button "button" at bounding box center [212, 63] width 6 height 6
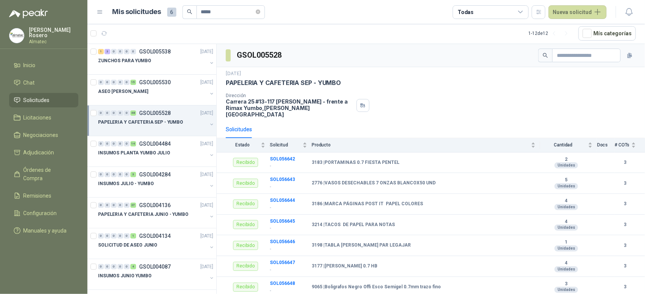
click at [579, 109] on div "Dirección Carrera 25 #13-117 Cencar Yumbo - frente a Rimax Yumbo , Valle del Ca…" at bounding box center [431, 105] width 410 height 25
drag, startPoint x: 226, startPoint y: 16, endPoint x: 73, endPoint y: 5, distance: 153.5
click at [67, 6] on div "Valentina Rosero Almatec Inicio Chat Solicitudes Licitaciones Negociaciones Adj…" at bounding box center [322, 147] width 645 height 294
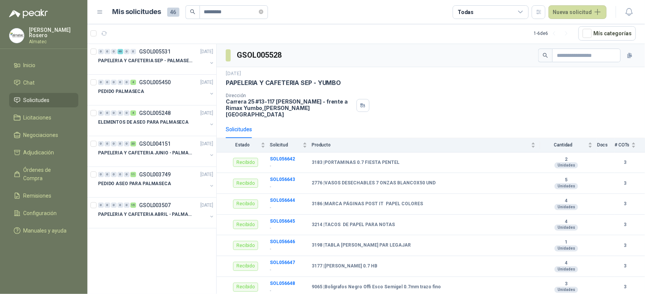
click at [413, 113] on div "18 sept, 2025 PAPELERIA Y CAFETERIA SEP - YUMBO Dirección Carrera 25 #13-117 Ce…" at bounding box center [431, 94] width 428 height 54
click at [153, 60] on p "PAPELERIA Y CAFETERIA SEP - PALMASECA" at bounding box center [145, 60] width 95 height 7
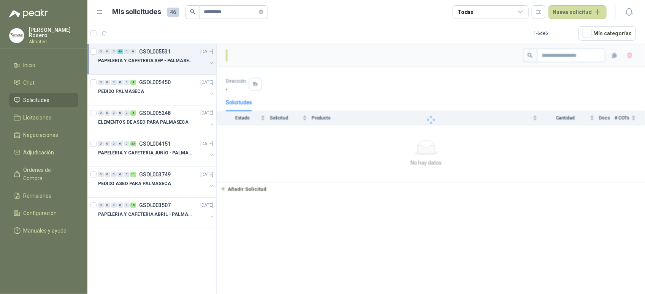
click at [489, 91] on div "Dirección ," at bounding box center [431, 84] width 410 height 13
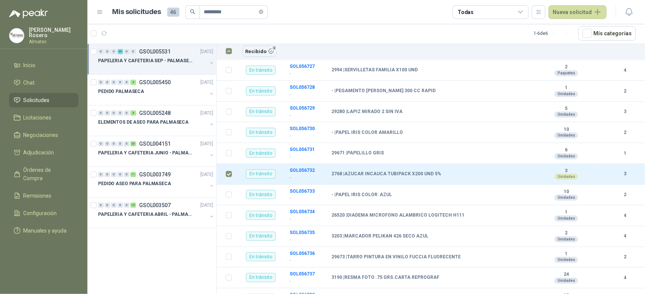
scroll to position [154, 0]
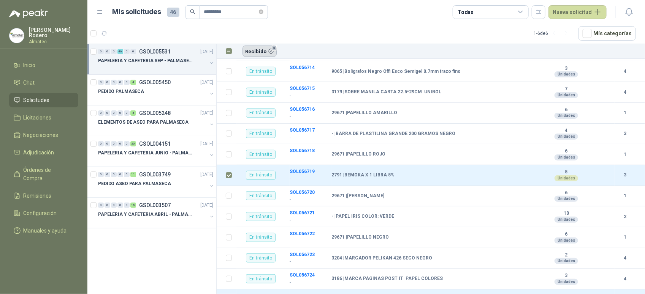
click at [270, 54] on button "Recibido 5" at bounding box center [259, 51] width 34 height 11
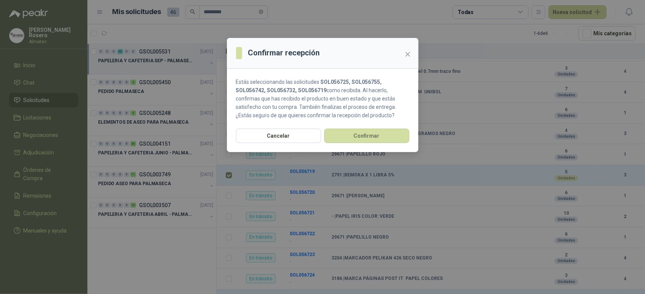
click at [348, 144] on div "Cancelar Confirmar" at bounding box center [323, 141] width 192 height 24
click at [350, 136] on button "Confirmar" at bounding box center [366, 136] width 85 height 14
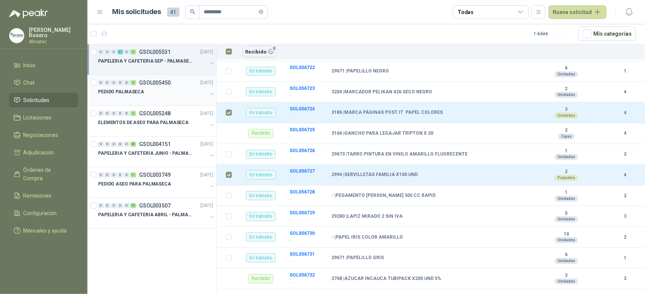
scroll to position [50, 0]
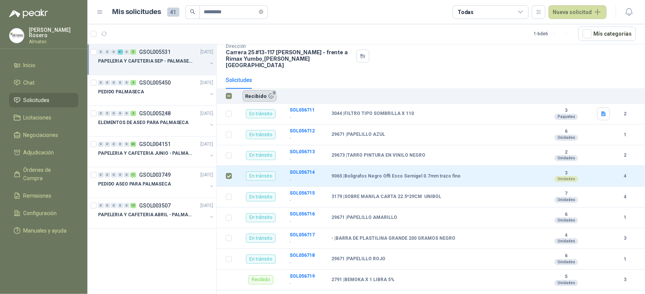
click at [265, 90] on button "Recibido 3" at bounding box center [259, 95] width 34 height 11
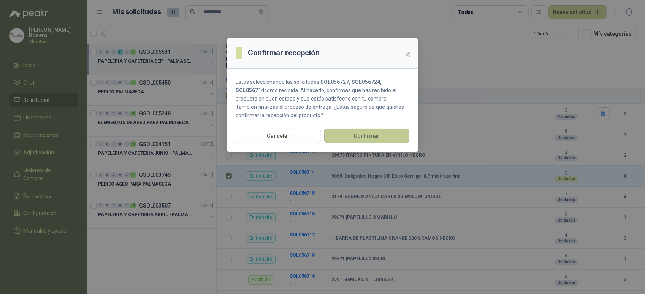
click at [344, 140] on button "Confirmar" at bounding box center [366, 136] width 85 height 14
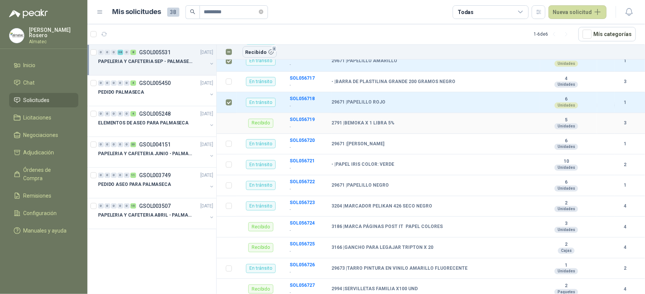
scroll to position [240, 0]
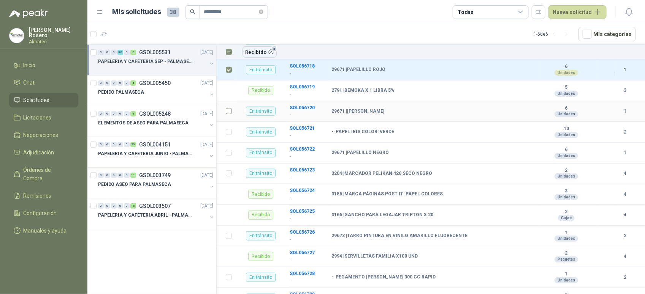
click at [225, 107] on td at bounding box center [227, 111] width 20 height 21
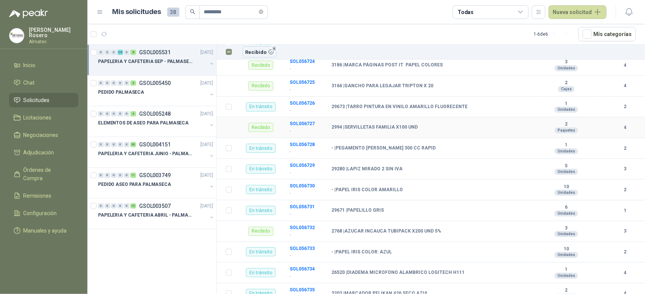
scroll to position [477, 0]
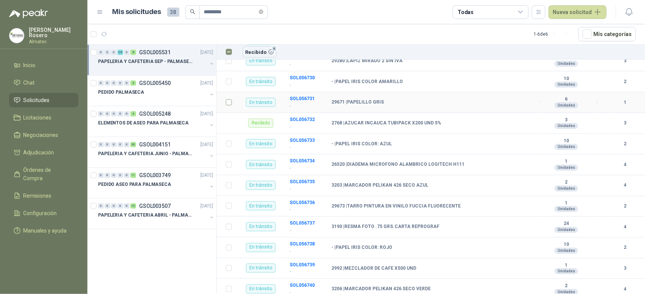
click at [225, 98] on td at bounding box center [227, 102] width 20 height 21
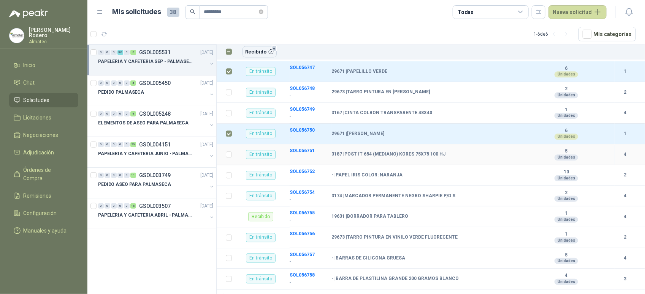
scroll to position [824, 0]
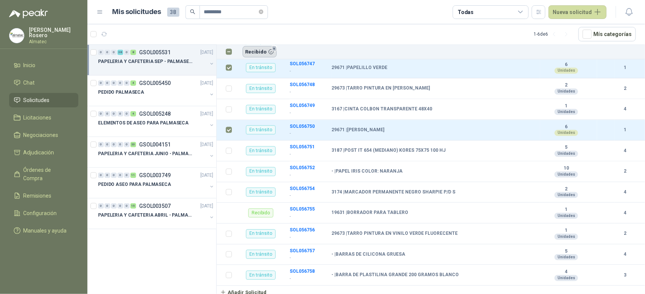
click at [262, 55] on button "Recibido 9" at bounding box center [259, 51] width 34 height 11
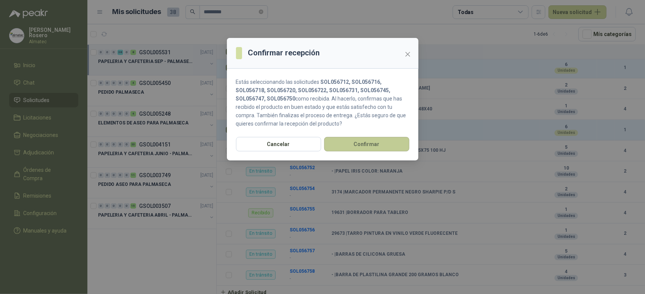
click at [353, 146] on button "Confirmar" at bounding box center [366, 144] width 85 height 14
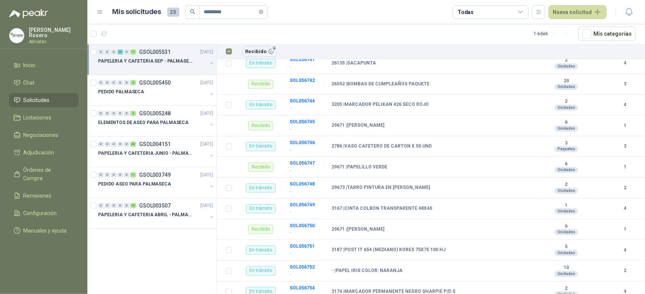
scroll to position [760, 0]
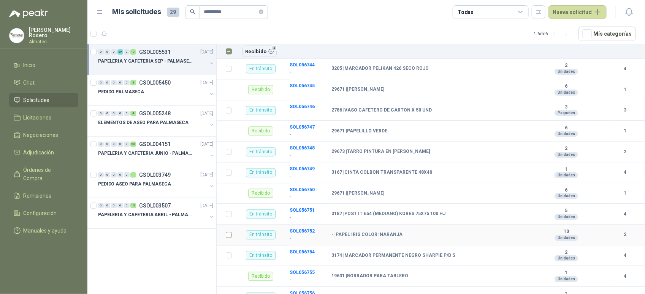
click at [232, 234] on td at bounding box center [227, 235] width 20 height 21
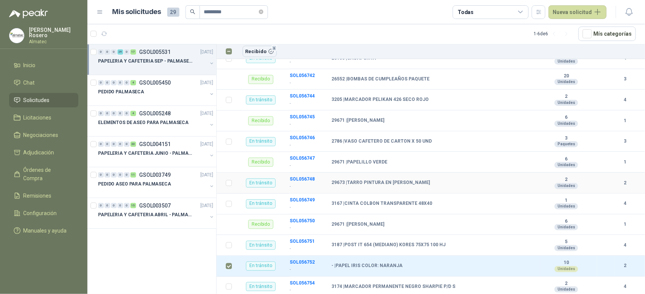
scroll to position [681, 0]
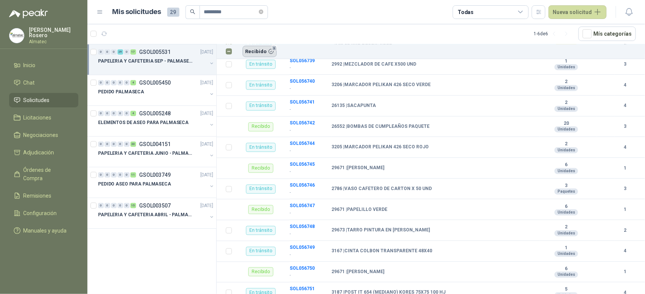
click at [251, 52] on button "Recibido 5" at bounding box center [259, 51] width 34 height 11
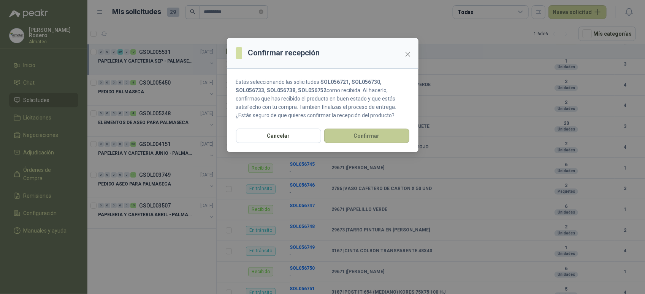
click at [344, 140] on button "Confirmar" at bounding box center [366, 136] width 85 height 14
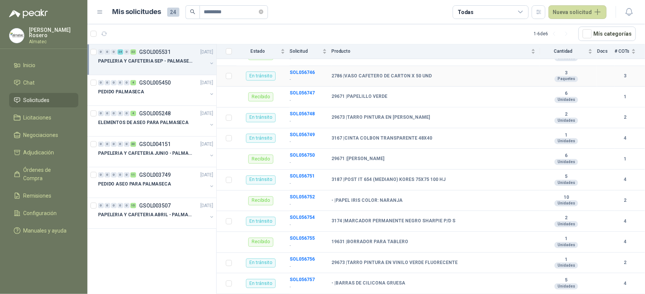
scroll to position [824, 0]
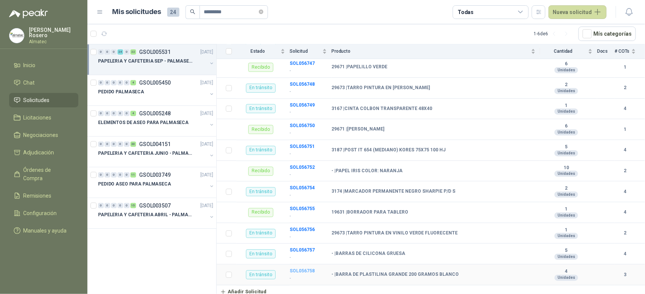
click at [309, 269] on b "SOL056758" at bounding box center [302, 271] width 25 height 5
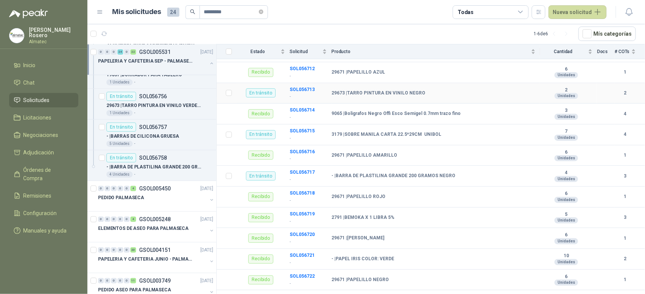
scroll to position [17, 0]
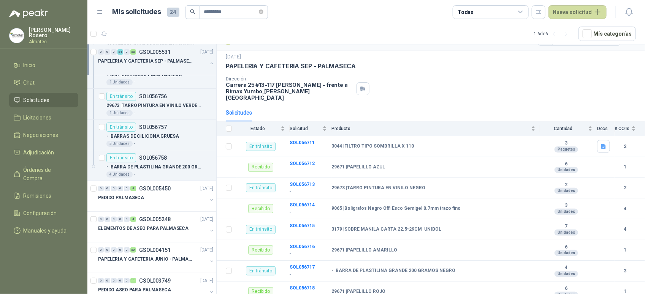
click at [209, 63] on button "button" at bounding box center [212, 63] width 6 height 6
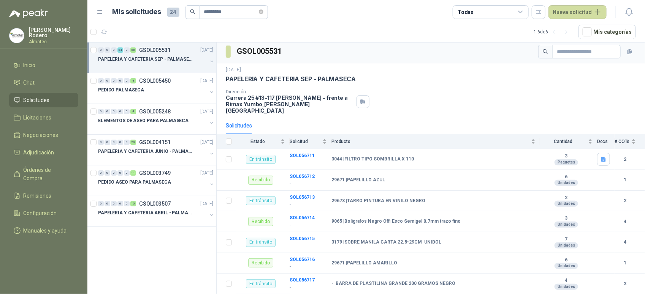
scroll to position [0, 0]
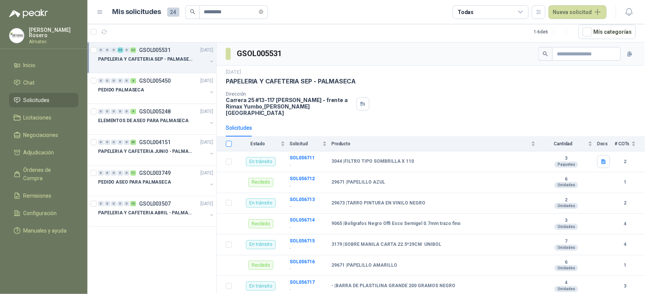
click at [231, 142] on th at bounding box center [227, 144] width 20 height 15
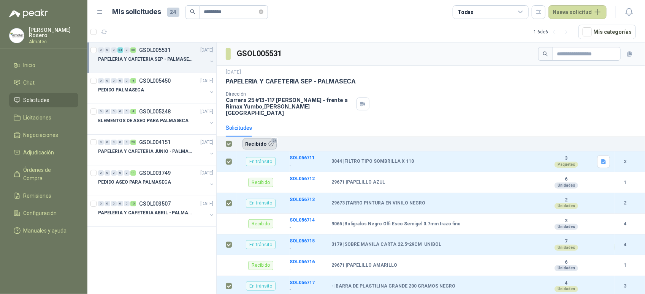
click at [259, 138] on button "Recibido 24" at bounding box center [259, 143] width 34 height 11
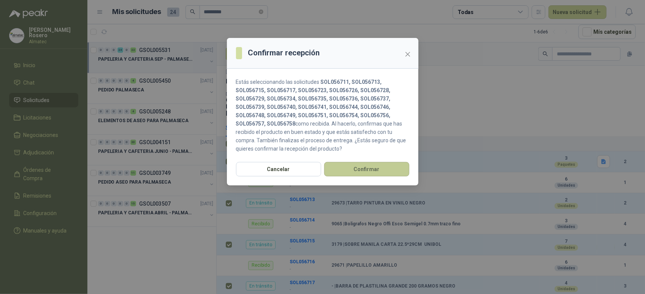
click at [360, 165] on button "Confirmar" at bounding box center [366, 169] width 85 height 14
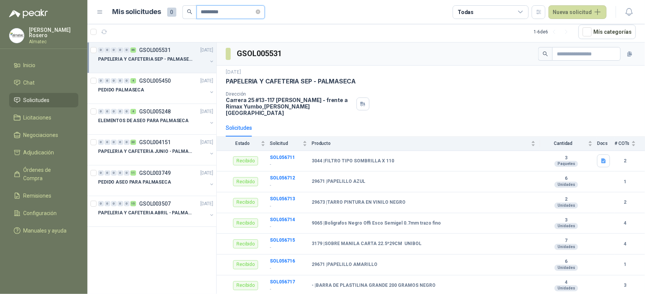
click at [222, 12] on input "*********" at bounding box center [227, 12] width 53 height 13
drag, startPoint x: 229, startPoint y: 11, endPoint x: -2, endPoint y: -26, distance: 234.0
click at [0, 0] on html "Valentina Rosero Almatec Inicio Chat Solicitudes Licitaciones Negociaciones Adj…" at bounding box center [322, 147] width 645 height 294
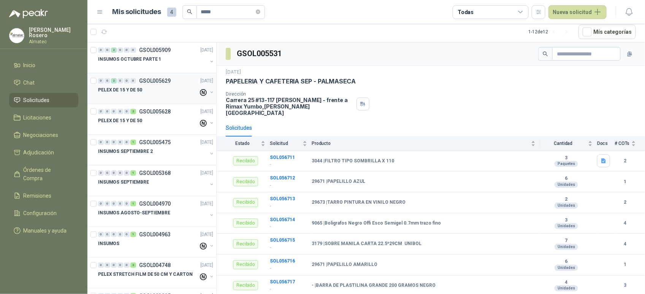
click at [158, 88] on div "PELEX DE 15 Y DE 50" at bounding box center [148, 89] width 100 height 9
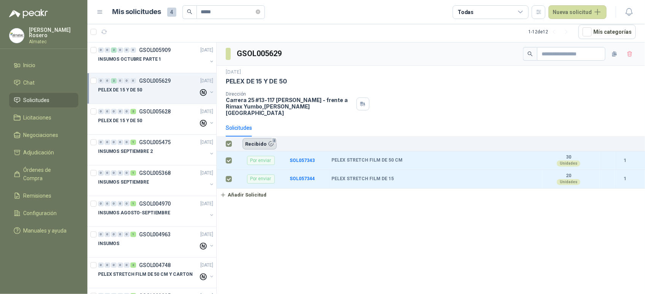
click at [265, 137] on th "Recibido 2" at bounding box center [440, 144] width 408 height 15
click at [263, 138] on button "Recibido 2" at bounding box center [259, 143] width 34 height 11
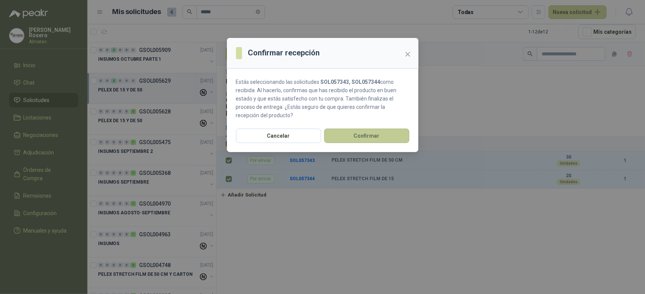
click at [352, 138] on button "Confirmar" at bounding box center [366, 136] width 85 height 14
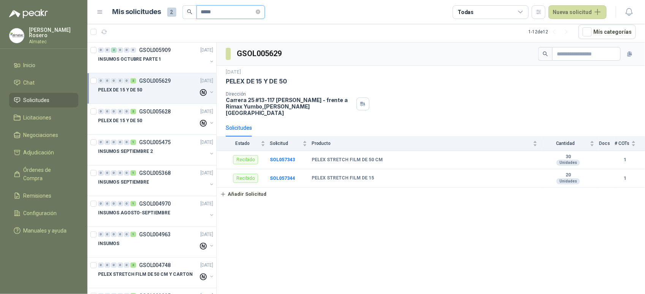
drag, startPoint x: 228, startPoint y: 14, endPoint x: 32, endPoint y: -3, distance: 197.1
click at [32, 0] on html "Valentina Rosero Almatec Inicio Chat Solicitudes Licitaciones Negociaciones Adj…" at bounding box center [322, 147] width 645 height 294
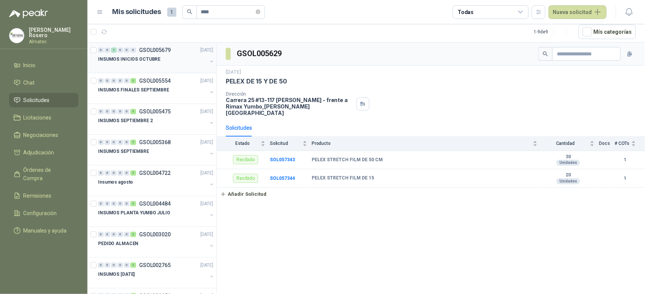
click at [156, 61] on div "INSUMOS INICIOS OCTUBRE" at bounding box center [152, 59] width 109 height 9
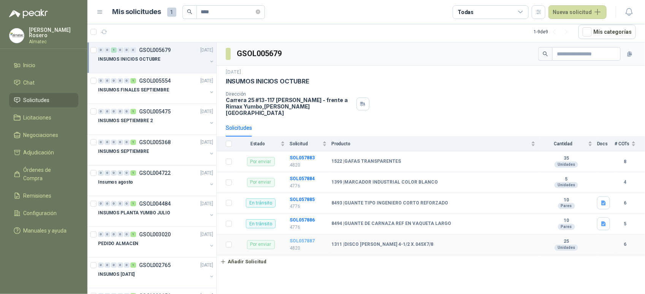
click at [308, 239] on b "SOL057887" at bounding box center [302, 241] width 25 height 5
click at [302, 155] on b "SOL057883" at bounding box center [302, 157] width 25 height 5
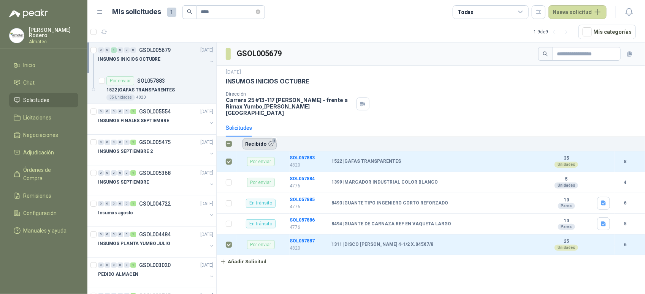
click at [255, 138] on button "Recibido 2" at bounding box center [259, 143] width 34 height 11
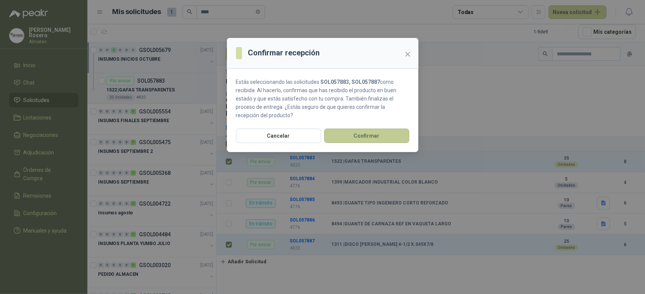
click at [345, 138] on button "Confirmar" at bounding box center [366, 136] width 85 height 14
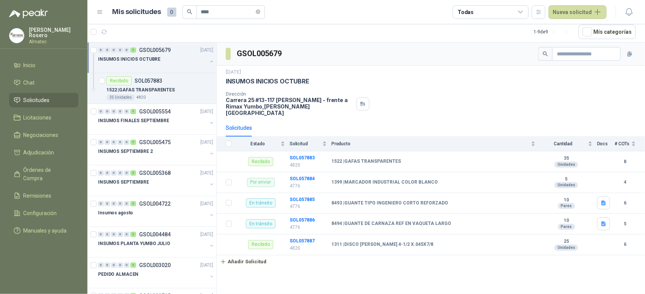
click at [209, 65] on div at bounding box center [212, 63] width 6 height 8
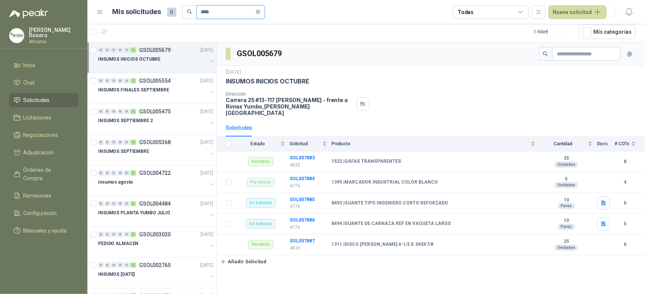
drag, startPoint x: 219, startPoint y: 12, endPoint x: 101, endPoint y: -18, distance: 121.7
click at [101, 0] on html "Valentina Rosero Almatec Inicio Chat Solicitudes Licitaciones Negociaciones Adj…" at bounding box center [322, 147] width 645 height 294
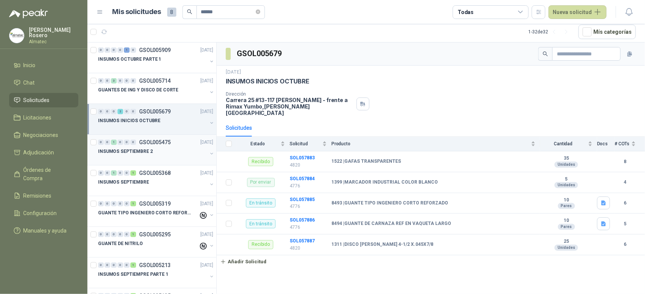
click at [209, 156] on button "button" at bounding box center [212, 154] width 6 height 6
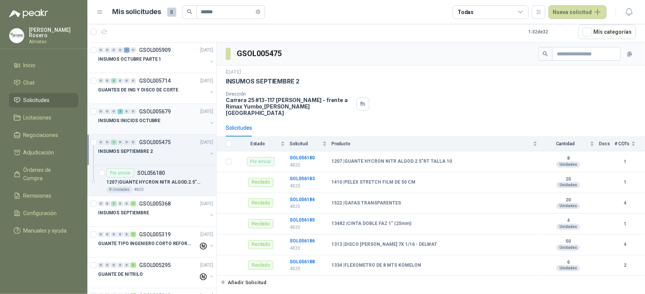
click at [206, 118] on div "INSUMOS INICIOS OCTUBRE" at bounding box center [156, 123] width 117 height 15
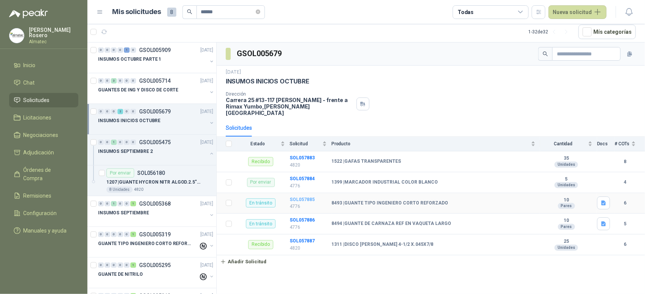
click at [298, 197] on b "SOL057885" at bounding box center [302, 199] width 25 height 5
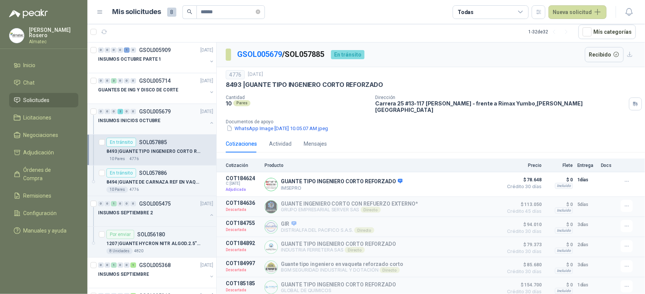
click at [209, 123] on button "button" at bounding box center [212, 123] width 6 height 6
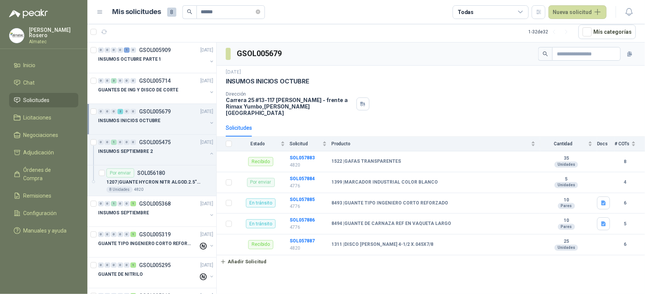
click at [209, 123] on button "button" at bounding box center [212, 123] width 6 height 6
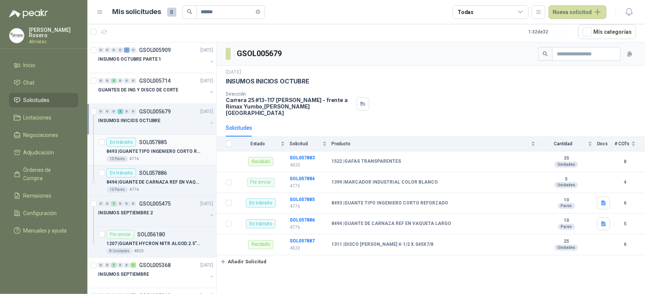
click at [173, 150] on p "8493 | GUANTE TIPO INGENIERO CORTO REFORZADO" at bounding box center [153, 151] width 95 height 7
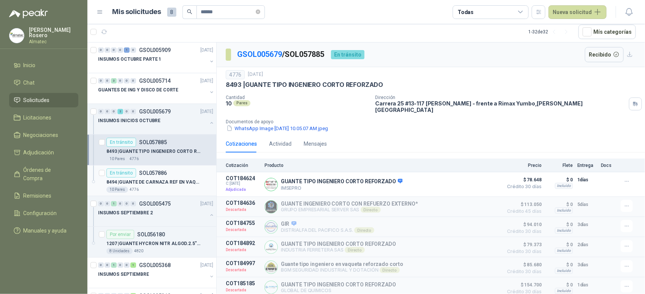
click at [167, 180] on p "8494 | GUANTE DE CARNAZA REF EN VAQUETA LARGO" at bounding box center [153, 182] width 95 height 7
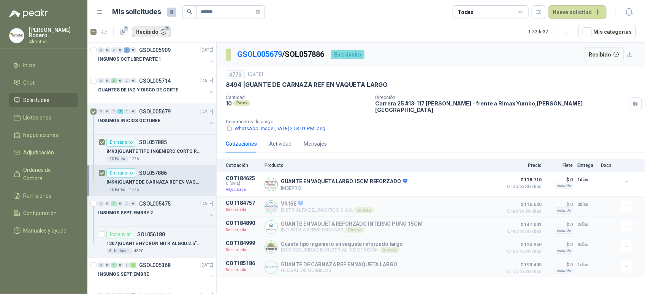
click at [152, 30] on button "Recibido 2" at bounding box center [151, 32] width 39 height 11
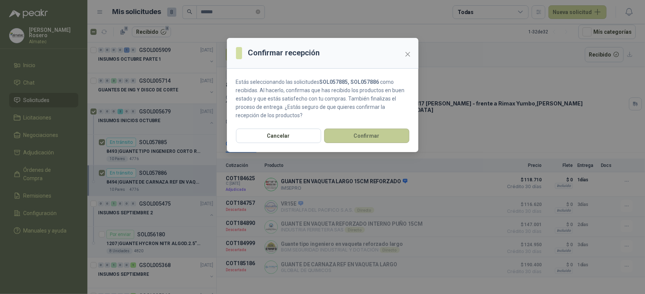
click at [337, 139] on button "Confirmar" at bounding box center [366, 136] width 85 height 14
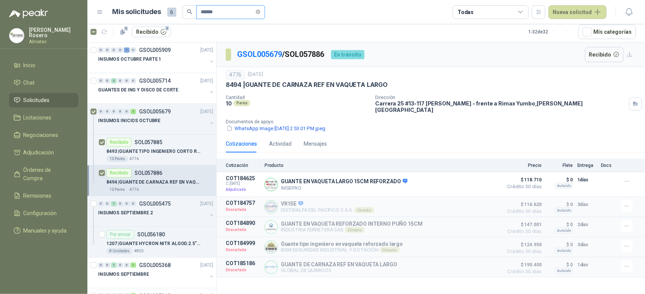
drag, startPoint x: 229, startPoint y: 12, endPoint x: 23, endPoint y: -11, distance: 207.3
click at [23, 0] on html "Valentina Rosero Almatec Inicio Chat Solicitudes Licitaciones Negociaciones Adj…" at bounding box center [322, 147] width 645 height 294
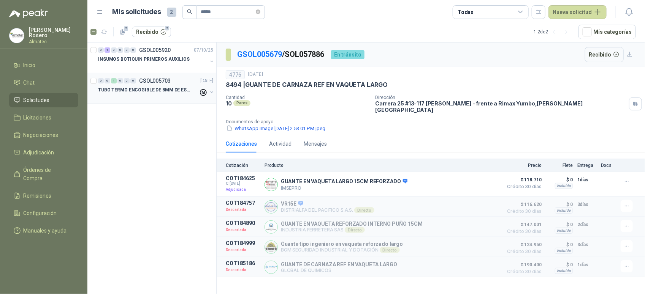
click at [166, 92] on p "TUBO TERMO ENCOGIBLE DE 8MM DE ESPESOR X 5CMS" at bounding box center [145, 90] width 95 height 7
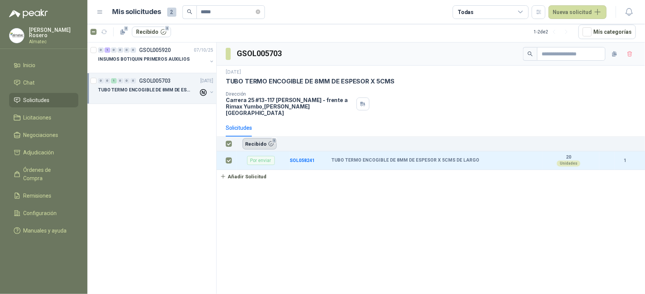
click at [270, 138] on button "Recibido 1" at bounding box center [259, 143] width 34 height 11
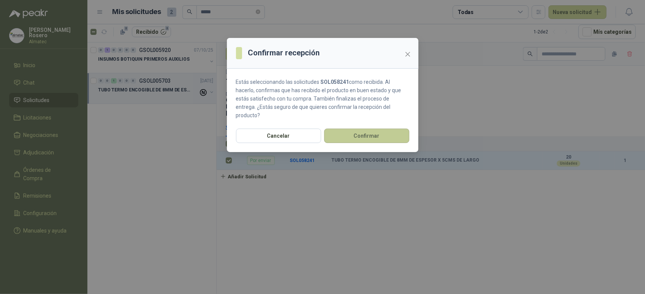
click at [346, 129] on button "Confirmar" at bounding box center [366, 136] width 85 height 14
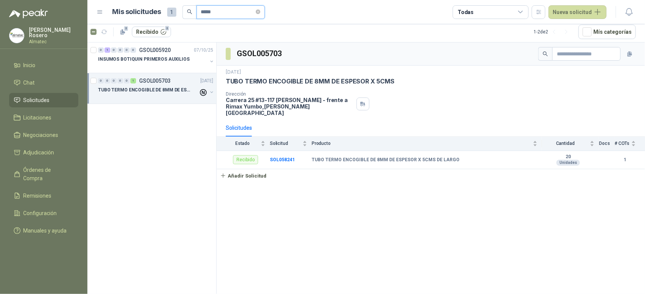
drag, startPoint x: 218, startPoint y: 10, endPoint x: 136, endPoint y: 0, distance: 82.7
click at [137, 1] on header "Mis solicitudes 1 ***** Todas Nueva solicitud" at bounding box center [365, 12] width 557 height 24
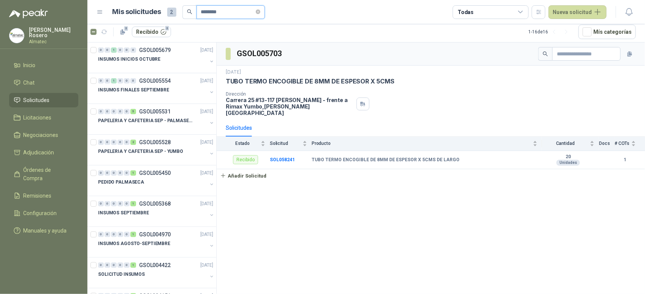
type input "********"
click at [97, 29] on div "2 Recibido 2" at bounding box center [130, 32] width 81 height 12
click at [202, 98] on div "INSUMOS FINALES SEPTIEMBRE" at bounding box center [156, 92] width 117 height 15
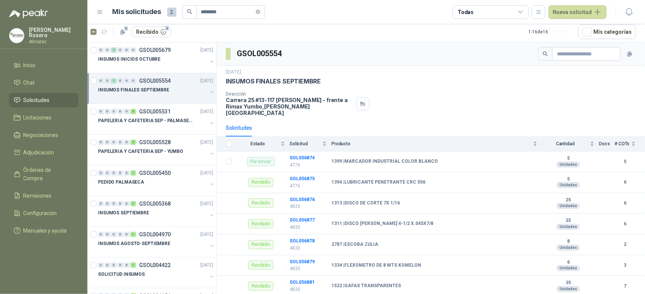
click at [209, 94] on button "button" at bounding box center [212, 92] width 6 height 6
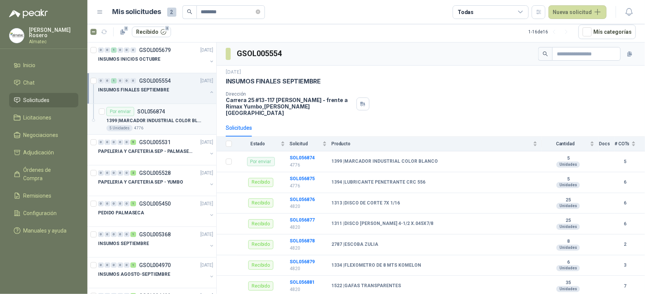
click at [173, 119] on p "1399 | MARCADOR INDUSTRIAL COLOR BLANCO" at bounding box center [153, 120] width 95 height 7
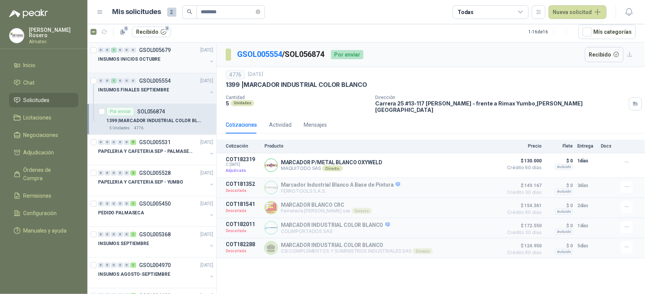
click at [201, 61] on div "INSUMOS INICIOS OCTUBRE" at bounding box center [152, 59] width 109 height 9
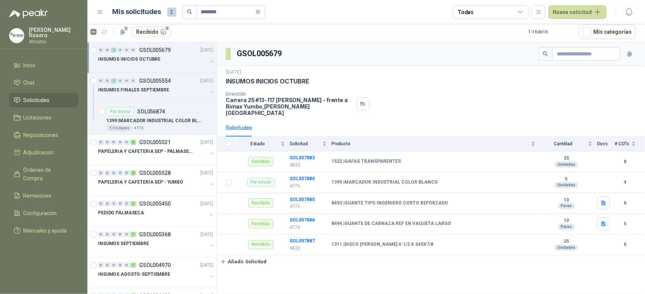
click at [209, 60] on button "button" at bounding box center [212, 62] width 6 height 6
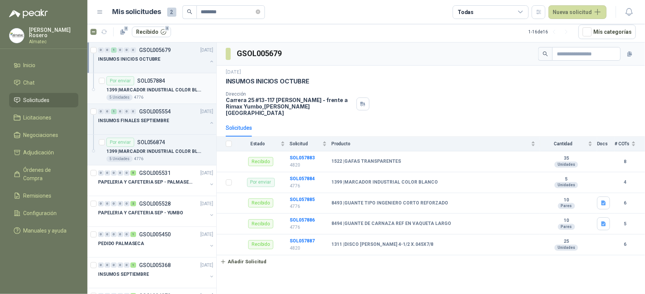
click at [172, 90] on p "1399 | MARCADOR INDUSTRIAL COLOR BLANCO" at bounding box center [153, 90] width 95 height 7
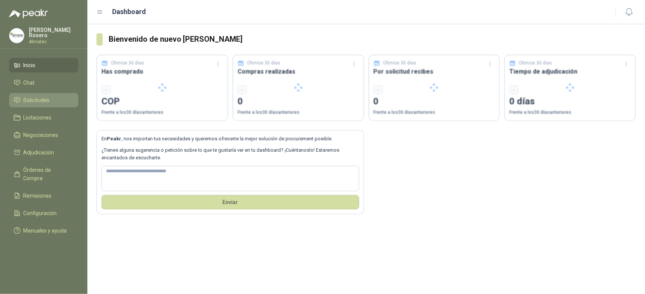
click at [39, 97] on span "Solicitudes" at bounding box center [37, 100] width 26 height 8
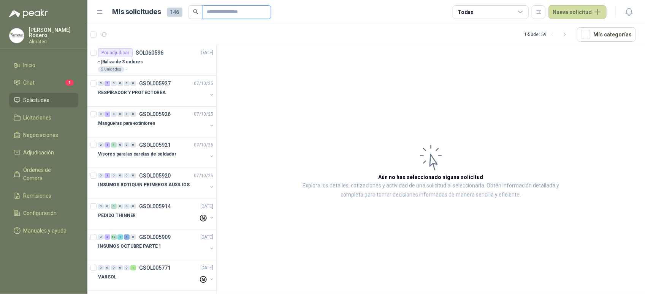
click at [223, 12] on input "text" at bounding box center [233, 12] width 53 height 13
type input "*****"
click at [54, 79] on li "Chat 1" at bounding box center [44, 83] width 60 height 8
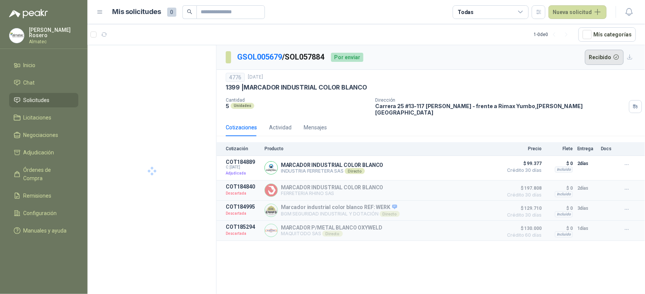
click at [610, 55] on button "Recibido" at bounding box center [604, 57] width 39 height 15
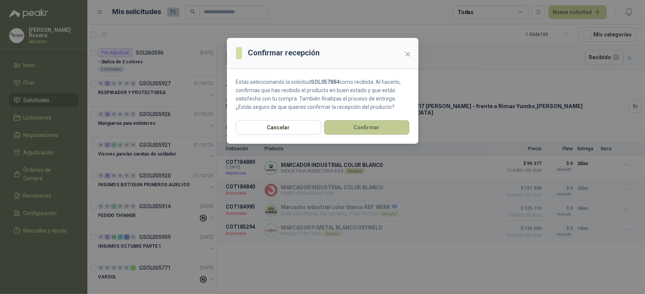
click at [358, 131] on button "Confirmar" at bounding box center [366, 127] width 85 height 14
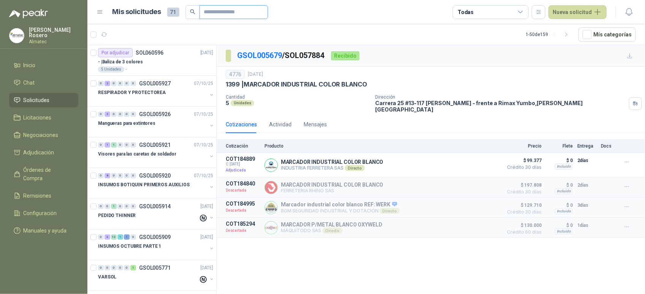
click at [222, 10] on input "text" at bounding box center [230, 12] width 53 height 13
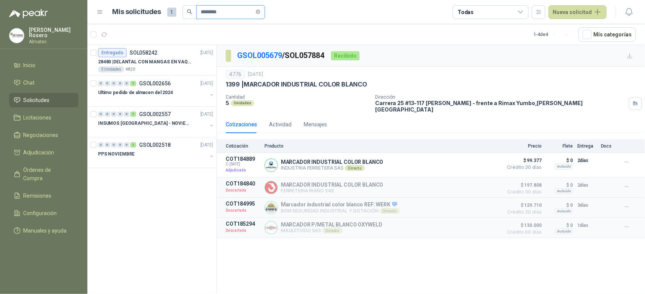
type input "********"
click at [164, 52] on div "Entregado SOL058242 30/09/25" at bounding box center [155, 52] width 115 height 9
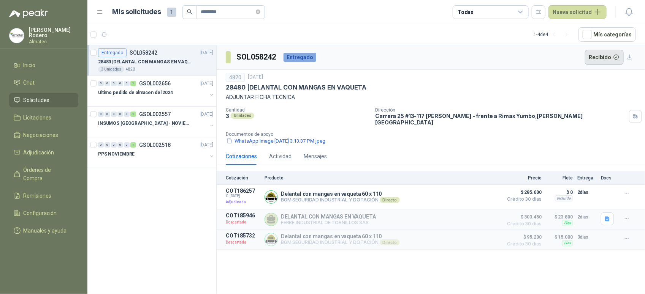
click at [609, 59] on button "Recibido" at bounding box center [604, 57] width 39 height 15
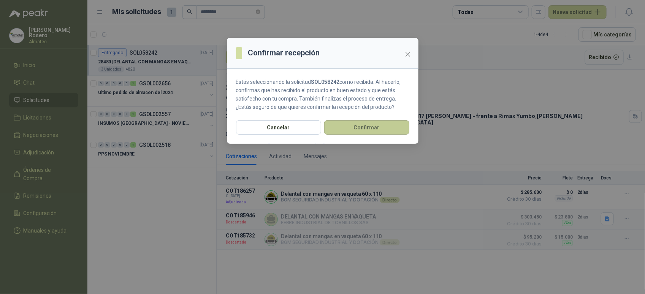
click at [360, 133] on button "Confirmar" at bounding box center [366, 127] width 85 height 14
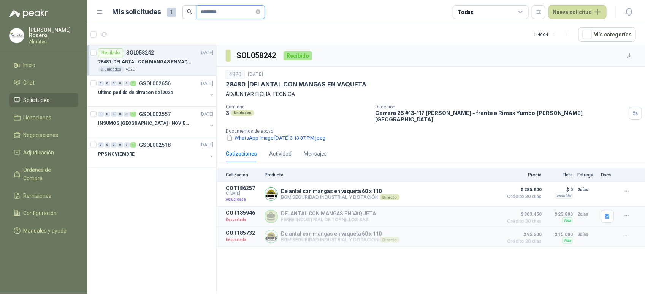
drag, startPoint x: 233, startPoint y: 10, endPoint x: 38, endPoint y: -8, distance: 195.4
click at [38, 0] on html "Valentina Rosero Almatec Inicio Chat Solicitudes Licitaciones Negociaciones Adj…" at bounding box center [322, 147] width 645 height 294
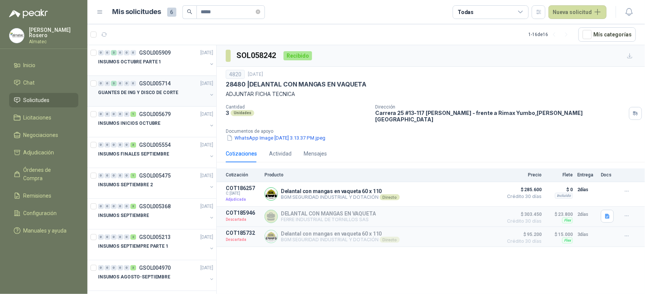
click at [203, 90] on div "GUANTES DE ING Y DISCO DE CORTE" at bounding box center [156, 95] width 117 height 15
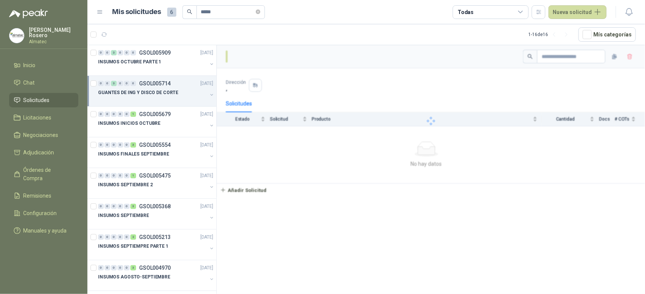
click at [209, 92] on button "button" at bounding box center [212, 95] width 6 height 6
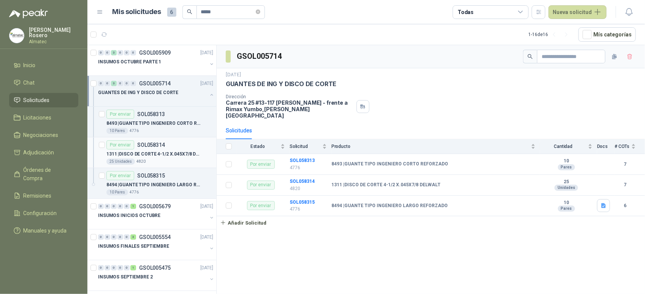
click at [158, 154] on p "1311 | DISCO DE CORTE 4-1/2 X.045X7/8 DELWALT" at bounding box center [153, 154] width 95 height 7
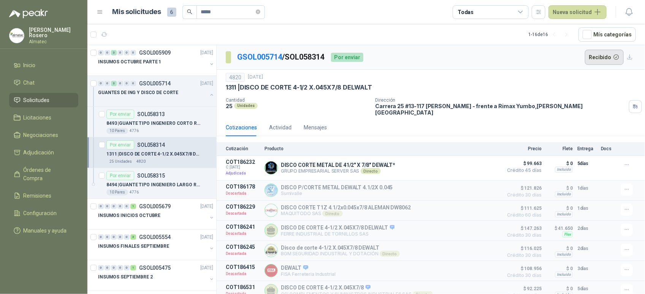
click at [605, 54] on button "Recibido" at bounding box center [604, 57] width 39 height 15
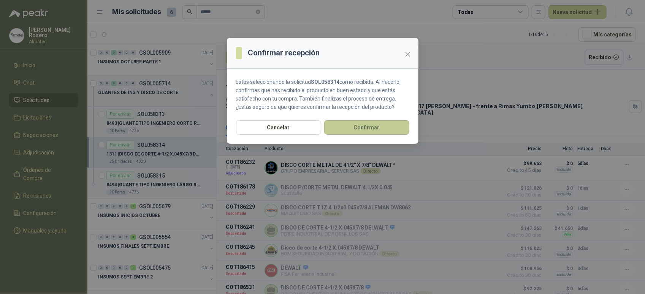
click at [348, 131] on button "Confirmar" at bounding box center [366, 127] width 85 height 14
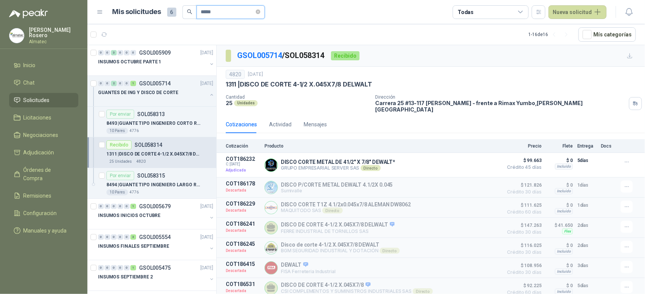
drag, startPoint x: 219, startPoint y: 10, endPoint x: 122, endPoint y: -2, distance: 97.9
click at [122, 0] on html "Valentina Rosero Almatec Inicio Chat Solicitudes Licitaciones Negociaciones Adj…" at bounding box center [322, 147] width 645 height 294
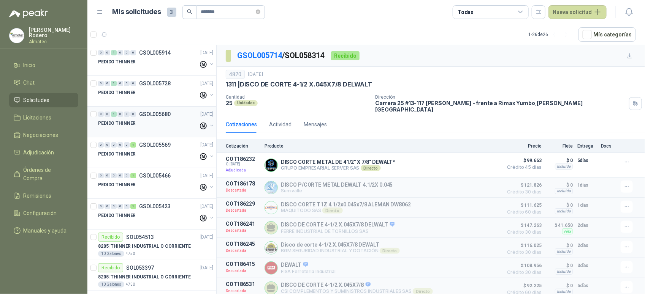
click at [166, 124] on div "PEDIDO THINNER" at bounding box center [148, 123] width 100 height 9
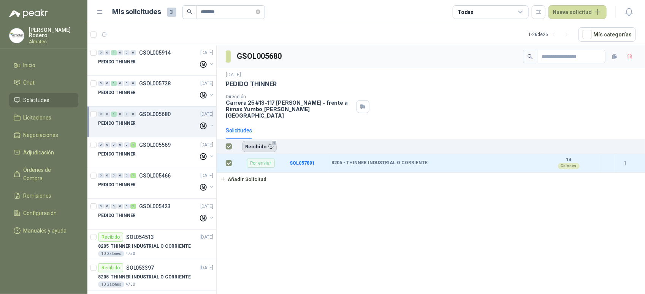
click at [250, 143] on button "Recibido 1" at bounding box center [259, 146] width 34 height 11
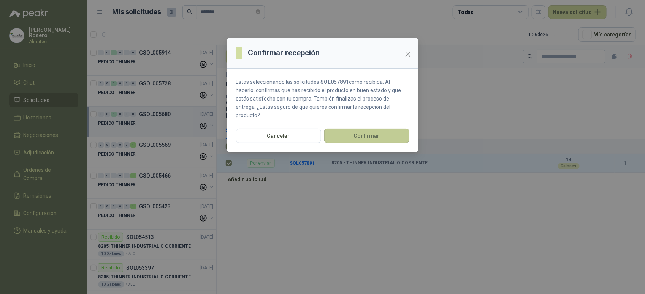
click at [350, 129] on button "Confirmar" at bounding box center [366, 136] width 85 height 14
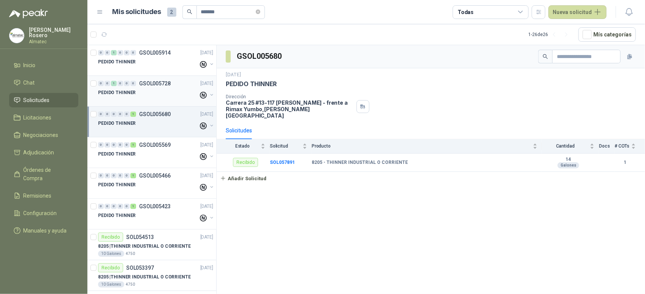
click at [149, 92] on div "PEDIDO THINNER" at bounding box center [148, 92] width 100 height 9
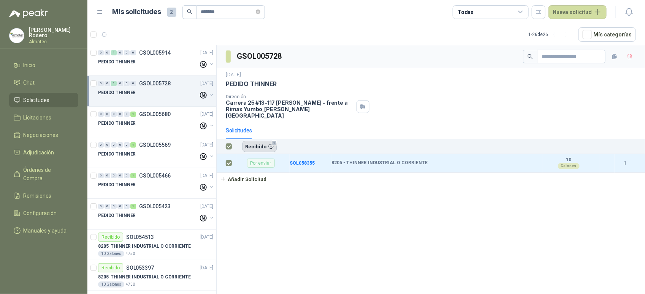
click at [264, 144] on button "Recibido 1" at bounding box center [259, 146] width 34 height 11
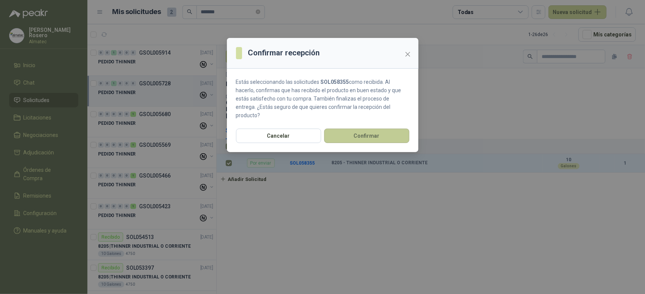
click at [340, 129] on button "Confirmar" at bounding box center [366, 136] width 85 height 14
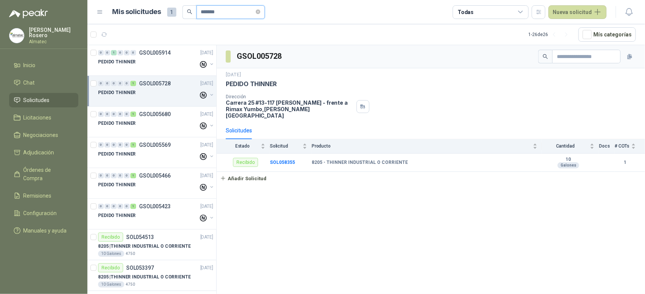
drag, startPoint x: 222, startPoint y: 11, endPoint x: 68, endPoint y: -14, distance: 156.0
click at [68, 0] on html "Valentina Rosero Almatec Inicio Chat Solicitudes Licitaciones Negociaciones Adj…" at bounding box center [322, 147] width 645 height 294
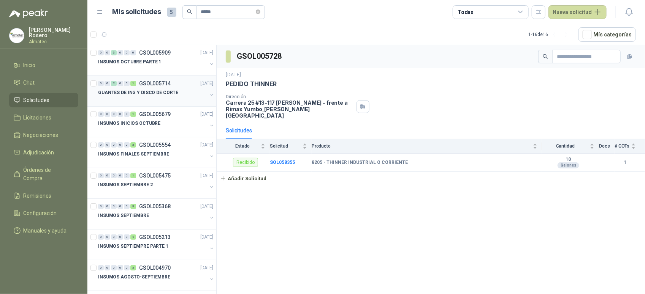
click at [168, 93] on p "GUANTES DE ING Y DISCO DE CORTE" at bounding box center [138, 92] width 80 height 7
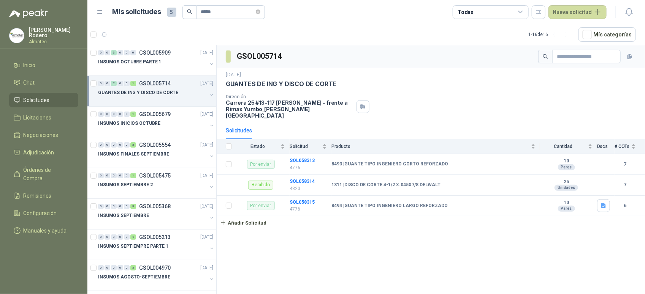
click at [209, 95] on button "button" at bounding box center [212, 95] width 6 height 6
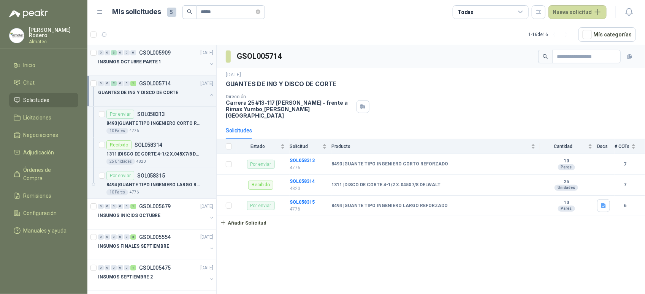
click at [200, 63] on div "INSUMOS OCTUBRE PARTE 1" at bounding box center [152, 61] width 109 height 9
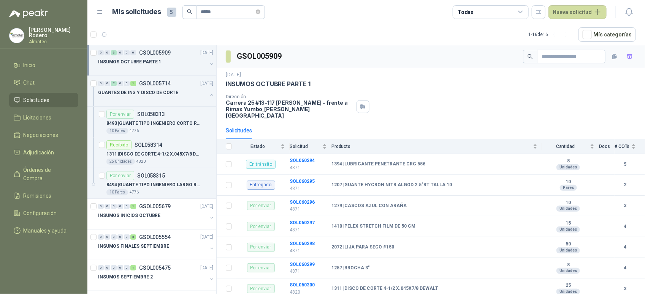
click at [209, 63] on button "button" at bounding box center [212, 64] width 6 height 6
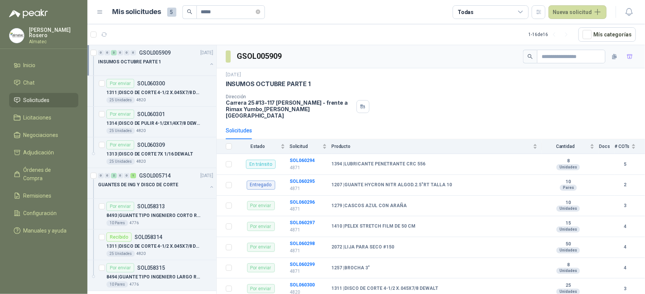
scroll to position [3, 0]
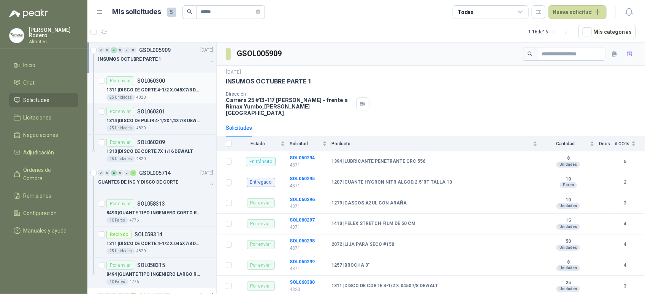
click at [177, 88] on p "1311 | DISCO DE CORTE 4-1/2 X.045X7/8 DEWALT" at bounding box center [153, 90] width 95 height 7
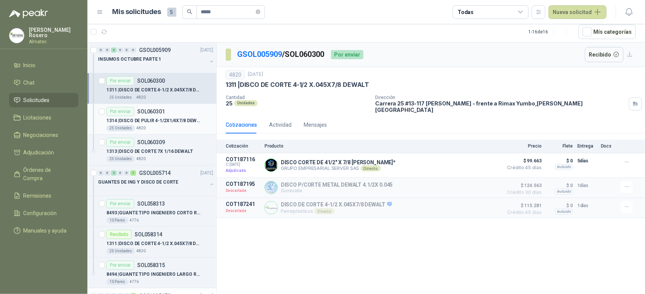
click at [170, 116] on div "1314 | DISCO DE PULIR 4-1/2X1/4X7/8 DEWALT" at bounding box center [159, 120] width 107 height 9
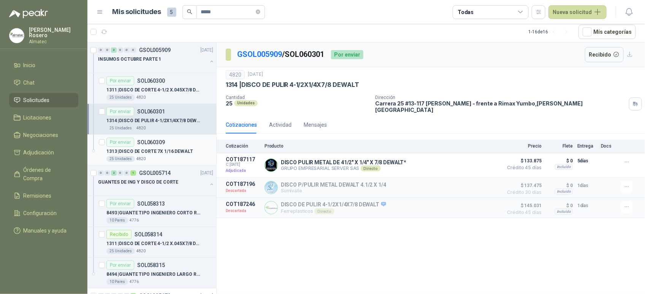
click at [163, 150] on p "1313 | DISCO DE CORTE 7X 1/16 DEWALT" at bounding box center [149, 151] width 87 height 7
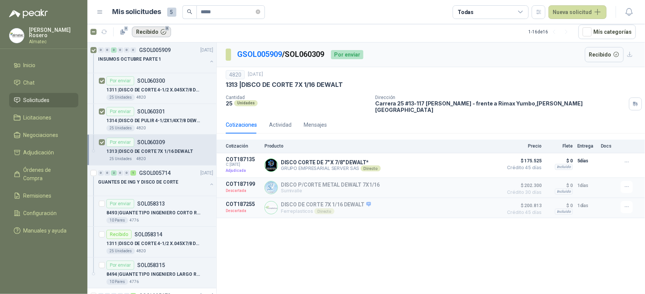
click at [157, 31] on button "Recibido 3" at bounding box center [151, 32] width 39 height 11
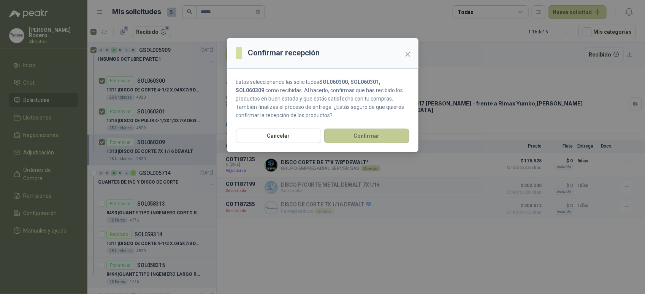
click at [361, 133] on button "Confirmar" at bounding box center [366, 136] width 85 height 14
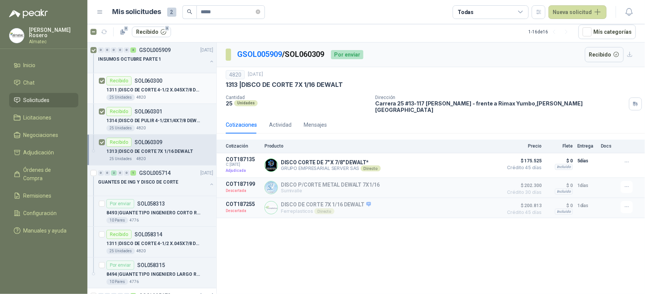
click at [178, 86] on div "1311 | DISCO DE CORTE 4-1/2 X.045X7/8 DEWALT" at bounding box center [159, 89] width 107 height 9
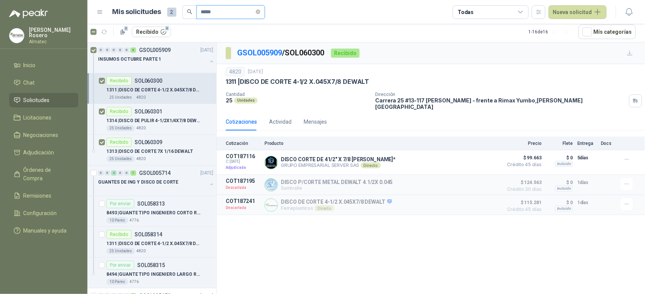
drag, startPoint x: 234, startPoint y: 11, endPoint x: 120, endPoint y: 6, distance: 114.1
click at [120, 6] on div "Mis solicitudes 2 *****" at bounding box center [188, 12] width 152 height 14
type input "*********"
click at [46, 131] on span "Negociaciones" at bounding box center [41, 135] width 35 height 8
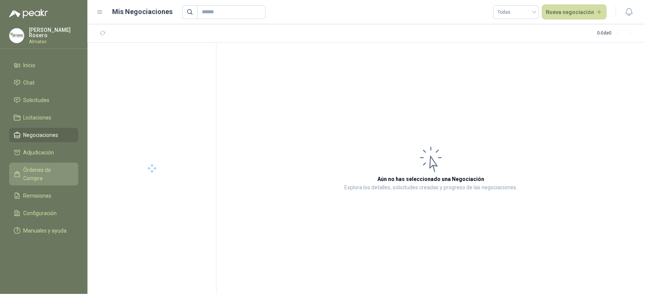
click at [44, 166] on span "Órdenes de Compra" at bounding box center [47, 174] width 47 height 17
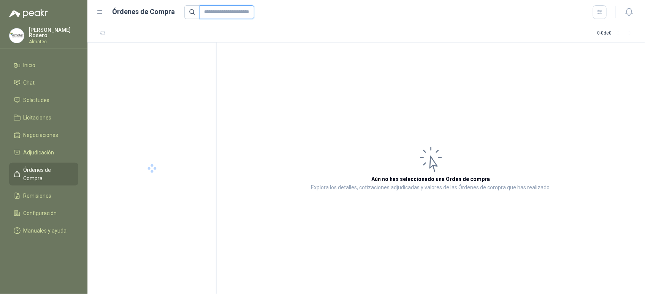
drag, startPoint x: 211, startPoint y: 9, endPoint x: 216, endPoint y: 16, distance: 9.1
click at [211, 9] on input "text" at bounding box center [226, 12] width 55 height 14
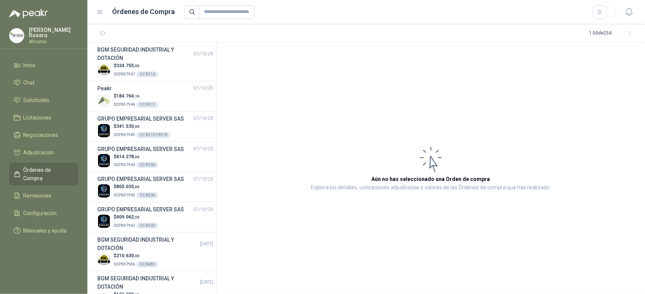
drag, startPoint x: 318, startPoint y: 98, endPoint x: 249, endPoint y: 115, distance: 70.5
click at [318, 98] on article "Aún no has seleccionado una Orden de compra Explora los detalles, cotizaciones …" at bounding box center [431, 169] width 428 height 252
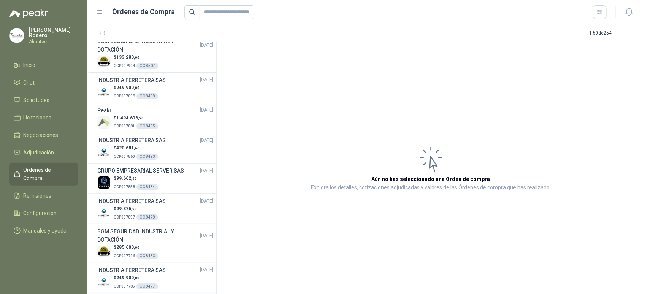
scroll to position [904, 0]
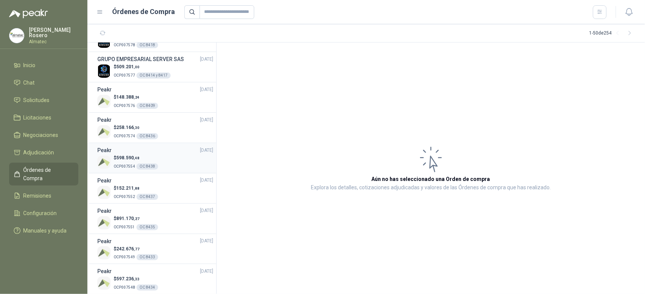
click at [141, 160] on p "$ 598.590 ,48" at bounding box center [136, 158] width 44 height 7
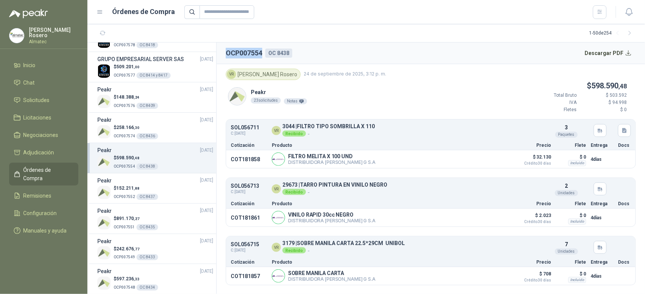
drag, startPoint x: 222, startPoint y: 51, endPoint x: 263, endPoint y: 52, distance: 40.7
click at [263, 52] on header "OCP007554 OC 8438 Descargar PDF" at bounding box center [431, 54] width 428 height 22
copy h2 "OCP007554"
click at [409, 57] on header "OCP007554 OC 8438 Descargar PDF" at bounding box center [431, 54] width 428 height 22
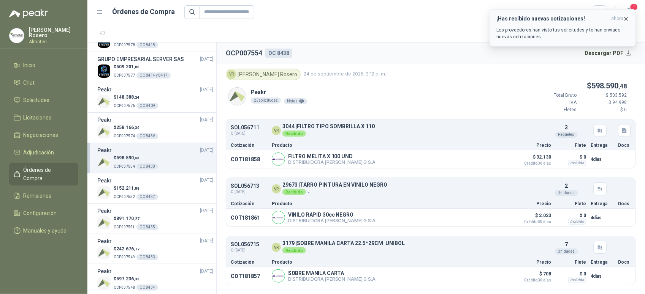
click at [557, 35] on p "Los proveedores han visto tus solicitudes y te han enviado nuevas cotizaciones." at bounding box center [562, 34] width 133 height 14
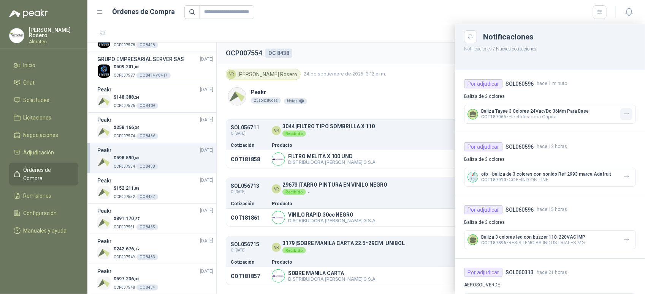
click at [623, 116] on icon "button" at bounding box center [626, 114] width 6 height 6
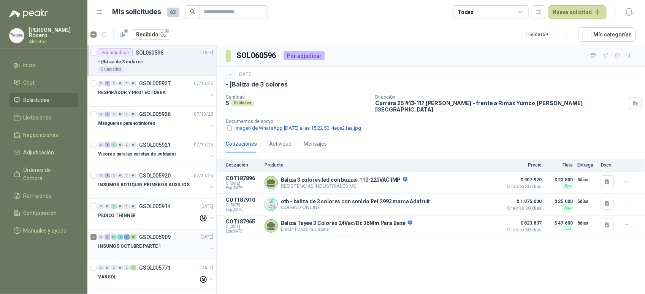
click at [157, 250] on p "INSUMOS OCTUBRE PARTE 1" at bounding box center [129, 246] width 63 height 7
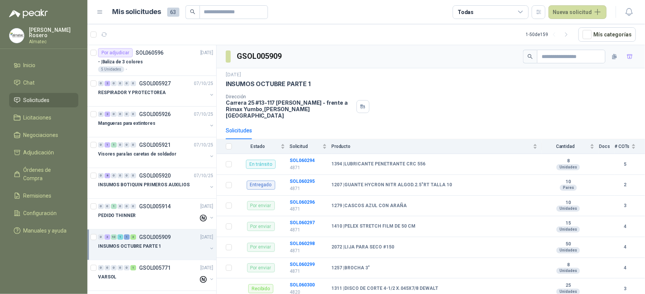
click at [524, 15] on icon at bounding box center [520, 12] width 7 height 7
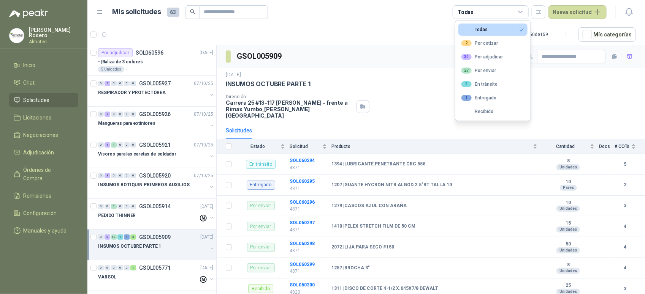
click at [524, 12] on icon at bounding box center [520, 12] width 7 height 7
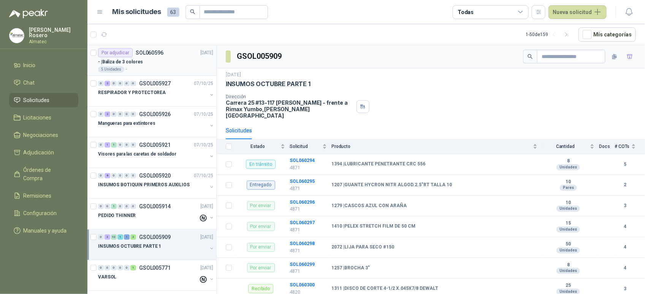
click at [178, 66] on div "- | Baliza de 3 colores" at bounding box center [155, 61] width 115 height 9
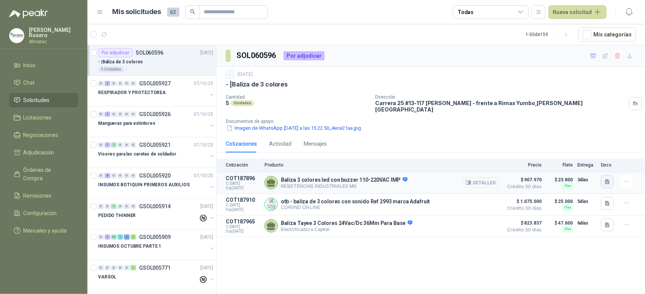
click at [608, 179] on icon "button" at bounding box center [607, 182] width 6 height 6
click at [586, 160] on button "70f709db-2e17-4886-a334-8f6f5922b593.jpeg" at bounding box center [554, 160] width 111 height 8
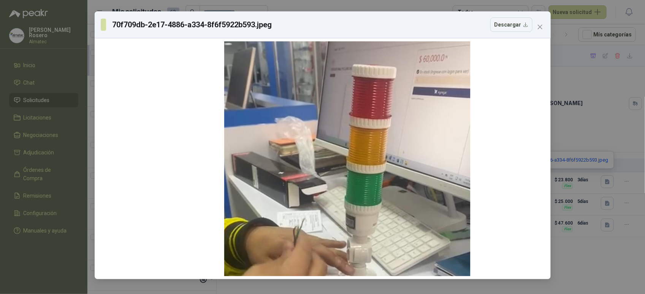
click at [607, 137] on div "70f709db-2e17-4886-a334-8f6f5922b593.jpeg Descargar" at bounding box center [322, 147] width 645 height 294
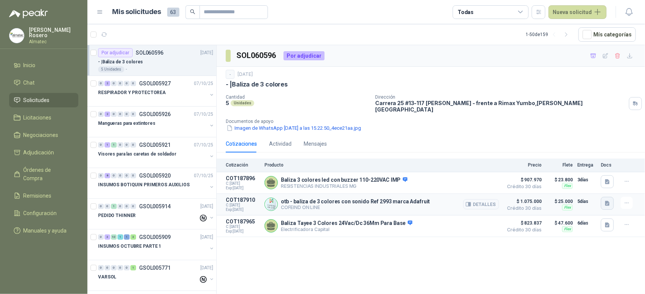
click at [605, 201] on icon "button" at bounding box center [607, 204] width 6 height 6
click at [605, 171] on button "2.png" at bounding box center [598, 175] width 22 height 8
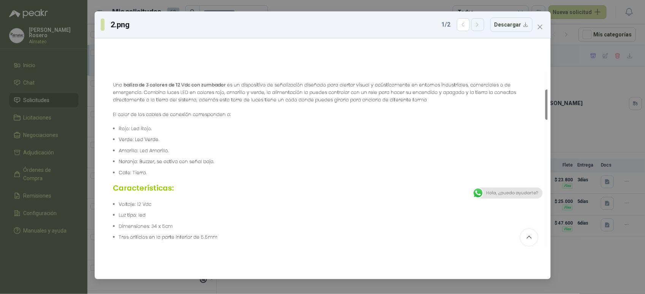
click at [478, 29] on button "button" at bounding box center [477, 24] width 13 height 13
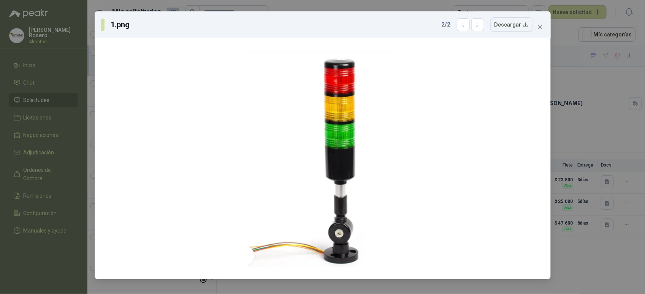
click at [605, 95] on div "1.png 2 / 2 Descargar" at bounding box center [322, 147] width 645 height 294
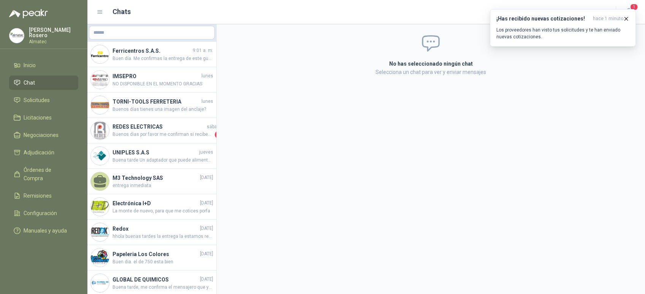
click at [161, 55] on span "Buen día. Me confirmas la entrega de este guante porfa" at bounding box center [162, 58] width 101 height 7
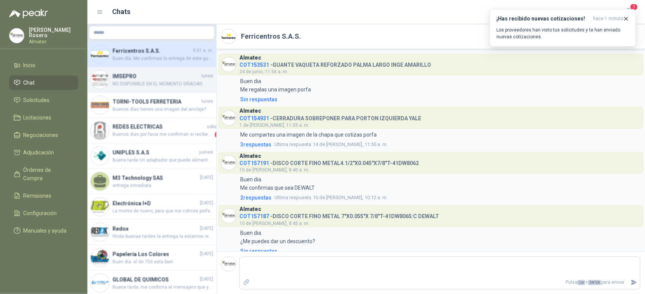
scroll to position [115, 0]
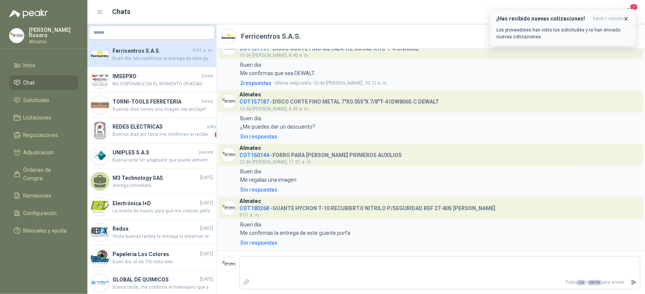
click at [626, 19] on icon "button" at bounding box center [626, 18] width 3 height 3
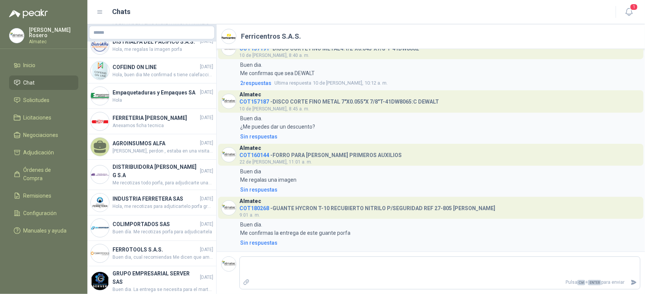
scroll to position [332, 0]
